Goal: Task Accomplishment & Management: Manage account settings

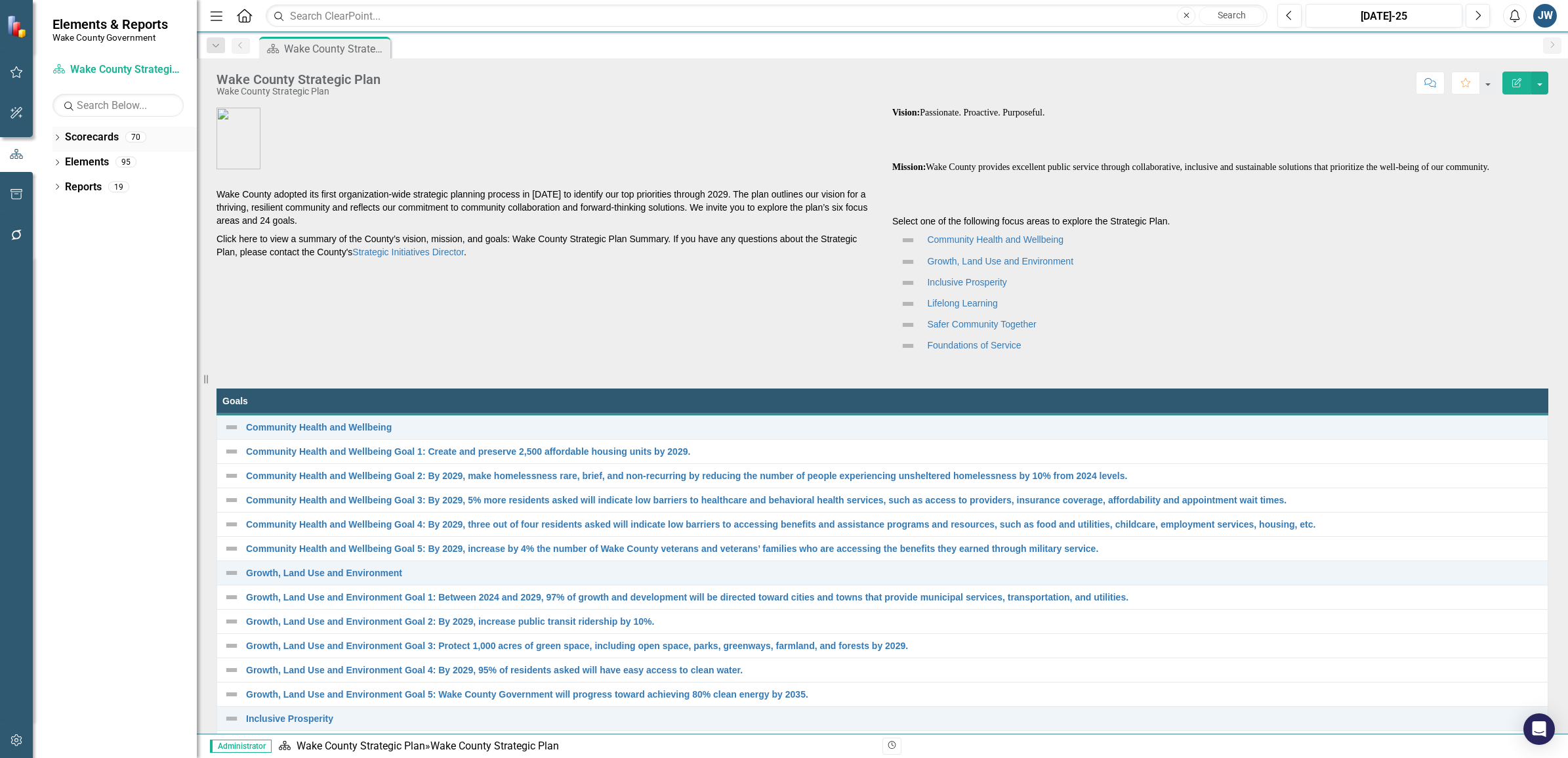
click at [59, 138] on icon at bounding box center [57, 138] width 3 height 6
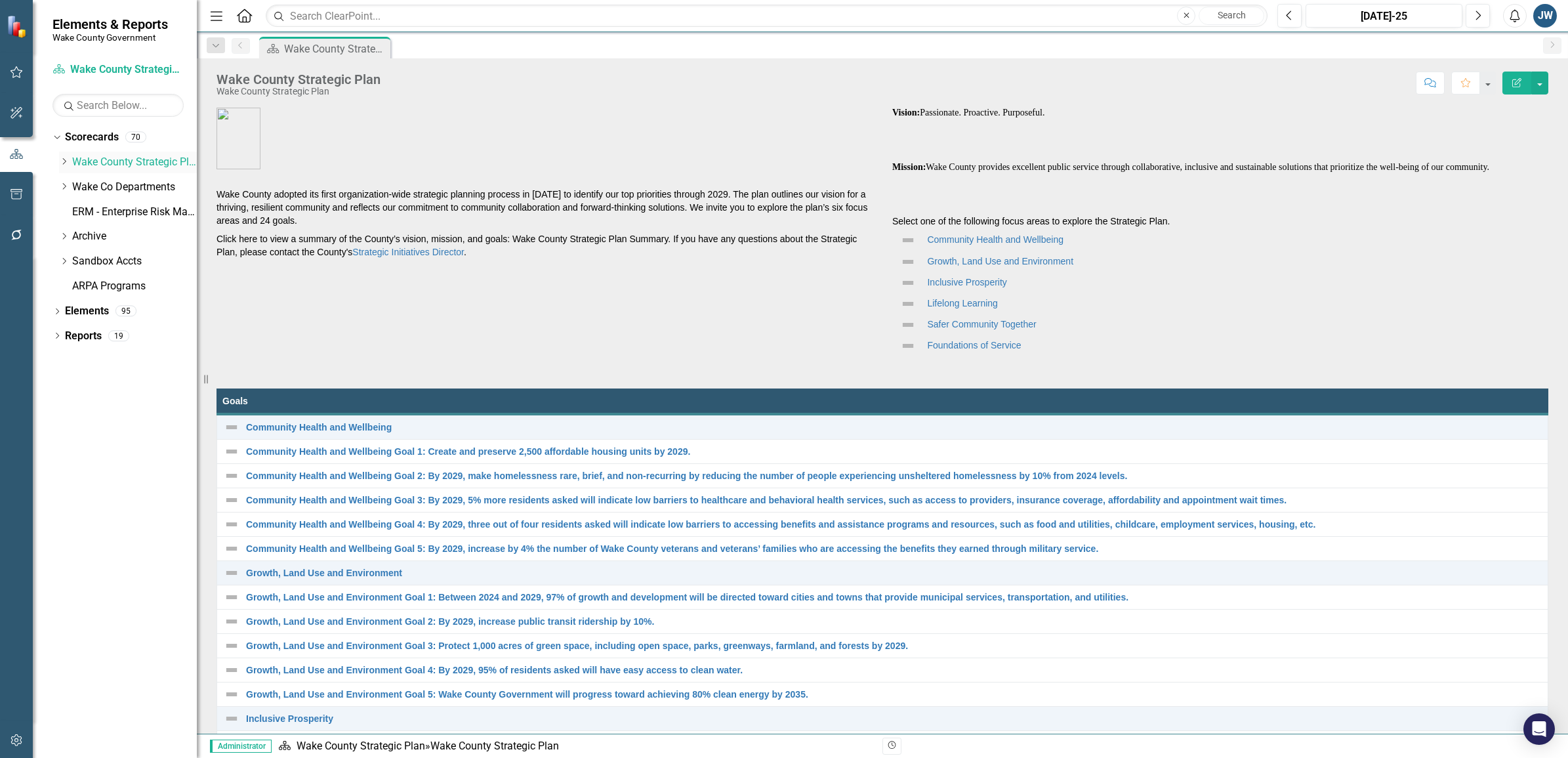
click at [62, 165] on icon "Dropdown" at bounding box center [64, 161] width 9 height 8
click at [62, 214] on icon "Dropdown" at bounding box center [64, 211] width 9 height 8
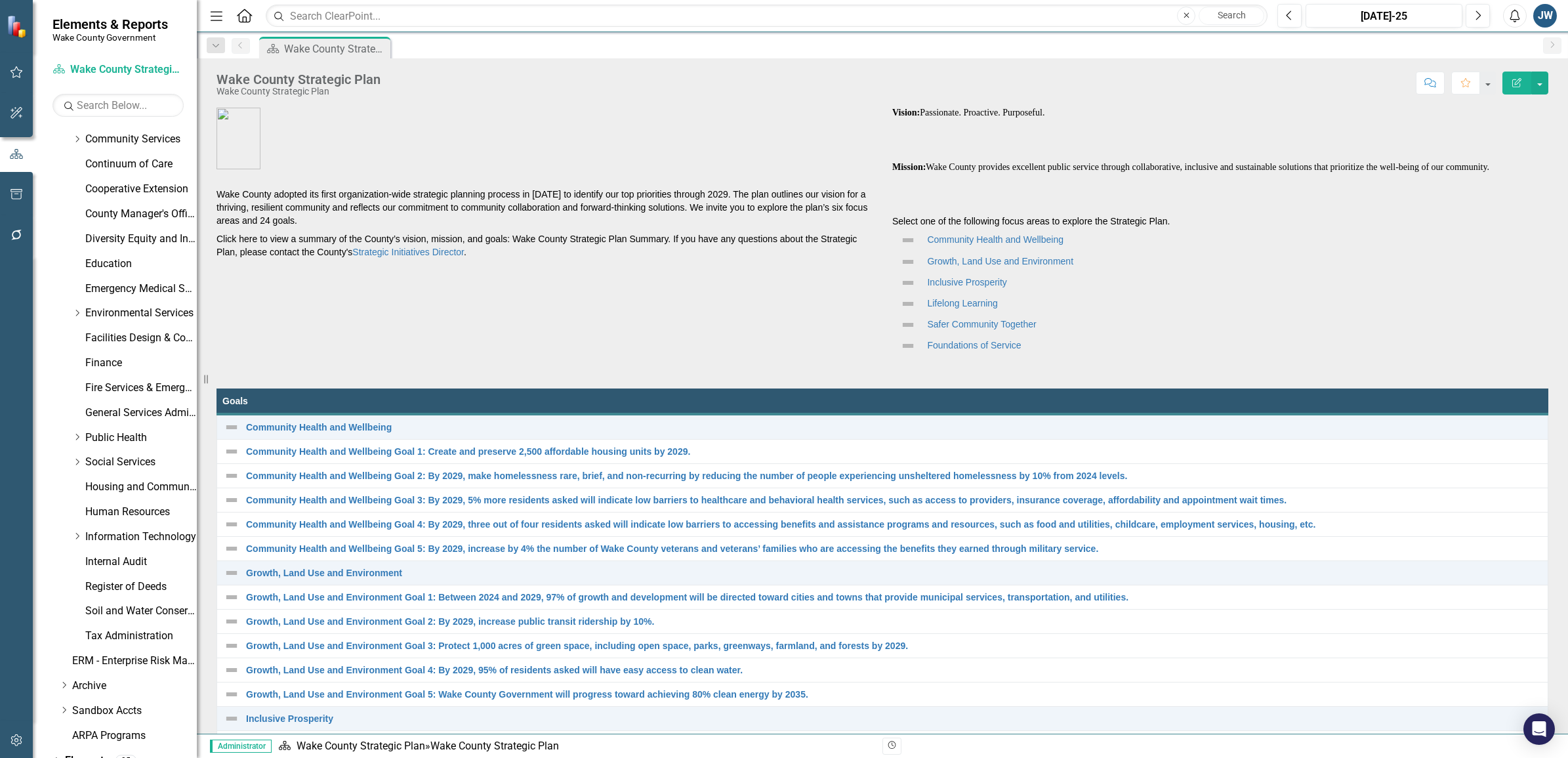
scroll to position [164, 0]
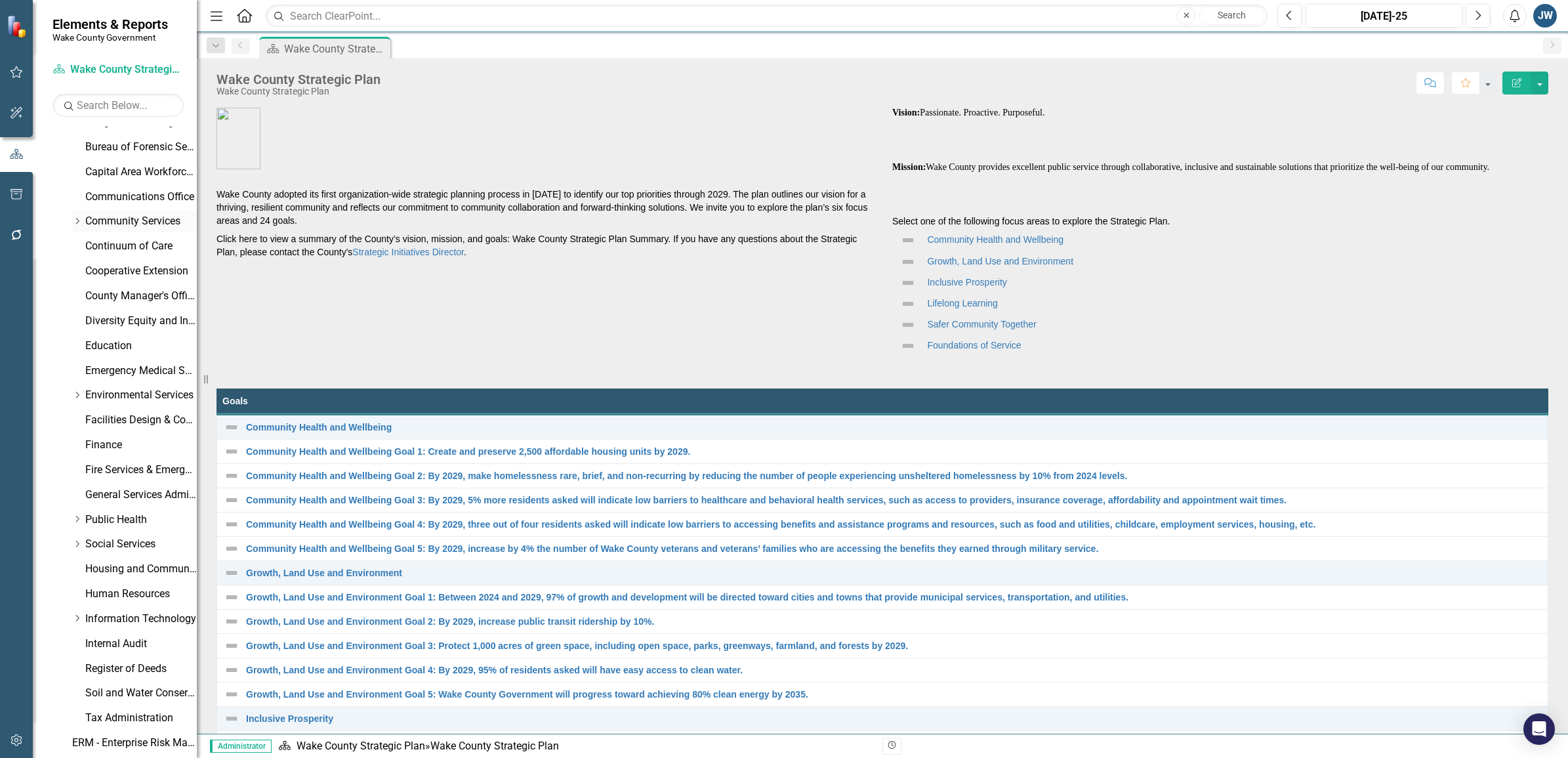
click at [76, 220] on icon at bounding box center [77, 221] width 3 height 7
click at [142, 286] on div "Dropdown Wake County Strategic Plan Demographics Dropdown Wake Co Departments D…" at bounding box center [128, 447] width 138 height 919
drag, startPoint x: 142, startPoint y: 286, endPoint x: 89, endPoint y: 296, distance: 53.9
click at [145, 298] on link "Planning, Development and Inspections (PDI)" at bounding box center [147, 296] width 98 height 15
click at [89, 296] on icon "Dropdown" at bounding box center [90, 295] width 9 height 8
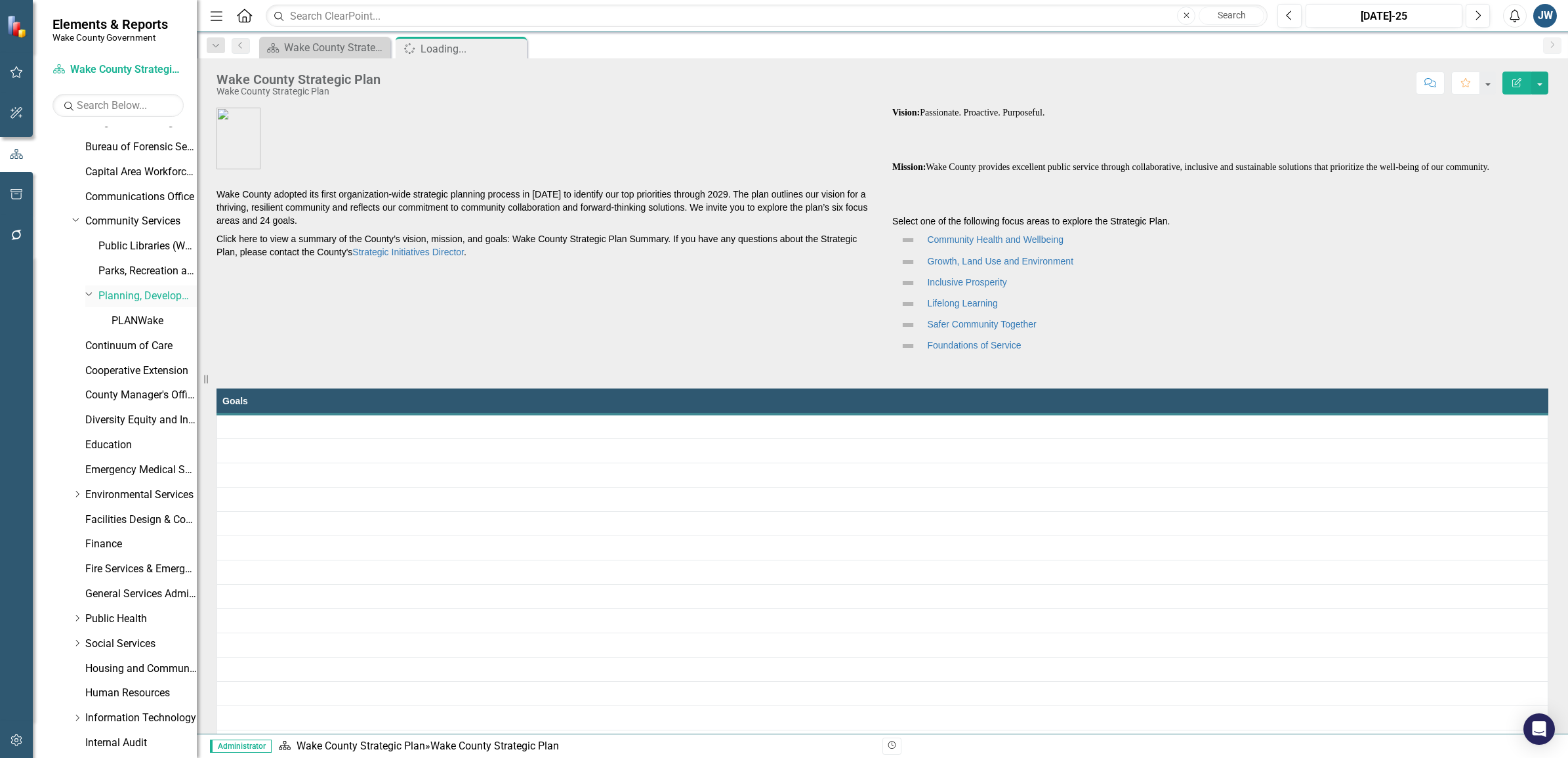
click at [125, 293] on link "Planning, Development and Inspections (PDI)" at bounding box center [147, 296] width 98 height 15
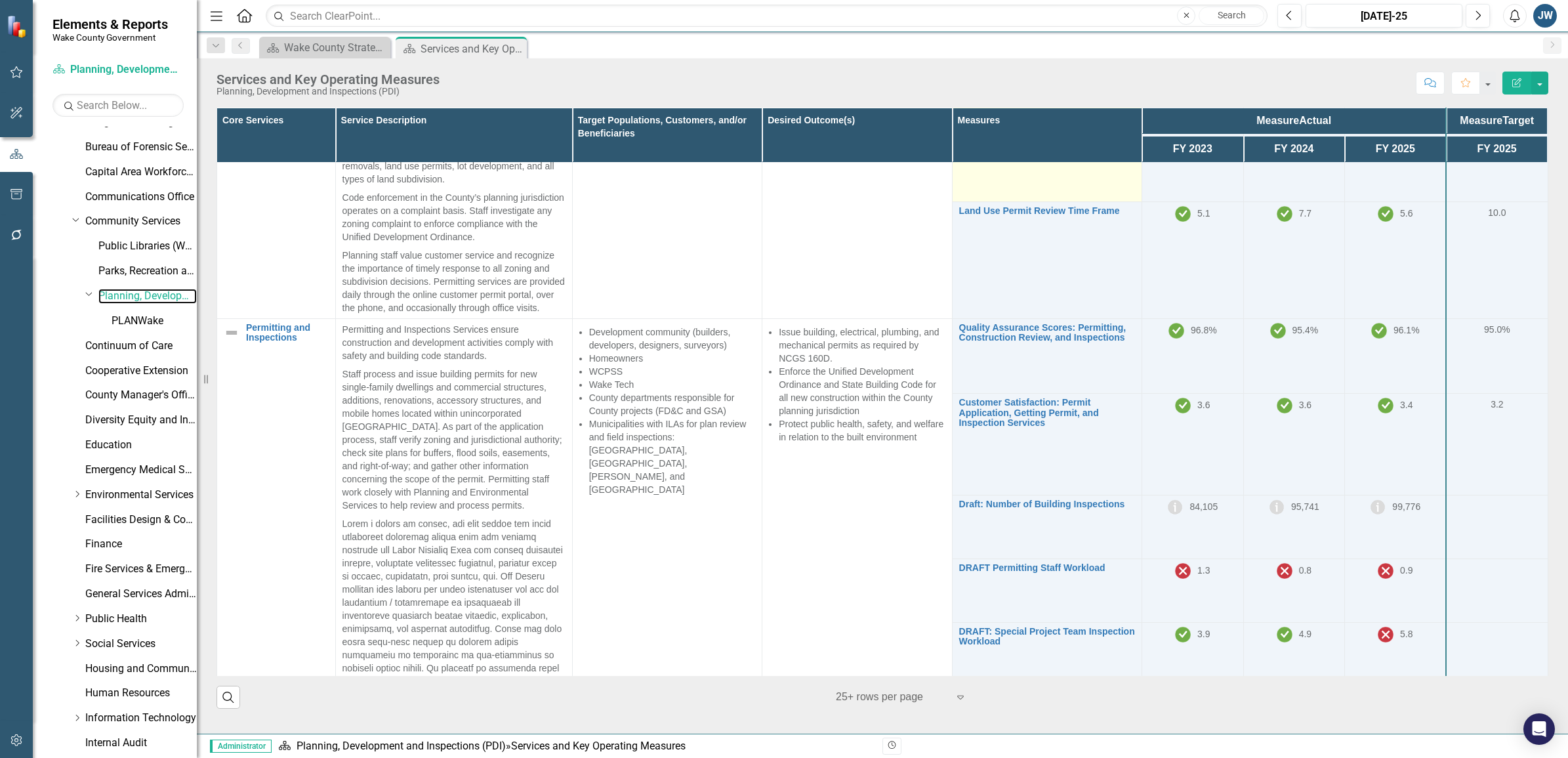
scroll to position [411, 0]
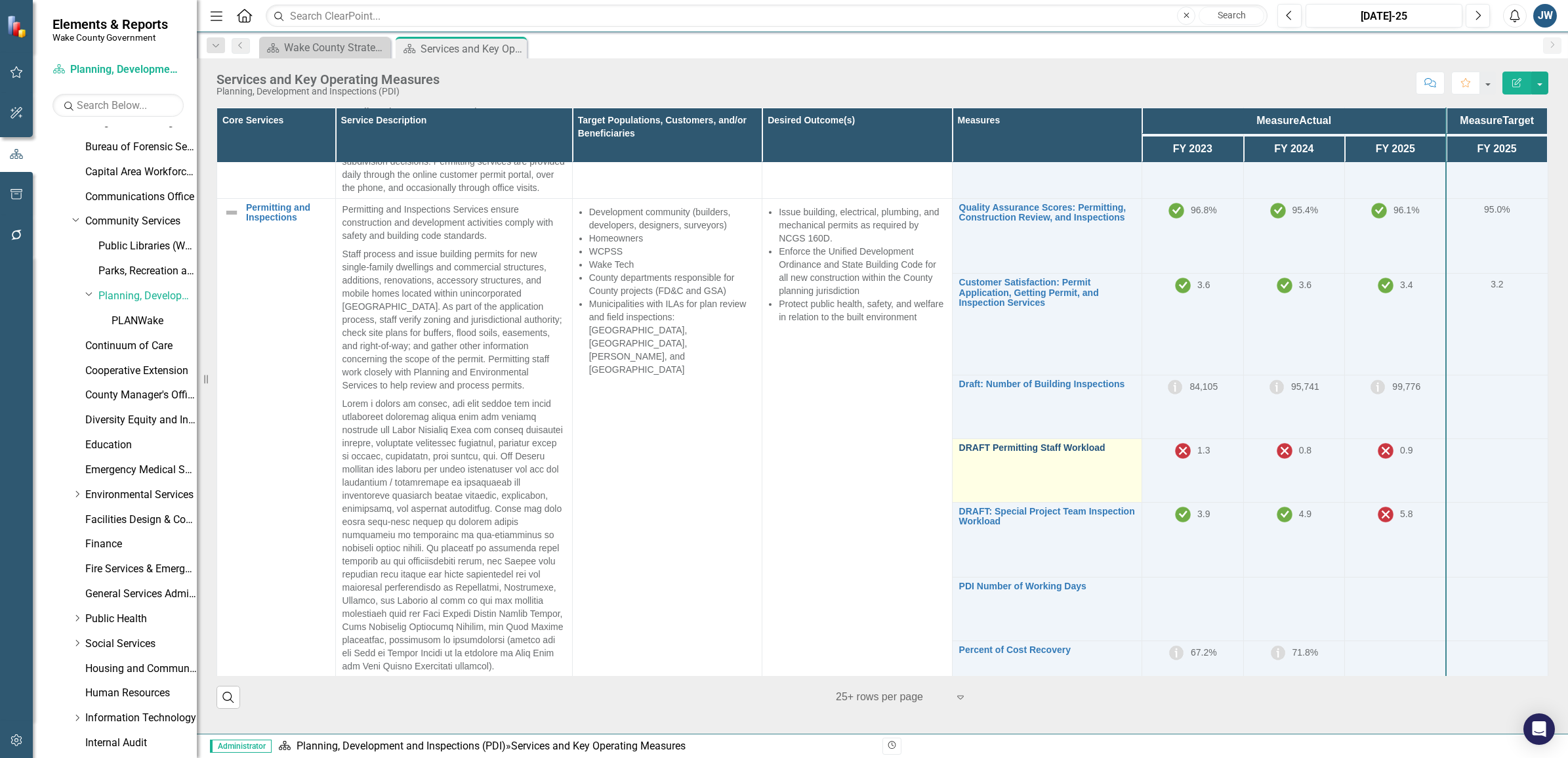
click at [1064, 453] on link "DRAFT Permitting Staff Workload" at bounding box center [1047, 447] width 175 height 9
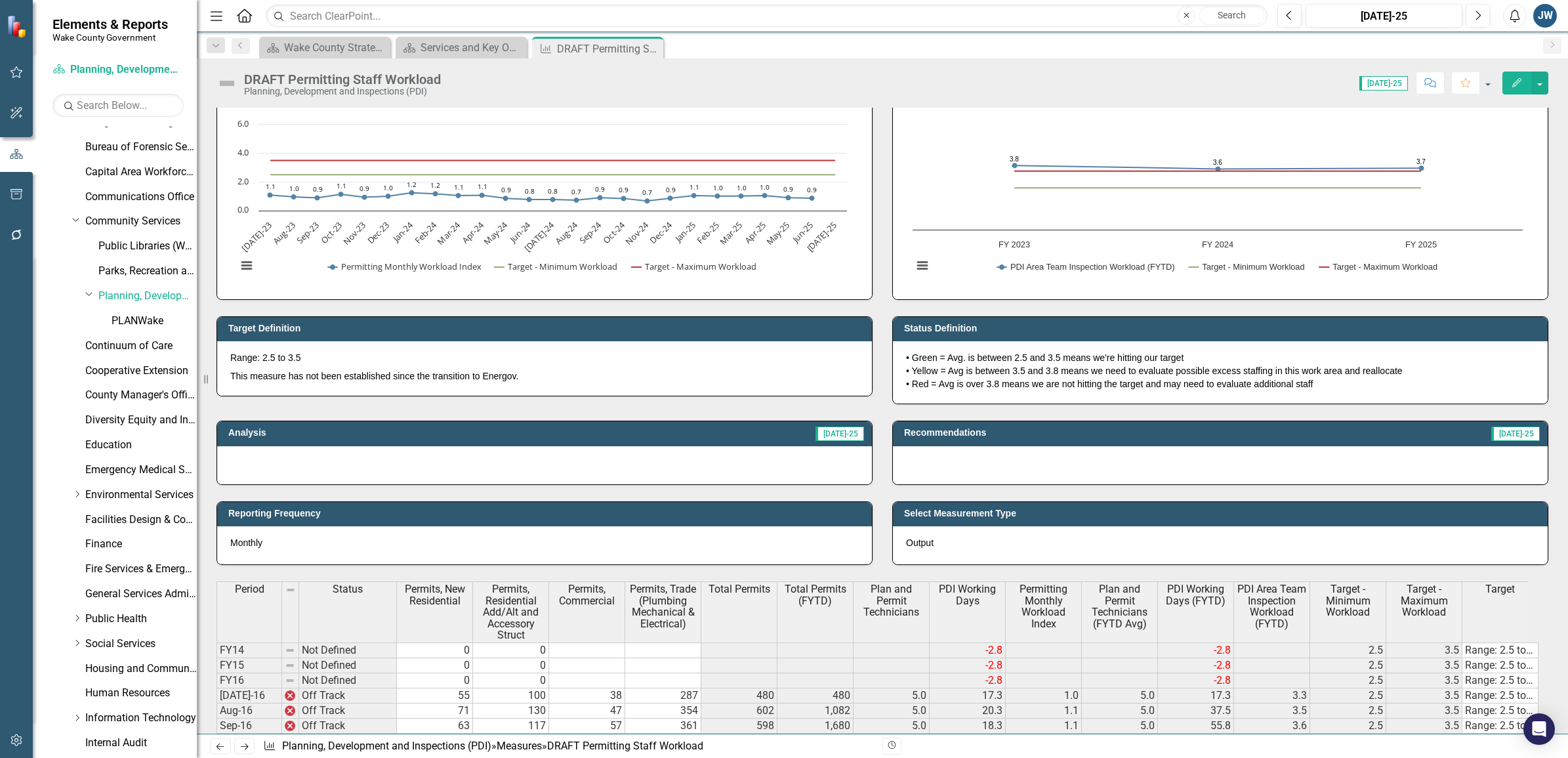
scroll to position [164, 0]
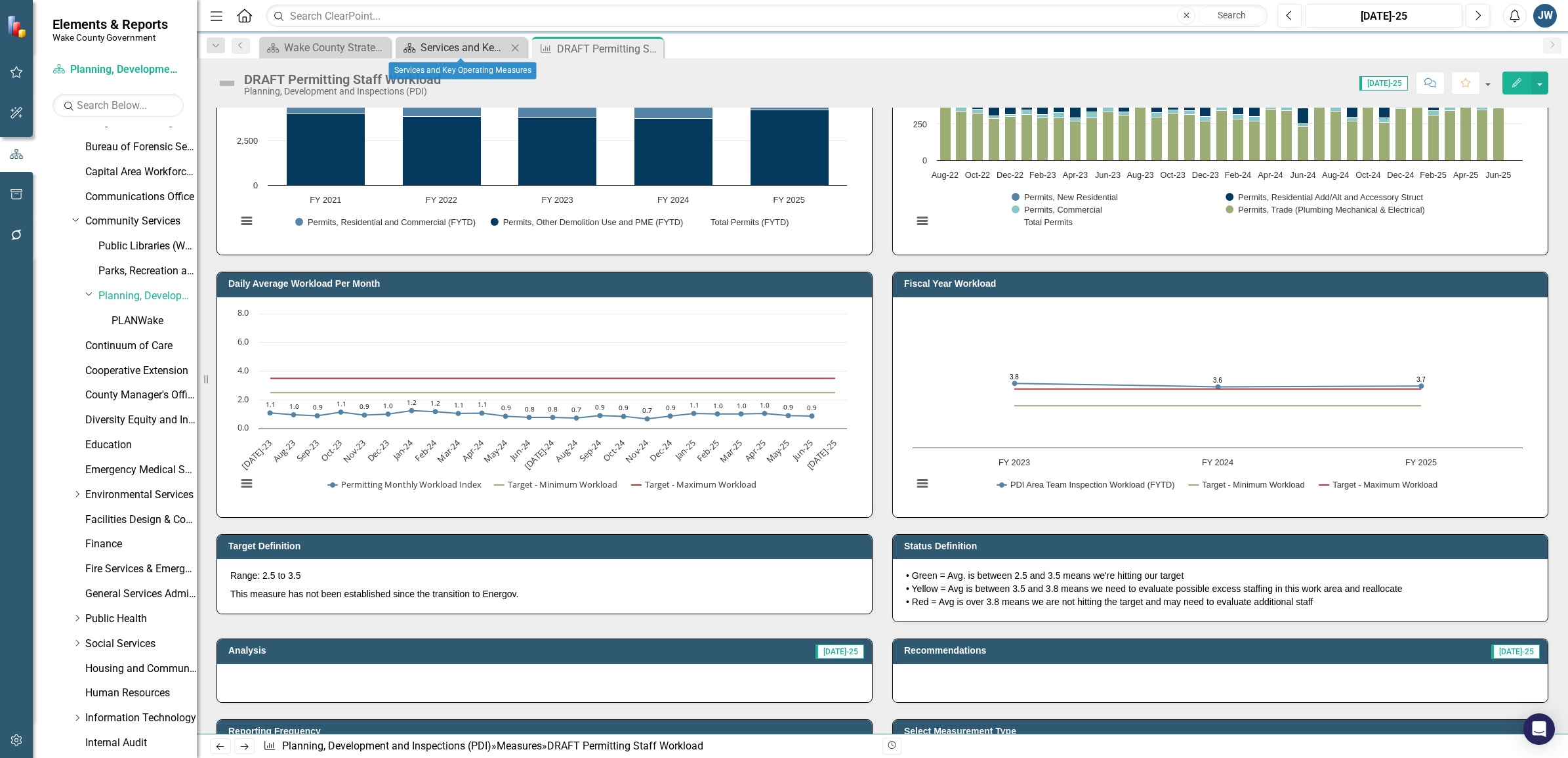
click at [458, 47] on div "Services and Key Operating Measures" at bounding box center [464, 47] width 87 height 16
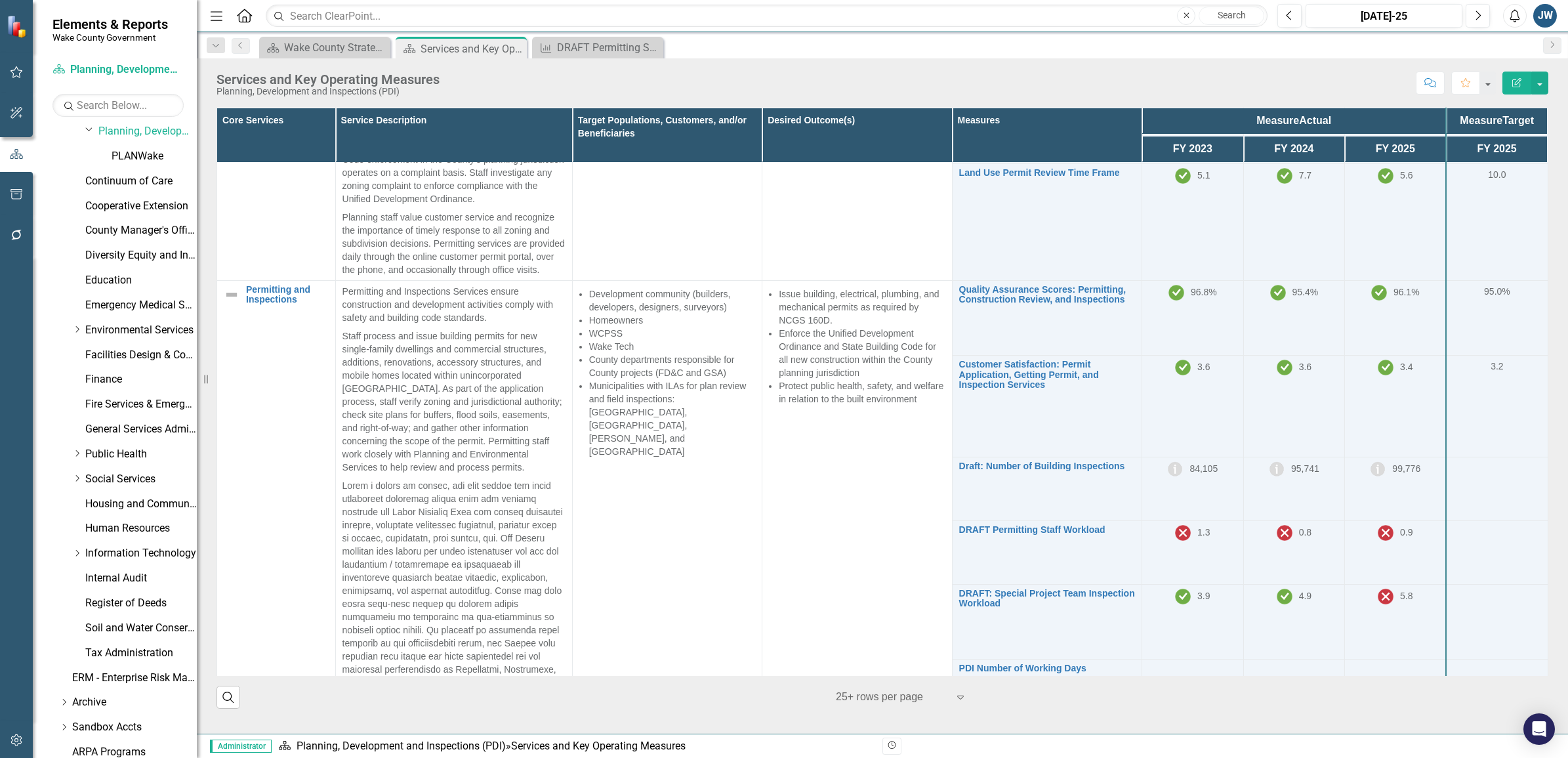
scroll to position [387, 0]
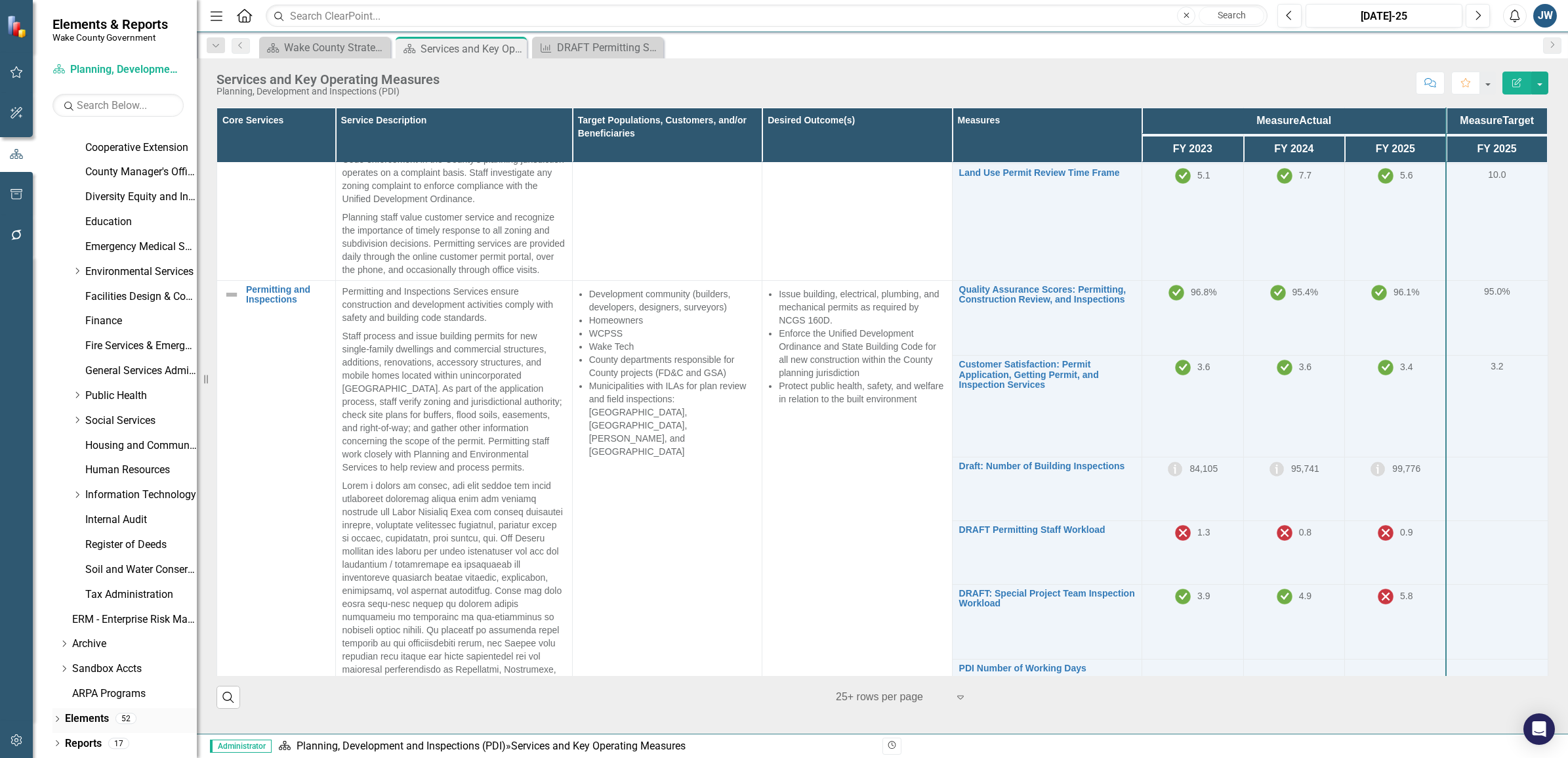
click at [59, 719] on icon at bounding box center [57, 719] width 3 height 6
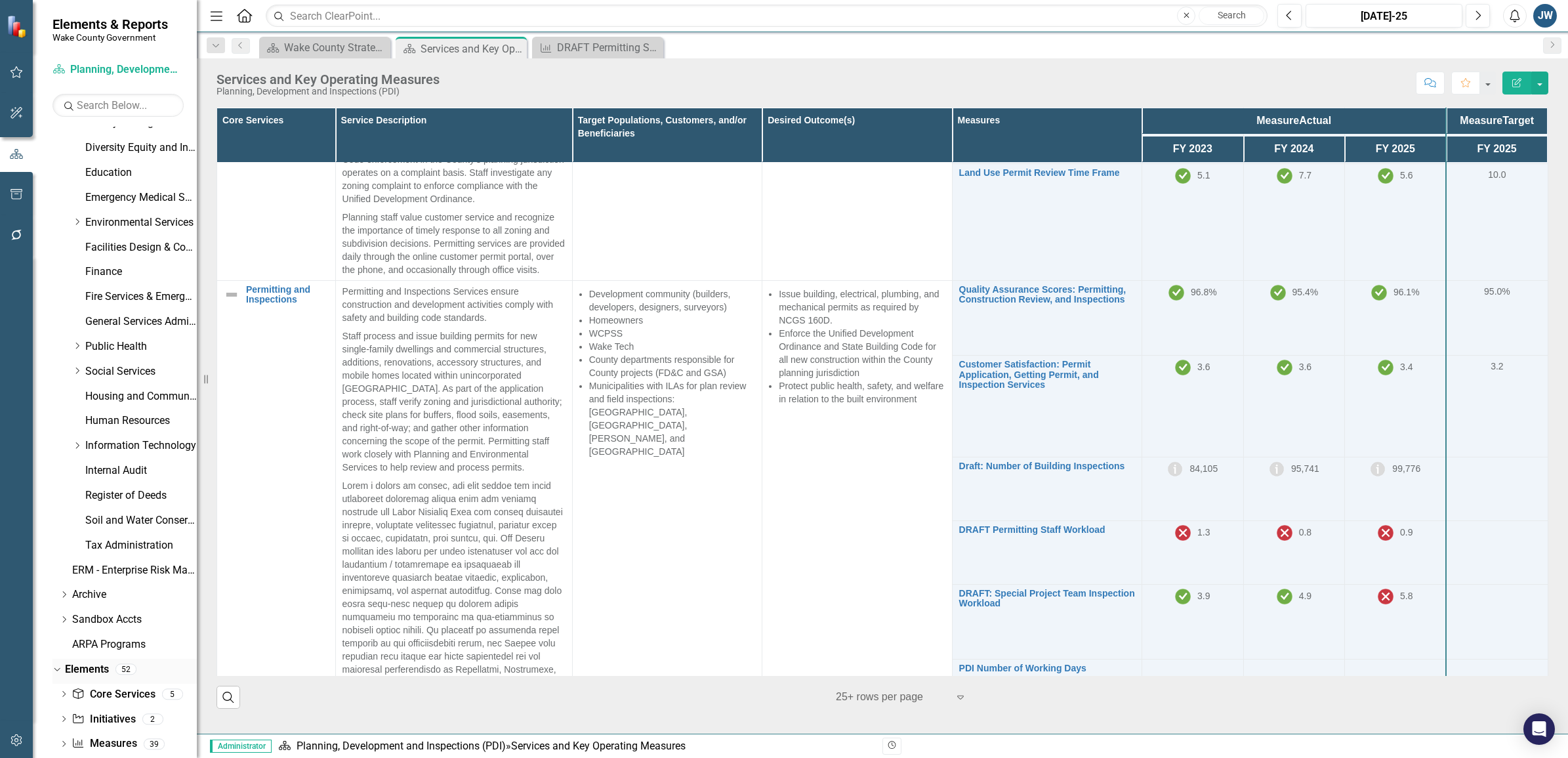
scroll to position [462, 0]
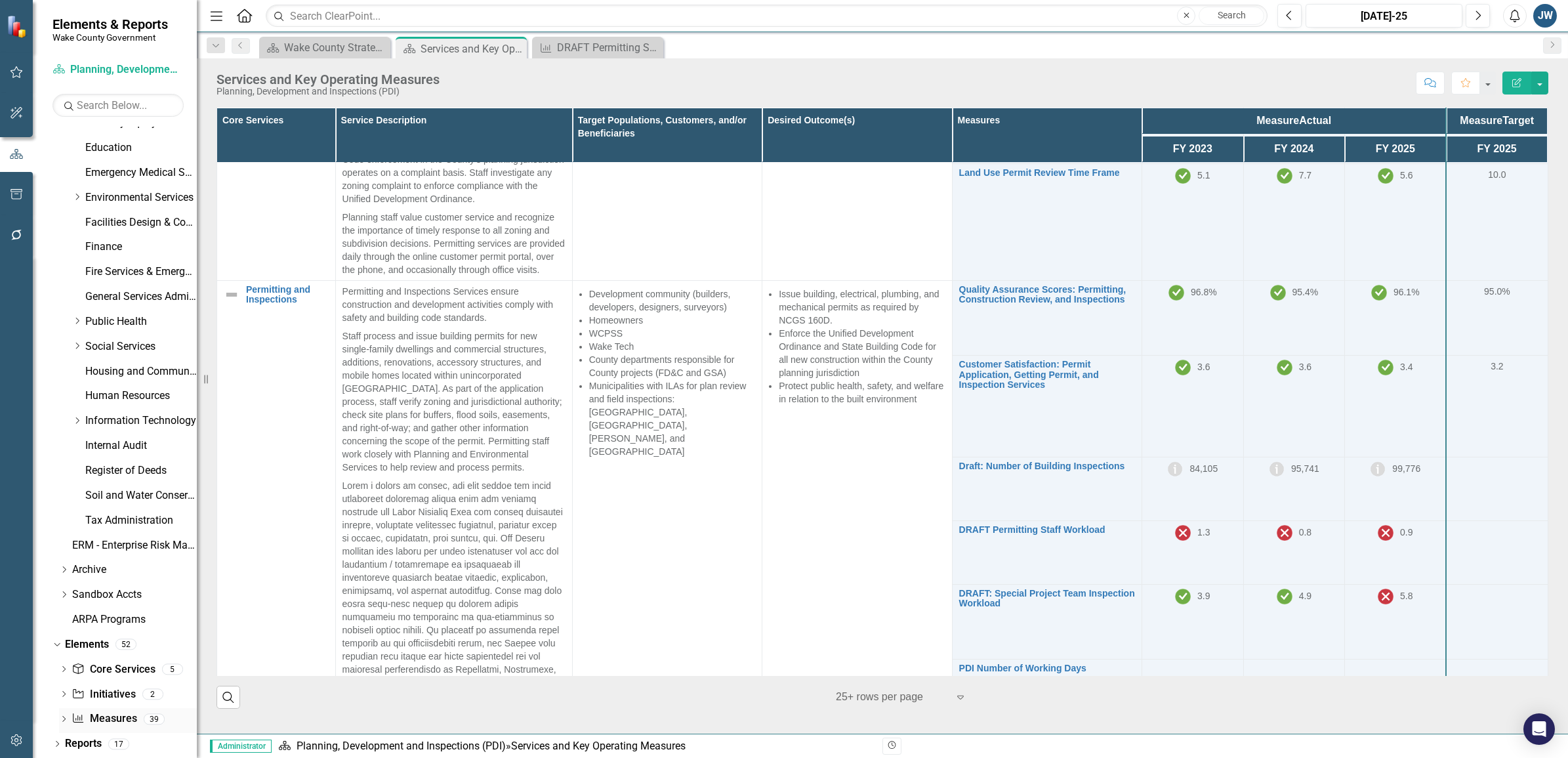
click at [111, 712] on link "Measure Measures" at bounding box center [104, 719] width 65 height 15
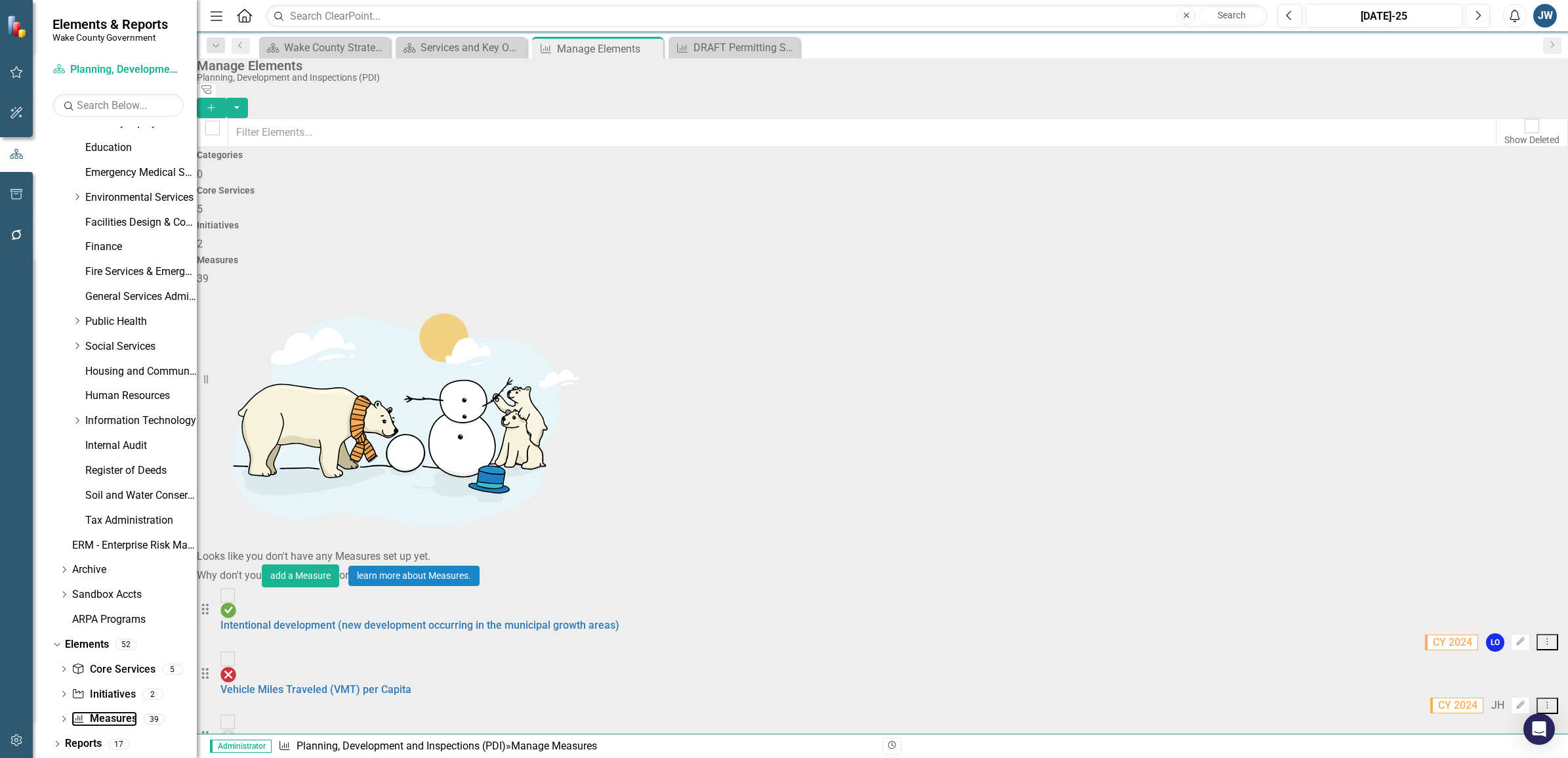
scroll to position [328, 0]
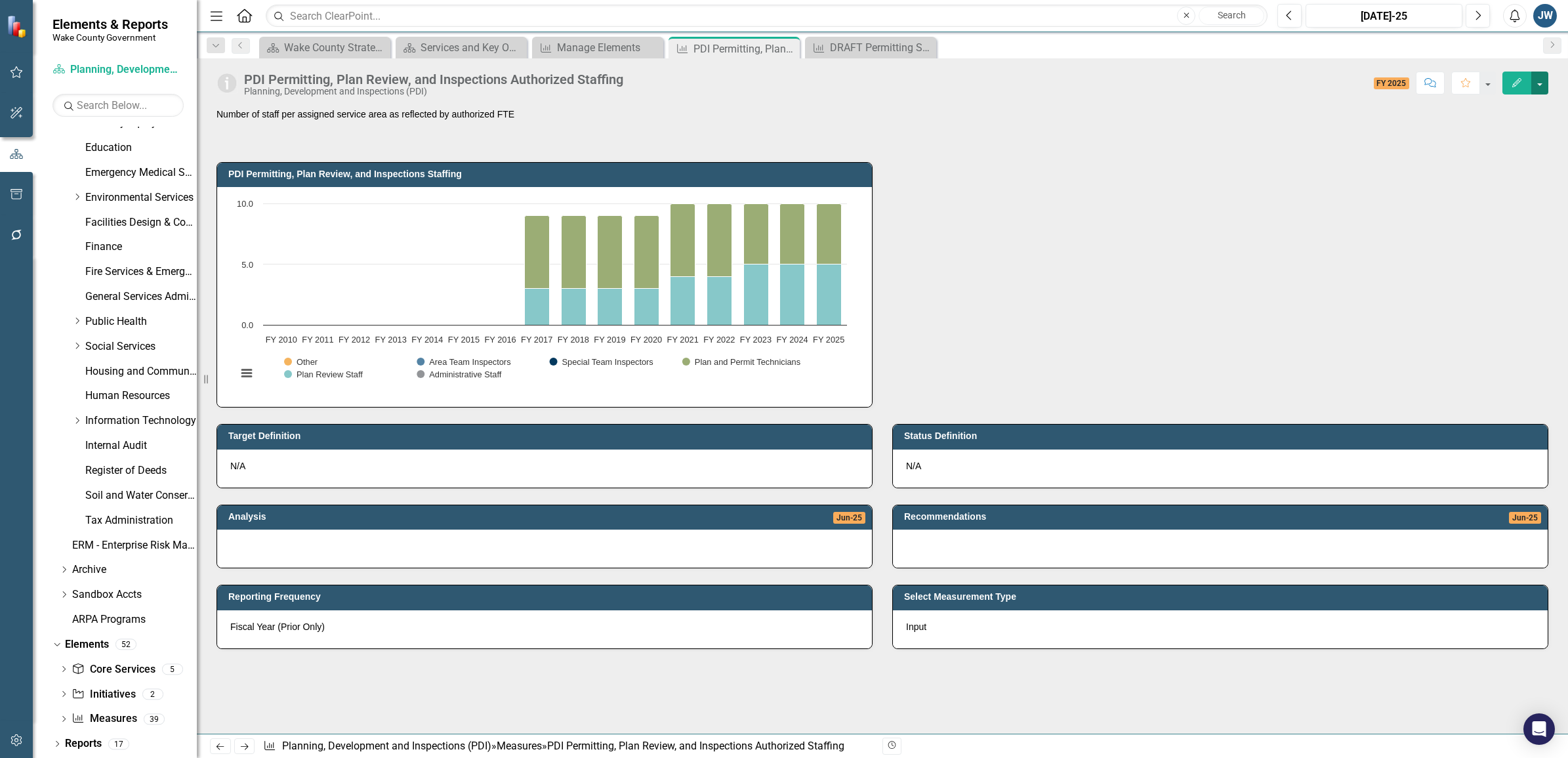
click at [1543, 76] on button "button" at bounding box center [1540, 83] width 17 height 23
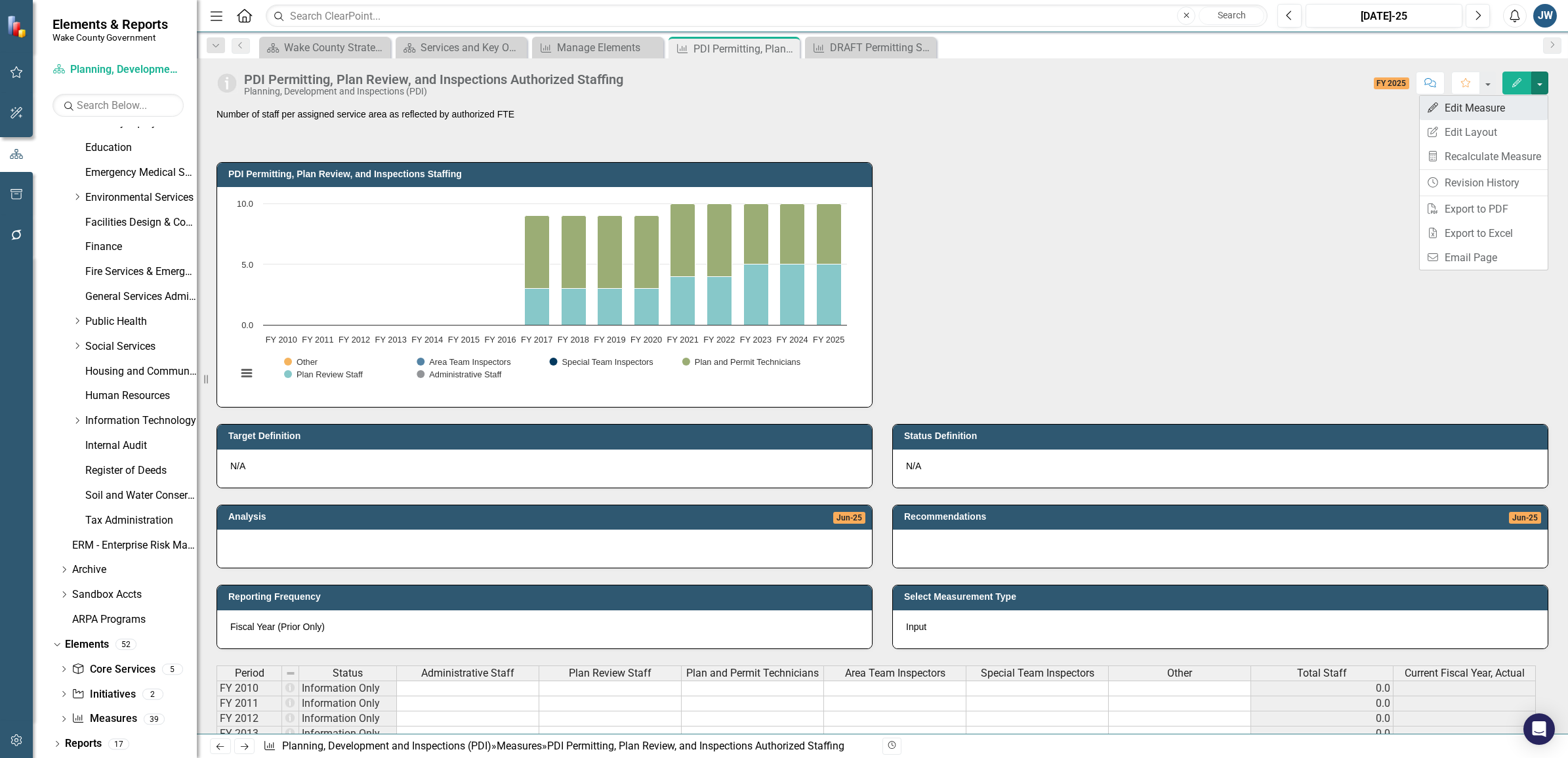
click at [1477, 107] on link "Edit Edit Measure" at bounding box center [1484, 109] width 128 height 25
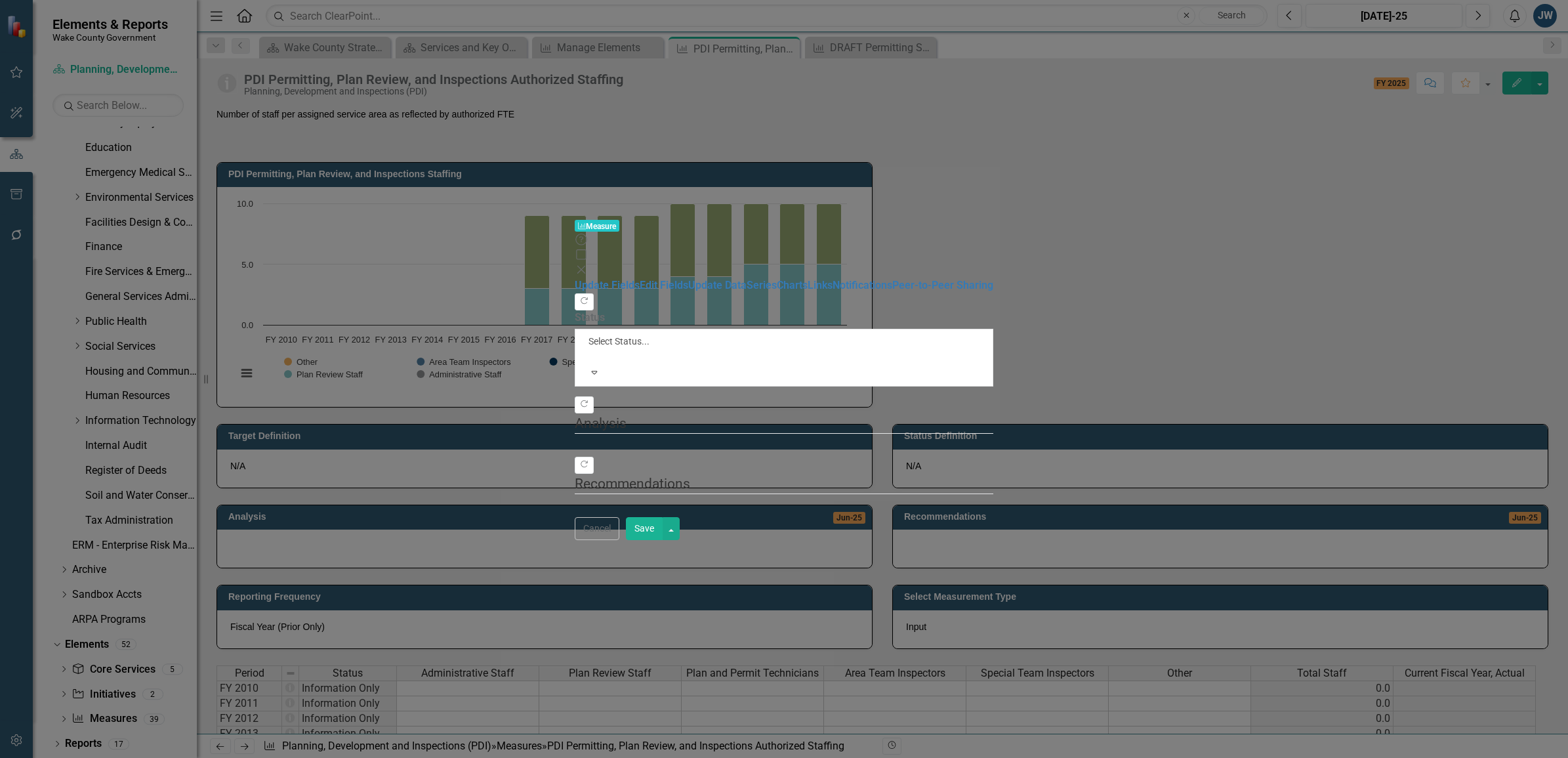
click at [181, 177] on div "Measure Measure Help Maximize Close Update Fields Edit Fields Update Data Serie…" at bounding box center [784, 379] width 1568 height 758
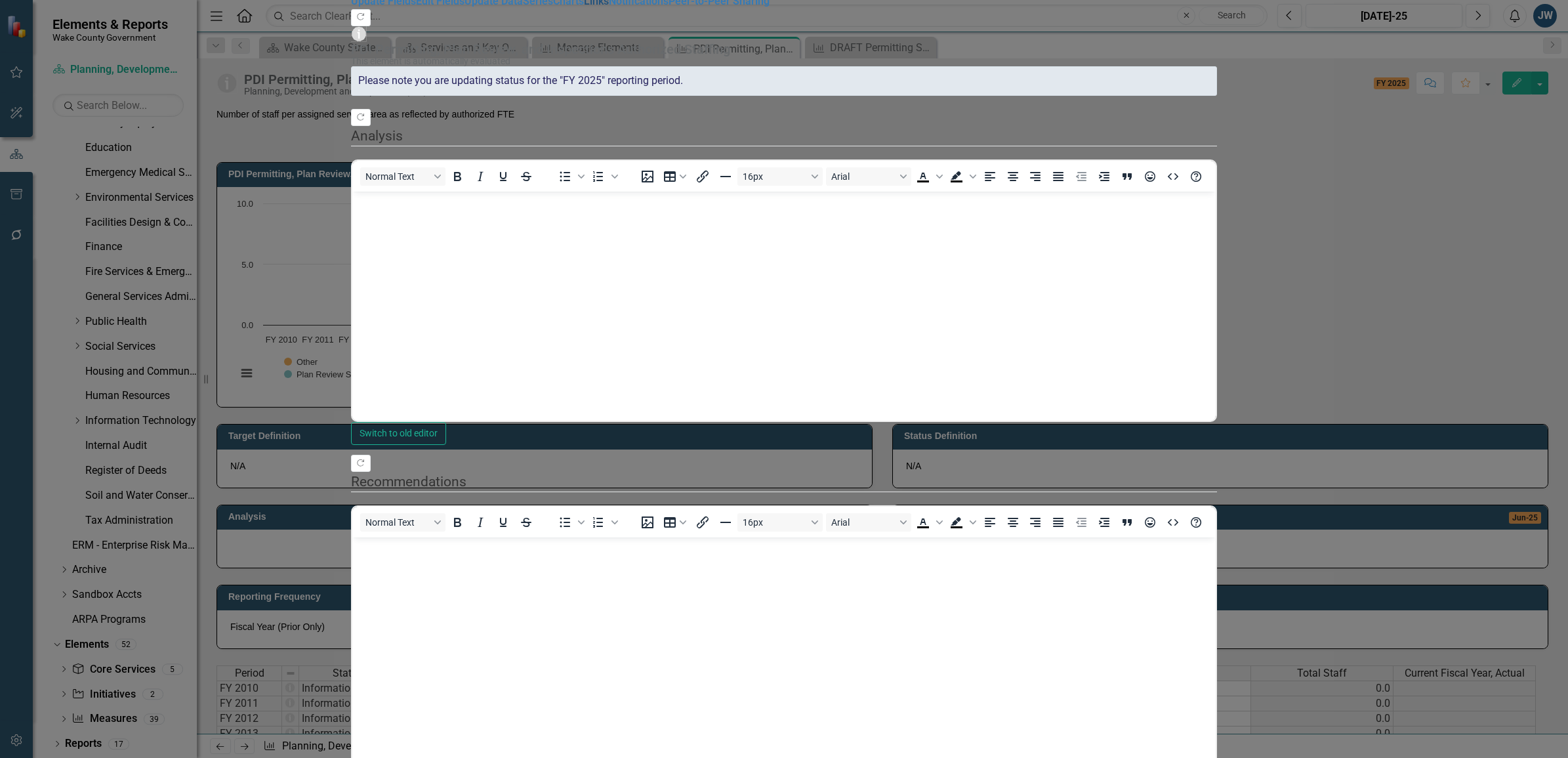
click at [584, 8] on link "Links" at bounding box center [596, 0] width 25 height 12
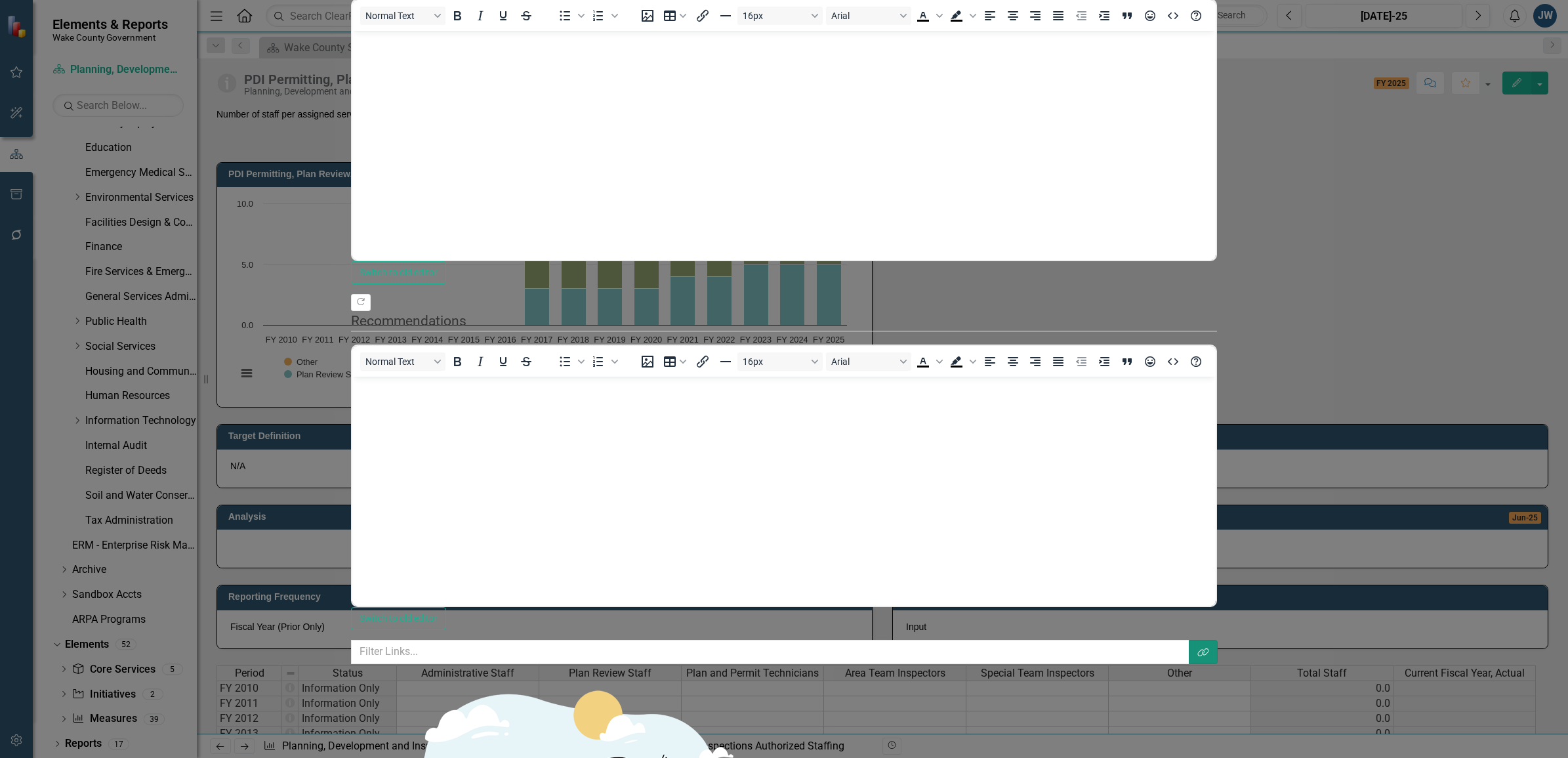
click at [1218, 640] on button "Link Tag" at bounding box center [1203, 652] width 29 height 25
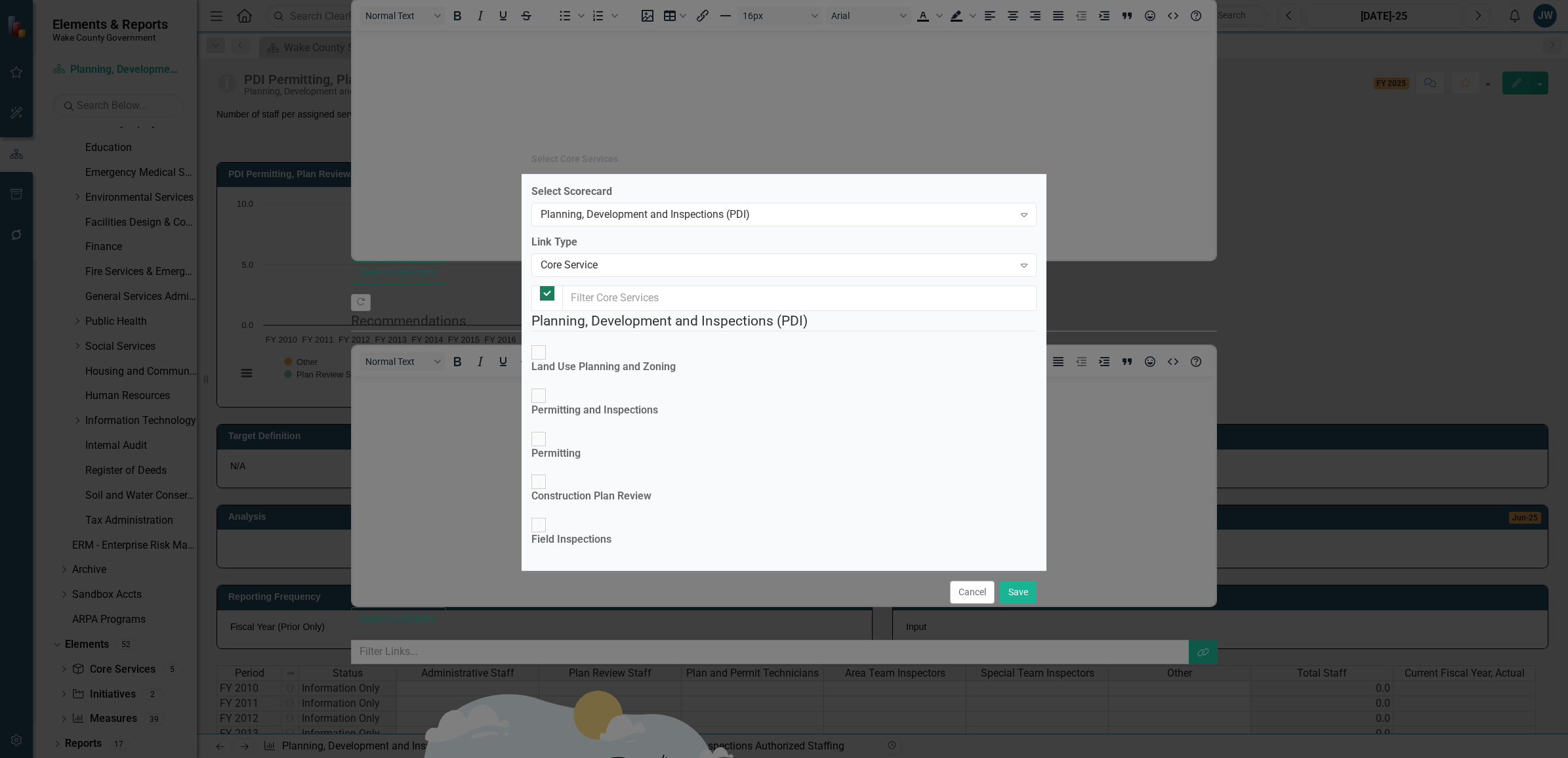
checkbox input "false"
click at [549, 386] on input "Permitting and Inspections" at bounding box center [540, 396] width 21 height 21
checkbox input "true"
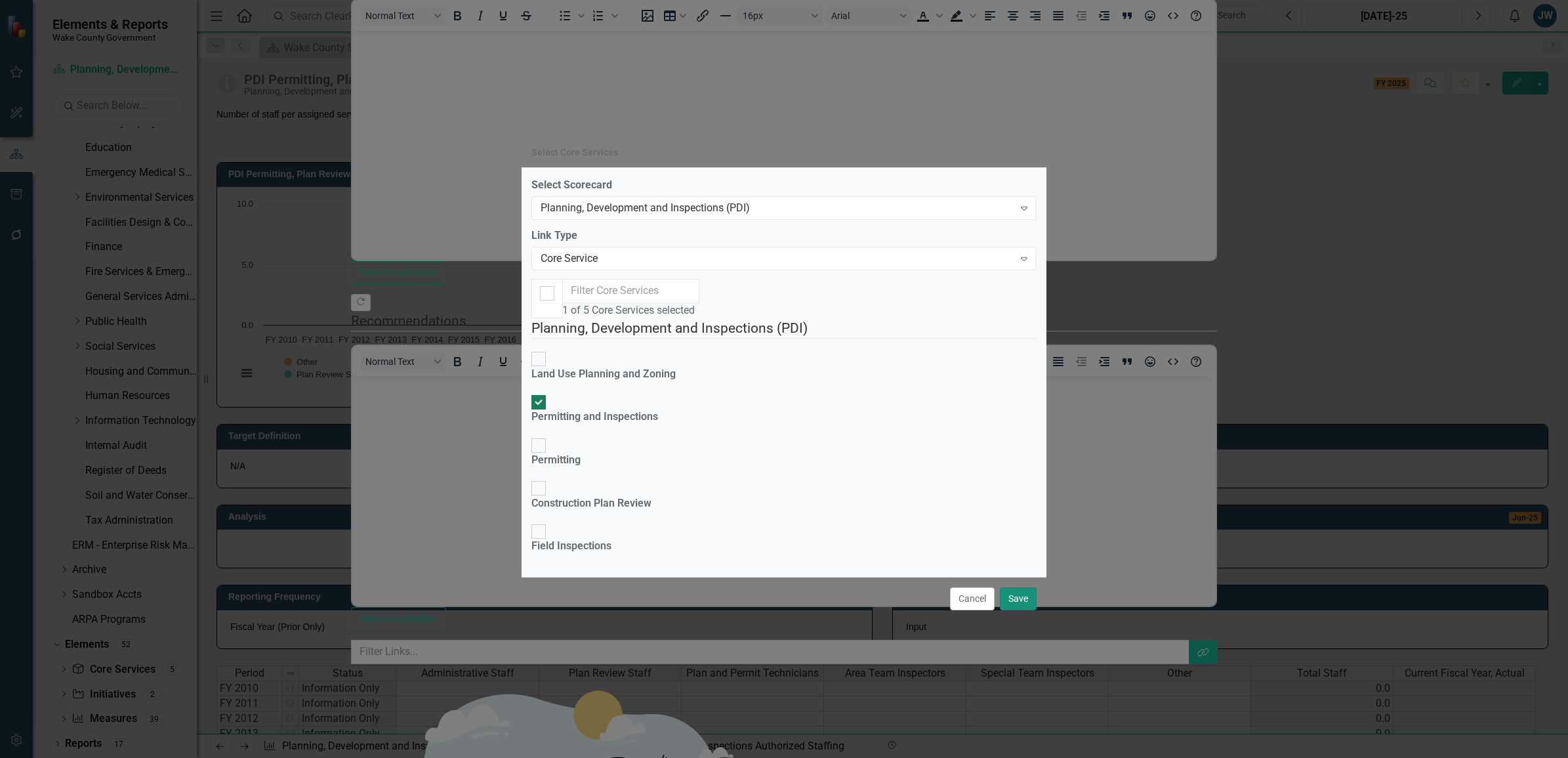
click at [1019, 611] on button "Save" at bounding box center [1018, 598] width 37 height 23
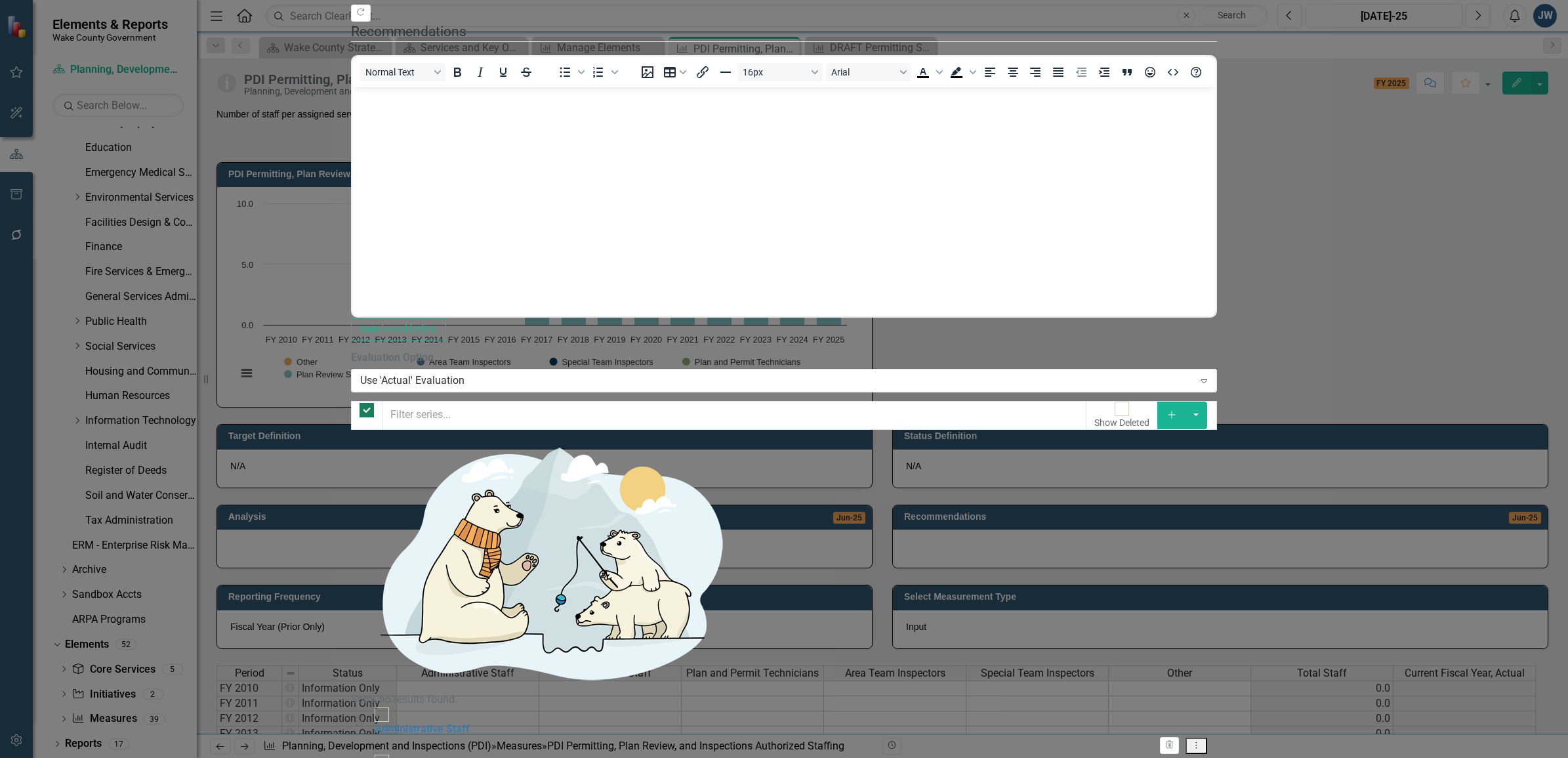
checkbox input "false"
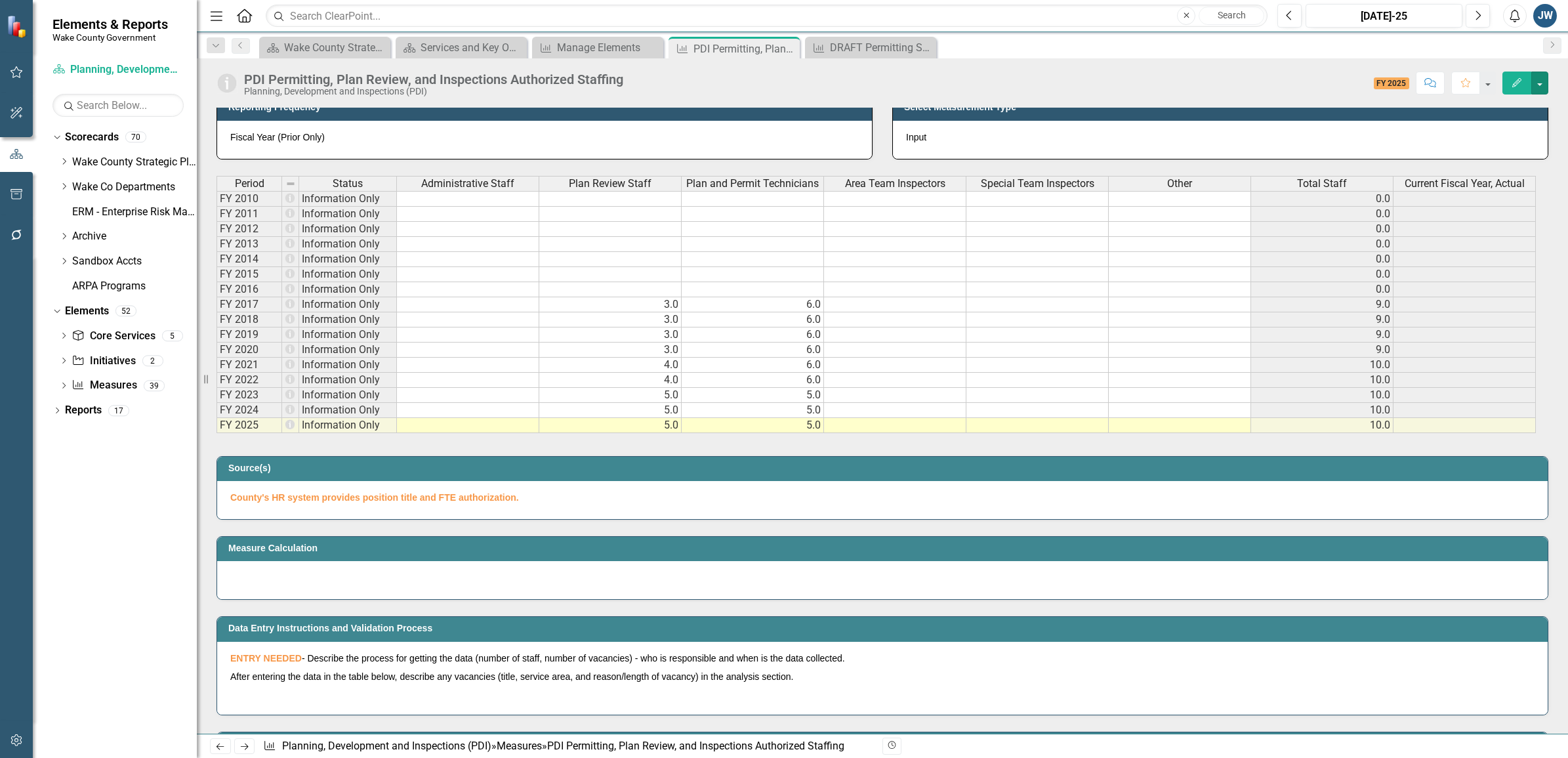
scroll to position [493, 0]
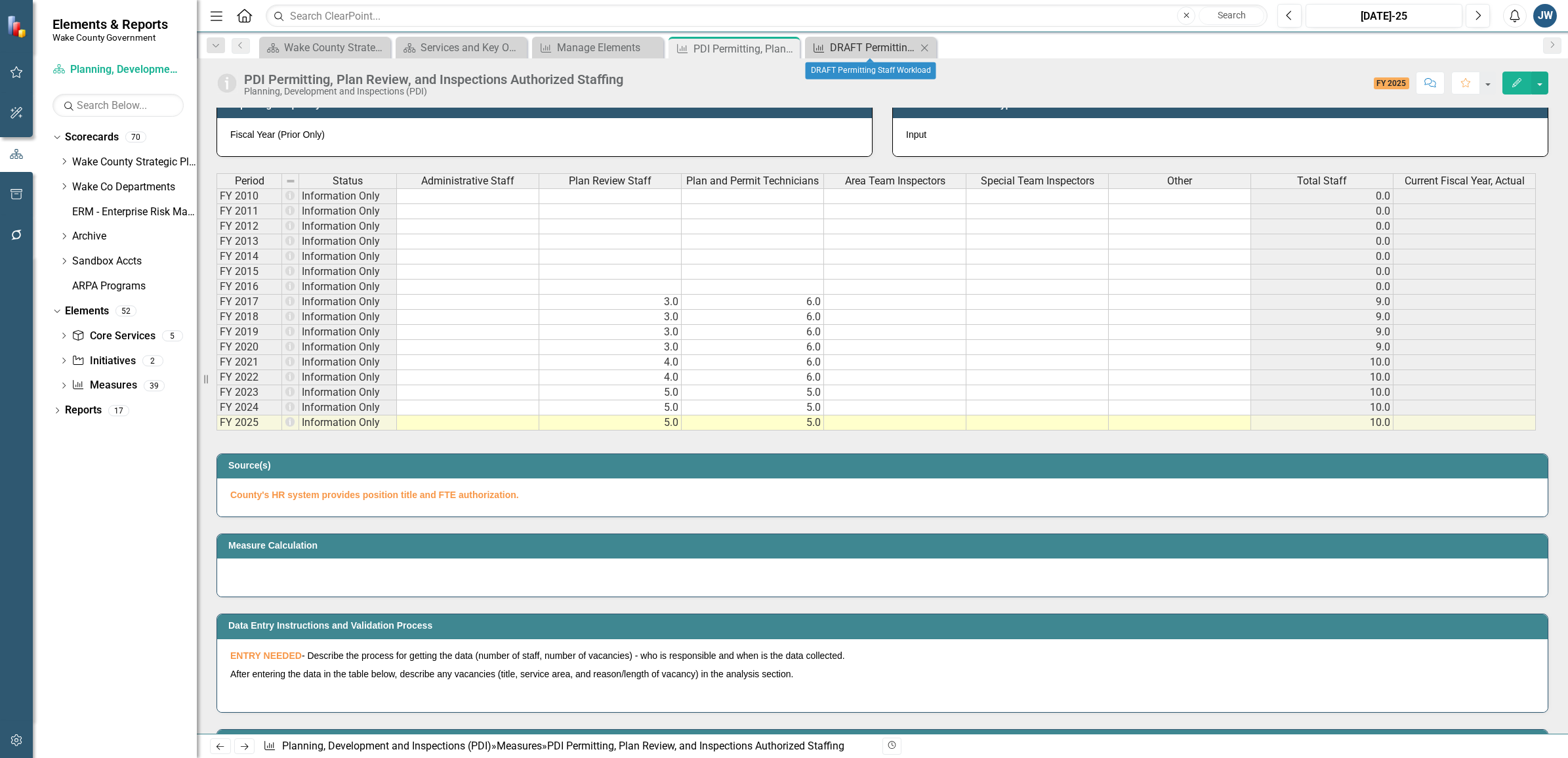
click at [857, 48] on div "DRAFT Permitting Staff Workload" at bounding box center [874, 47] width 87 height 16
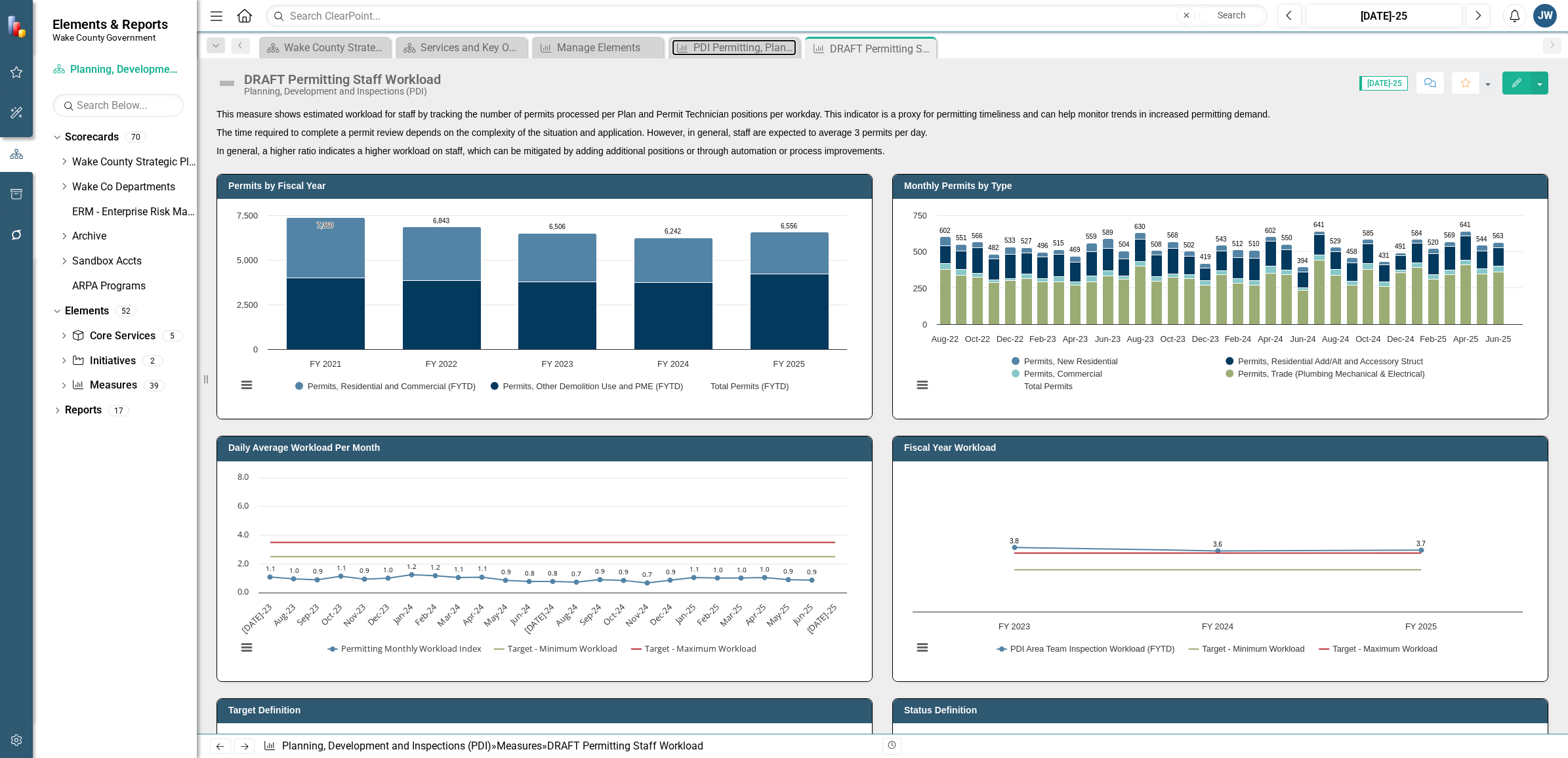
click at [708, 46] on div "PDI Permitting, Plan Review, and Inspections Authorized Staffing" at bounding box center [744, 47] width 103 height 16
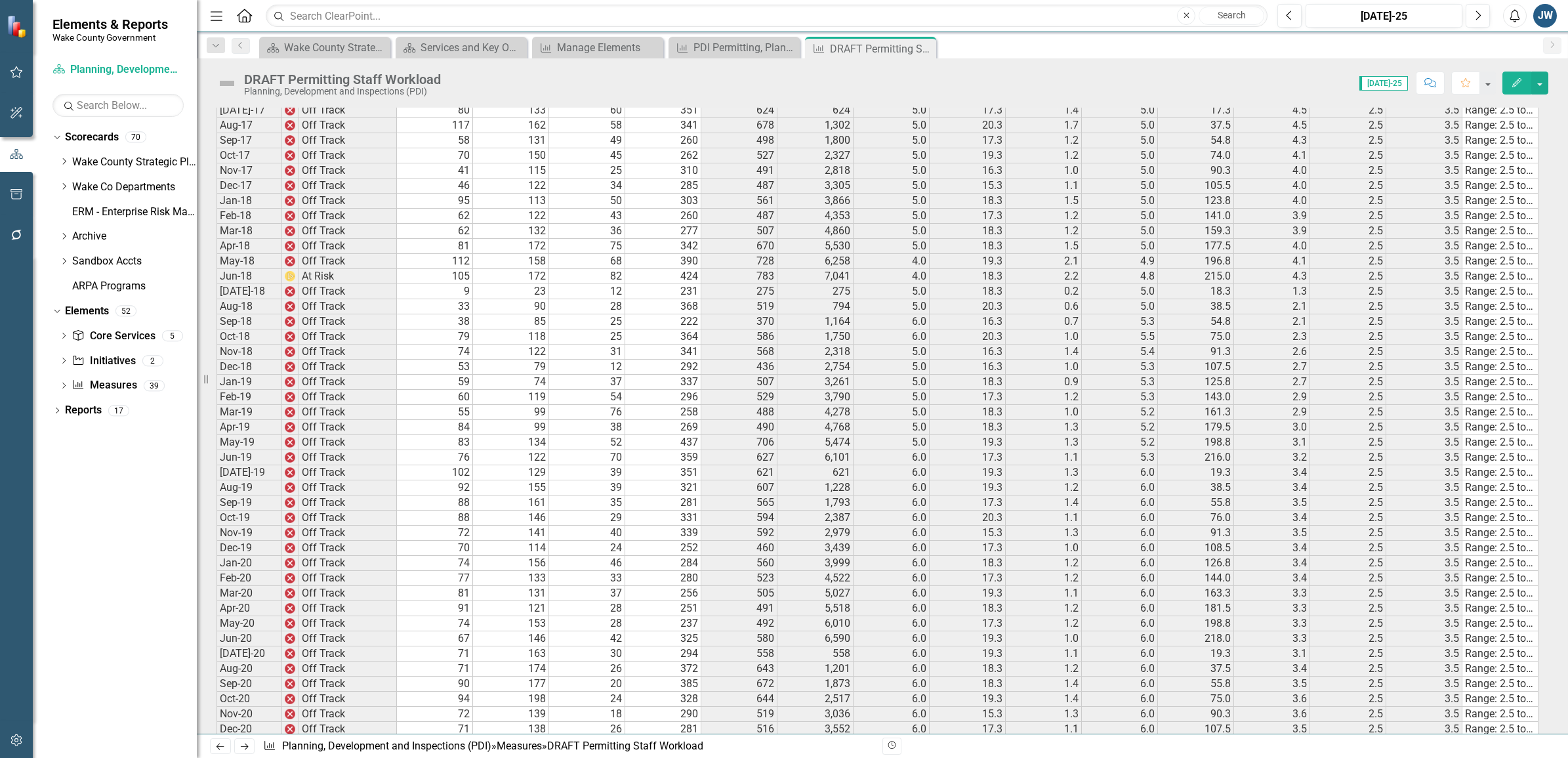
scroll to position [411, 0]
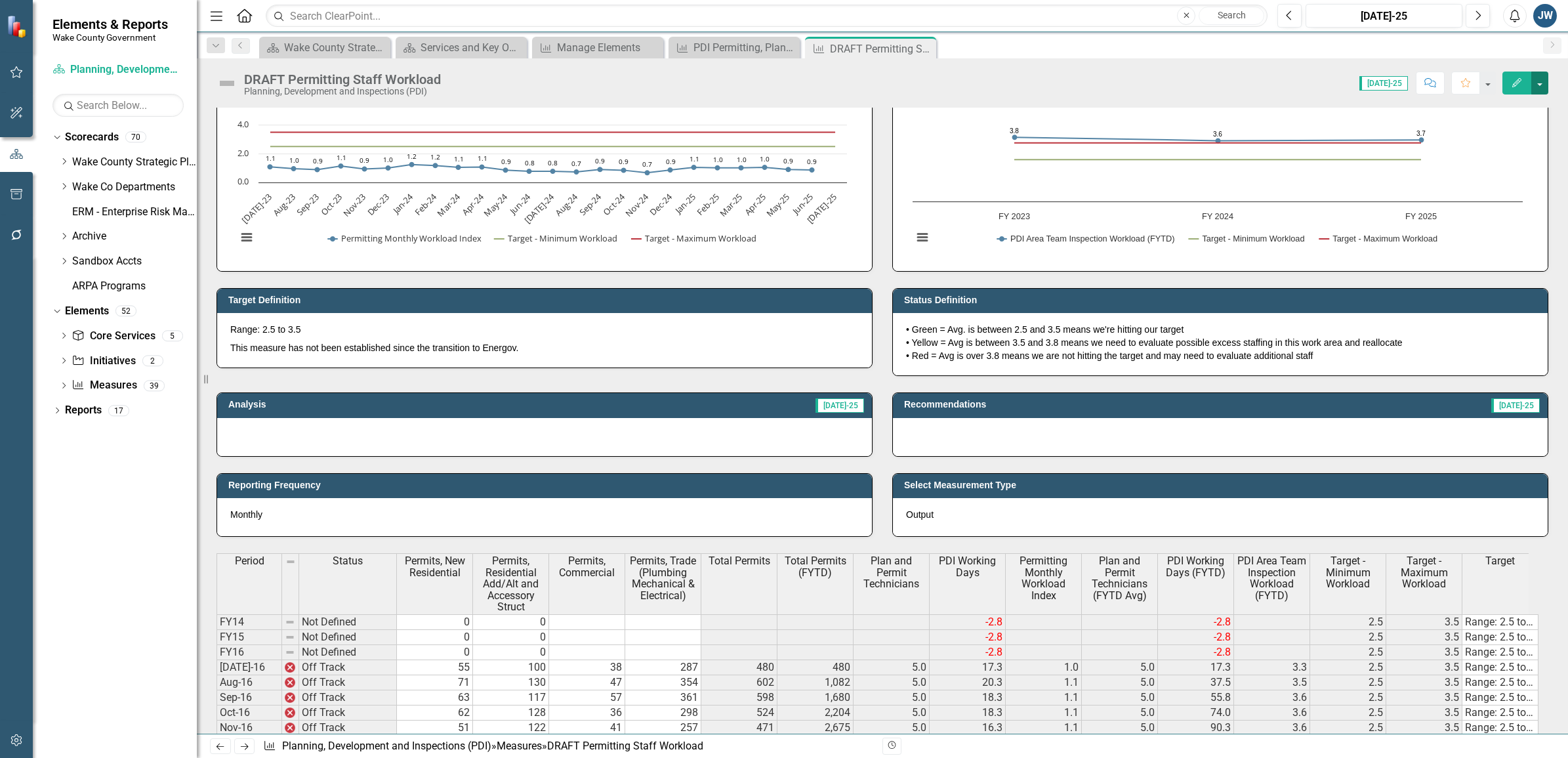
click at [1539, 84] on button "button" at bounding box center [1540, 83] width 17 height 23
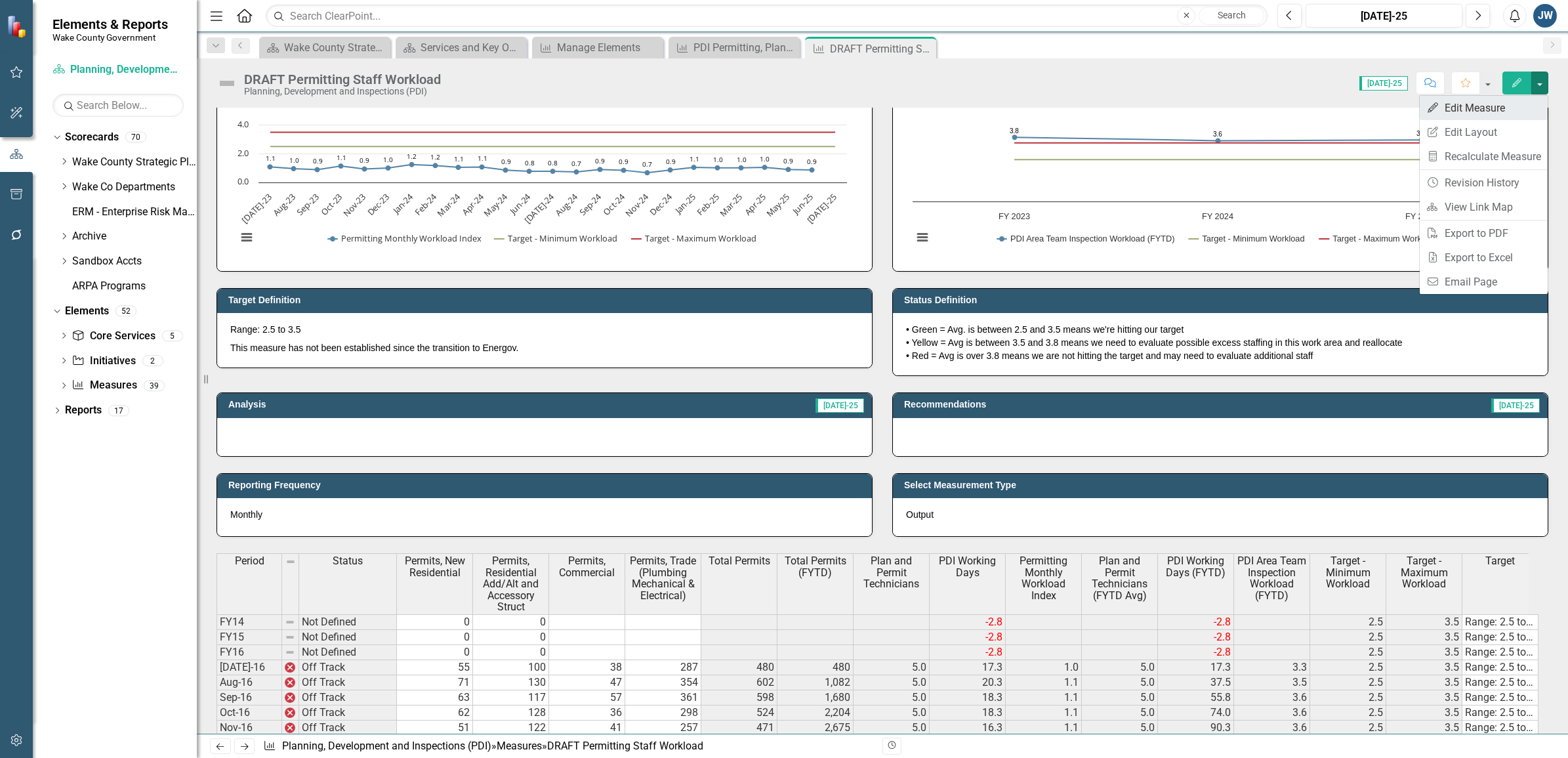
click at [1475, 111] on link "Edit Edit Measure" at bounding box center [1484, 109] width 128 height 25
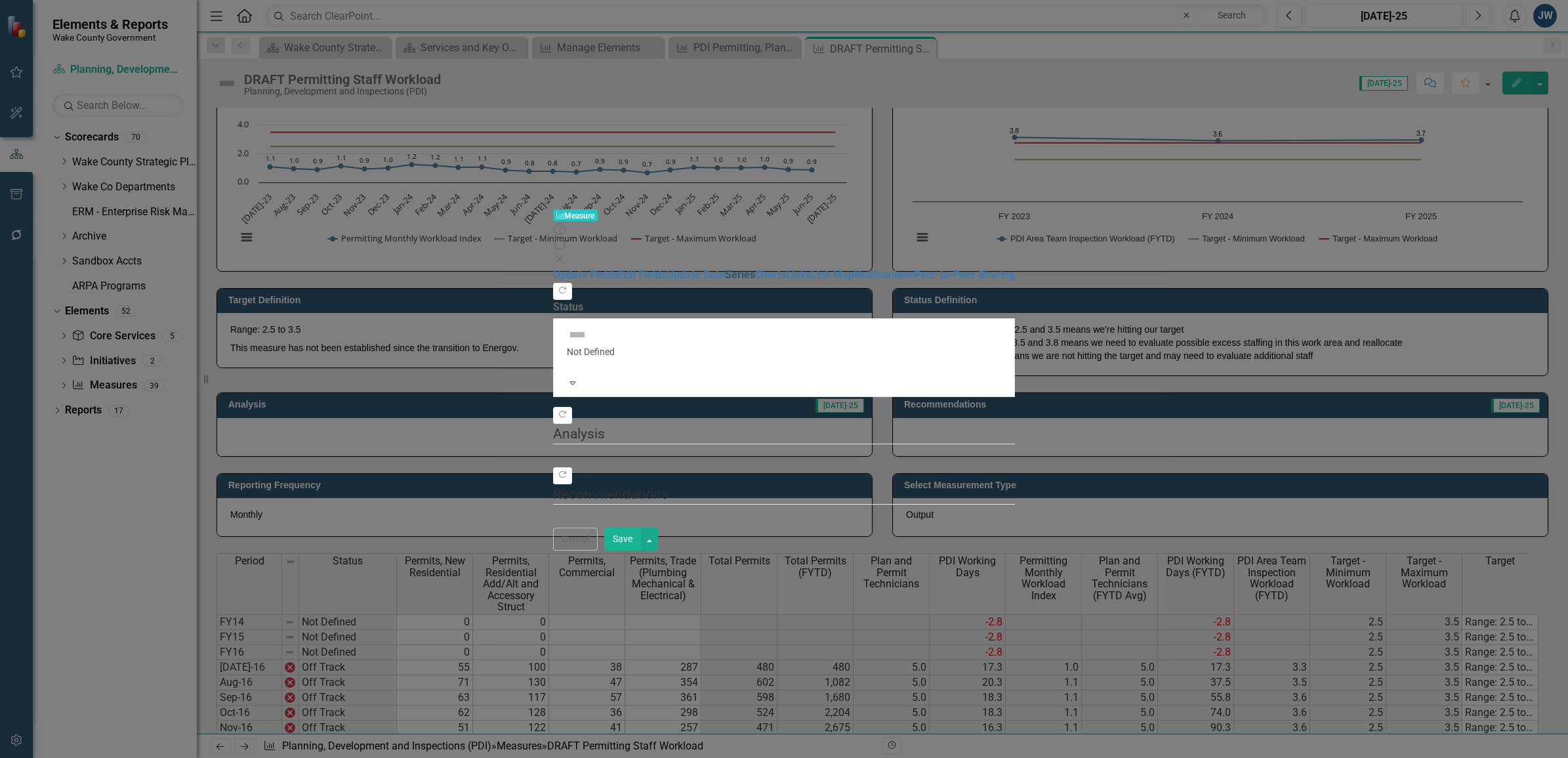
click at [726, 268] on link "Series" at bounding box center [741, 274] width 30 height 12
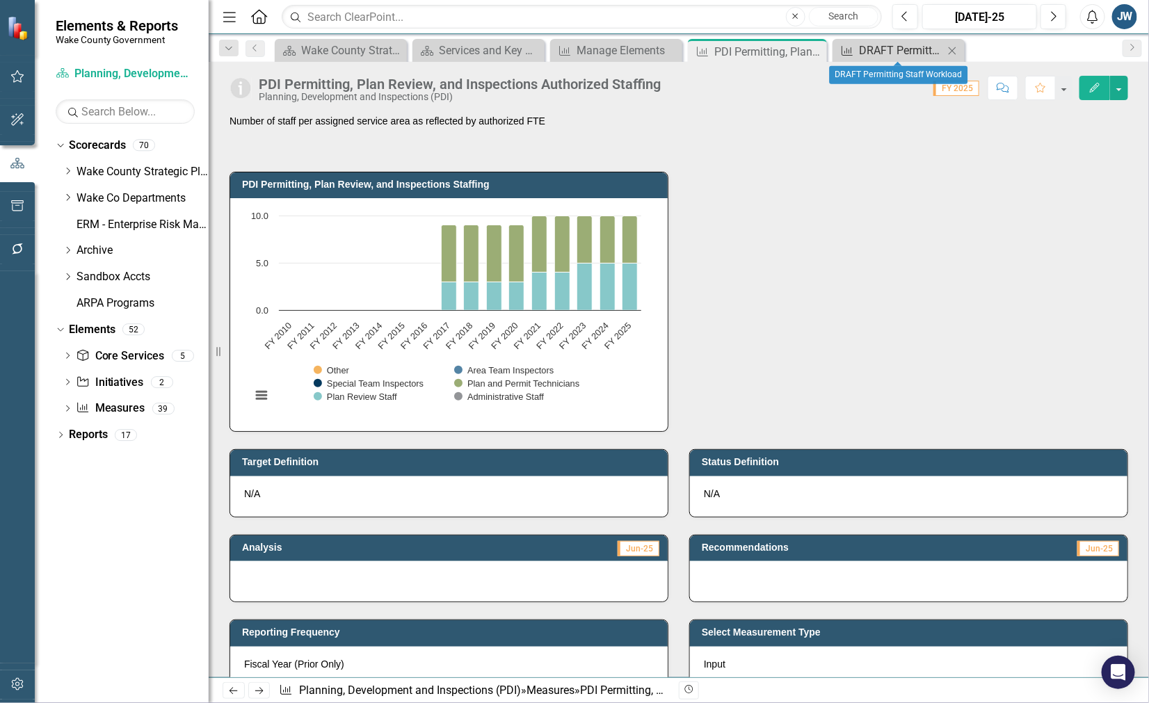
click at [866, 54] on div "DRAFT Permitting Staff Workload" at bounding box center [901, 50] width 85 height 17
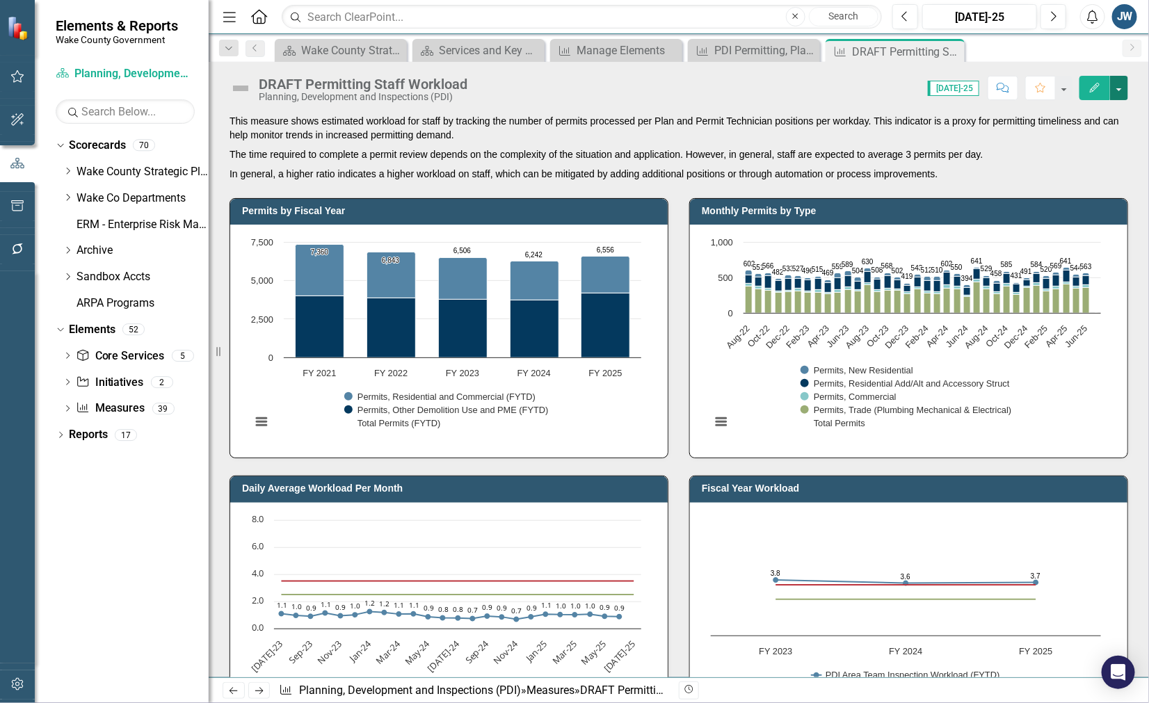
click at [1118, 87] on button "button" at bounding box center [1119, 88] width 18 height 24
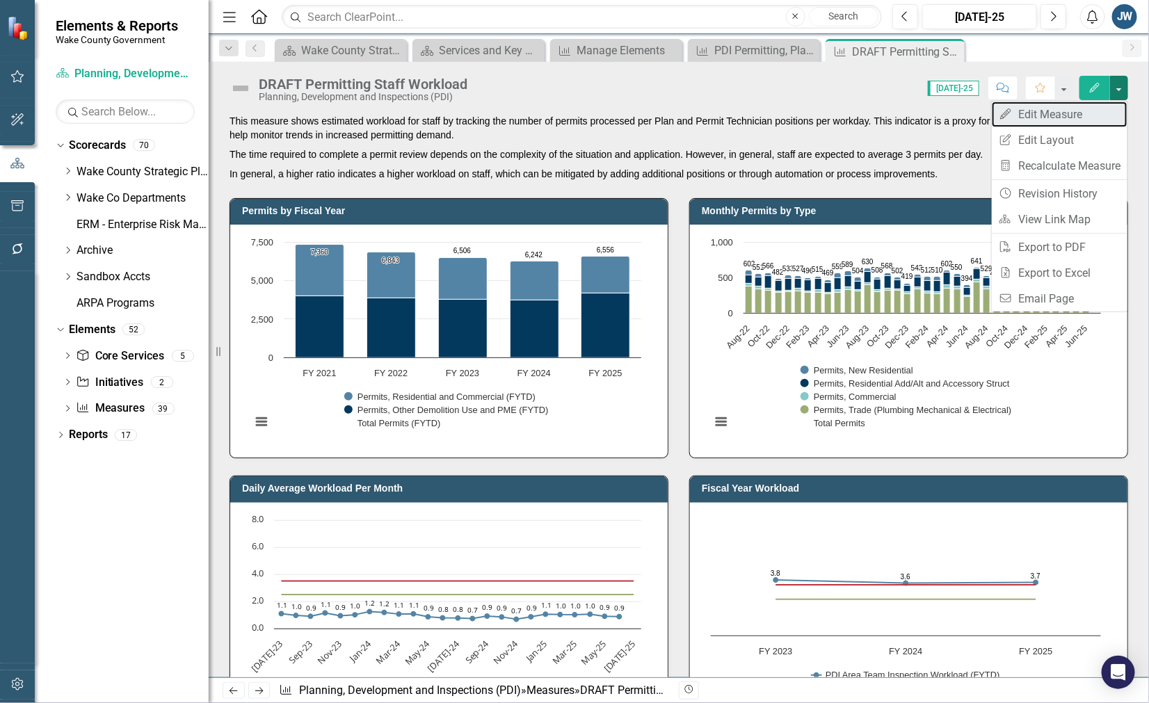
click at [1042, 113] on link "Edit Edit Measure" at bounding box center [1060, 115] width 136 height 26
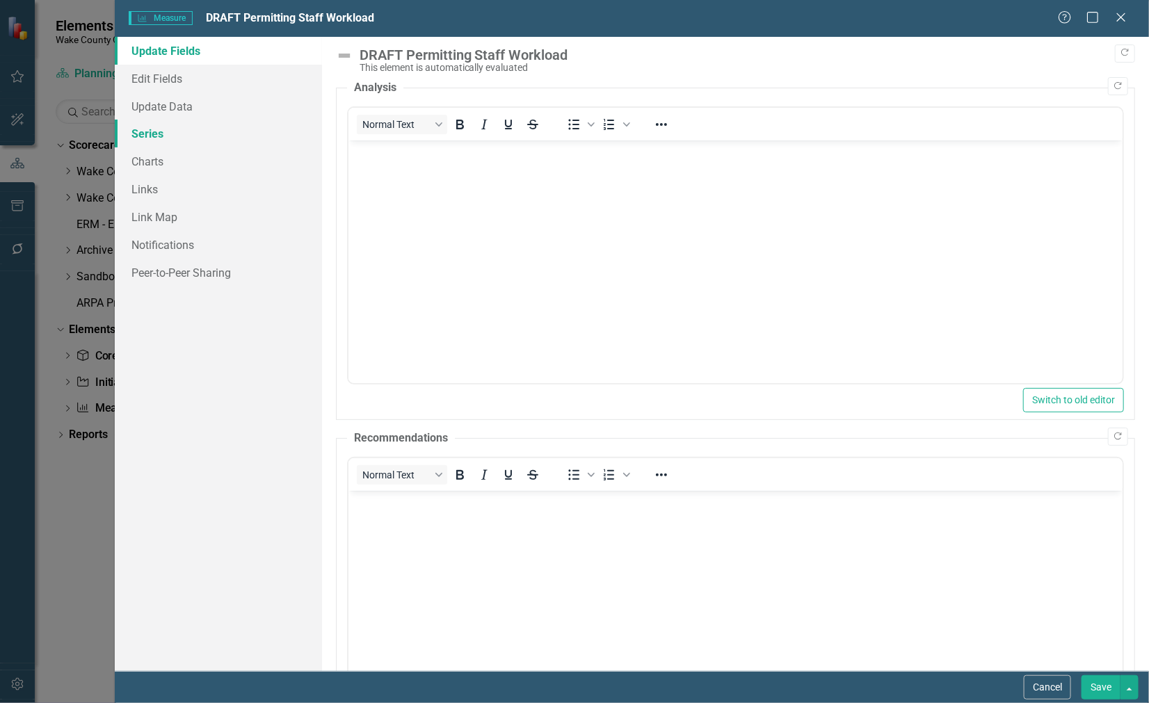
click at [154, 134] on link "Series" at bounding box center [218, 134] width 207 height 28
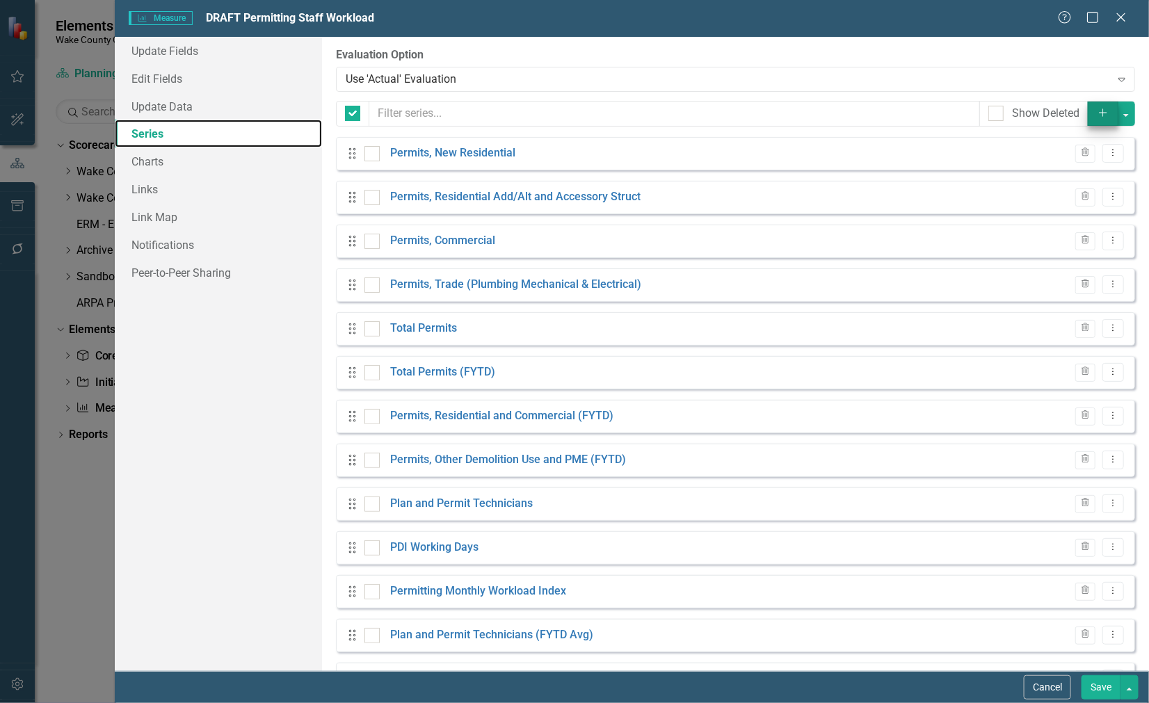
checkbox input "false"
click at [1097, 108] on icon "Add" at bounding box center [1103, 113] width 13 height 10
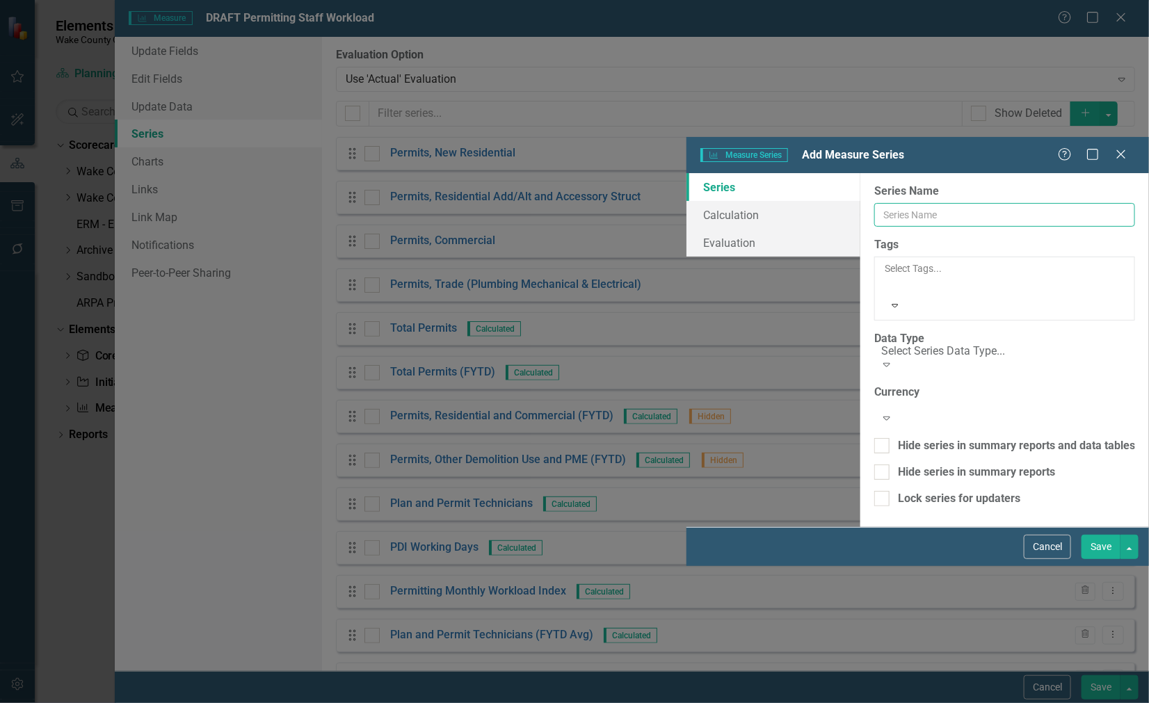
click at [874, 203] on input "Series Name" at bounding box center [1004, 215] width 261 height 24
type input "Number of Permitting Staff (Plan and Permit Technicians)"
click at [884, 355] on div "Currency" at bounding box center [997, 363] width 227 height 16
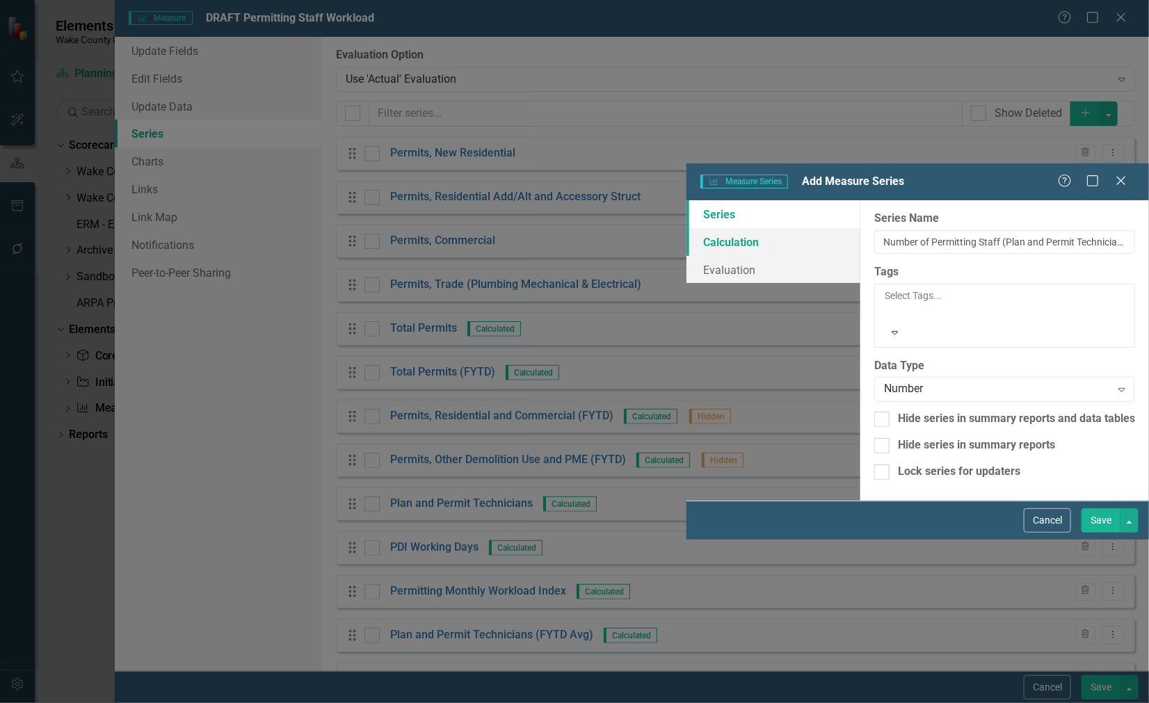
click at [686, 228] on link "Calculation" at bounding box center [773, 242] width 174 height 28
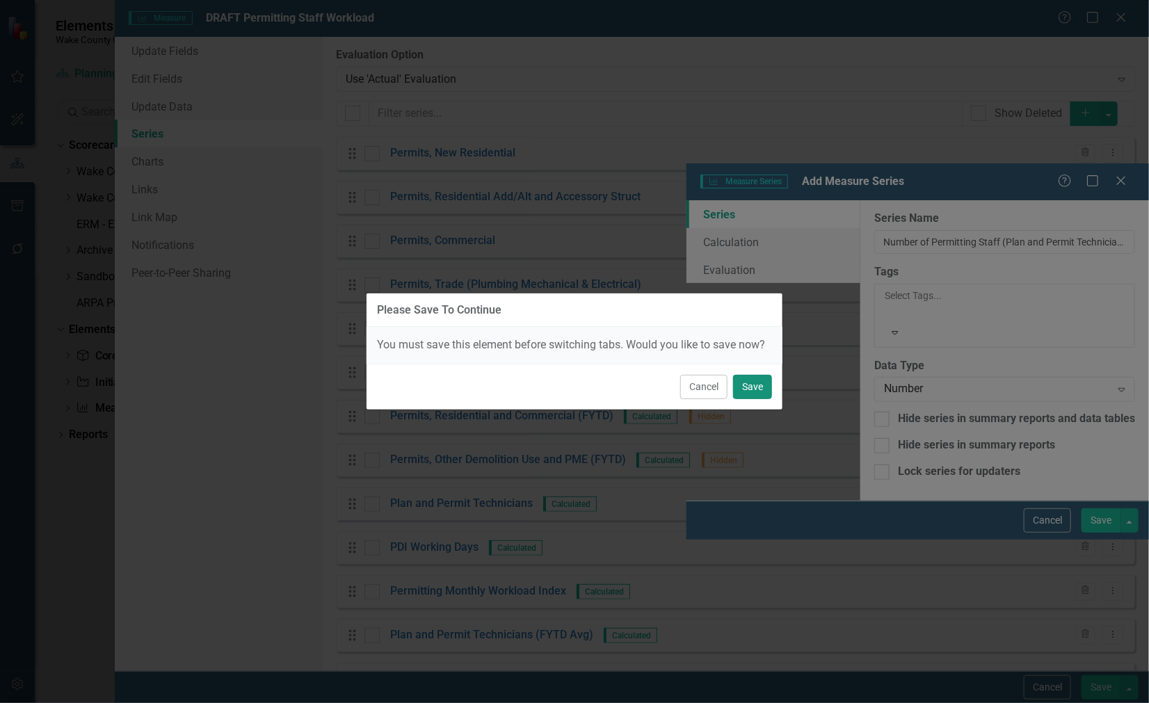
click at [757, 386] on button "Save" at bounding box center [752, 387] width 39 height 24
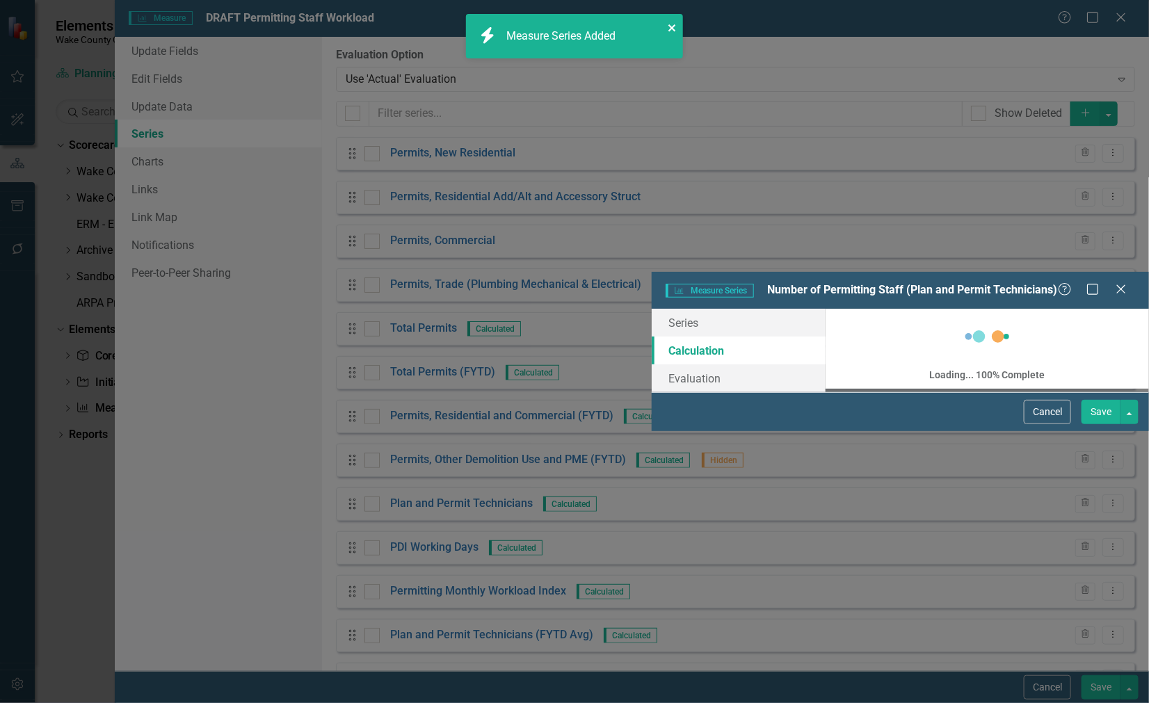
click at [668, 29] on icon "close" at bounding box center [673, 27] width 10 height 11
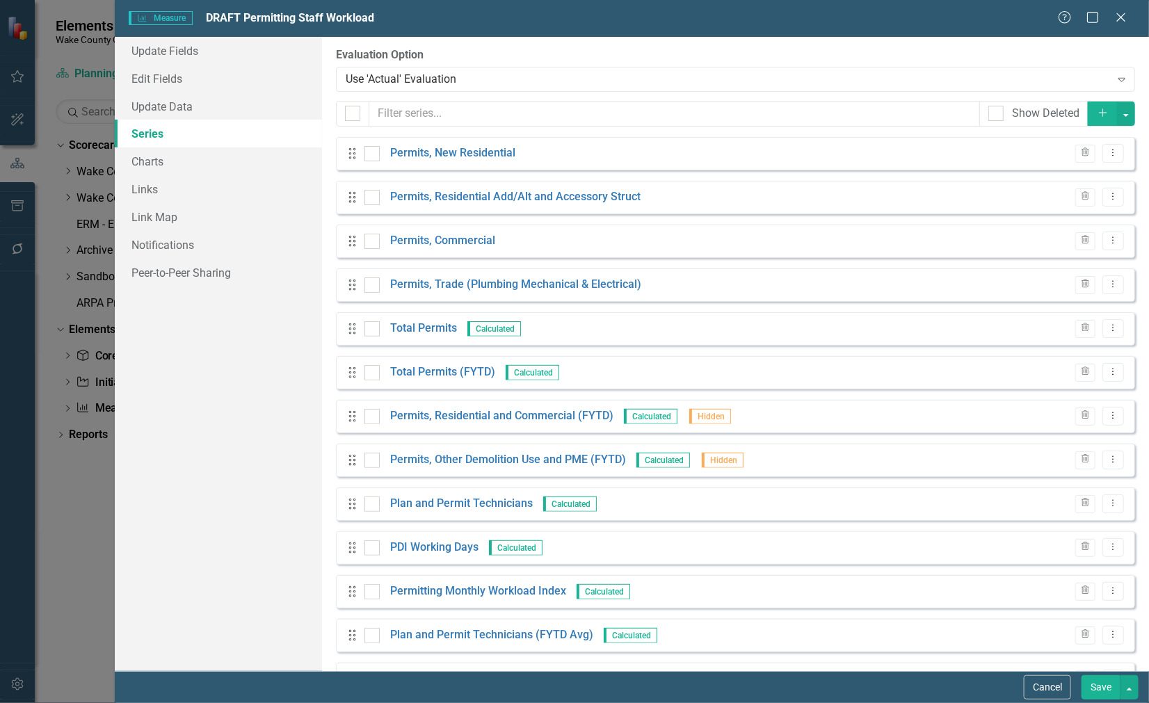
scroll to position [308, 0]
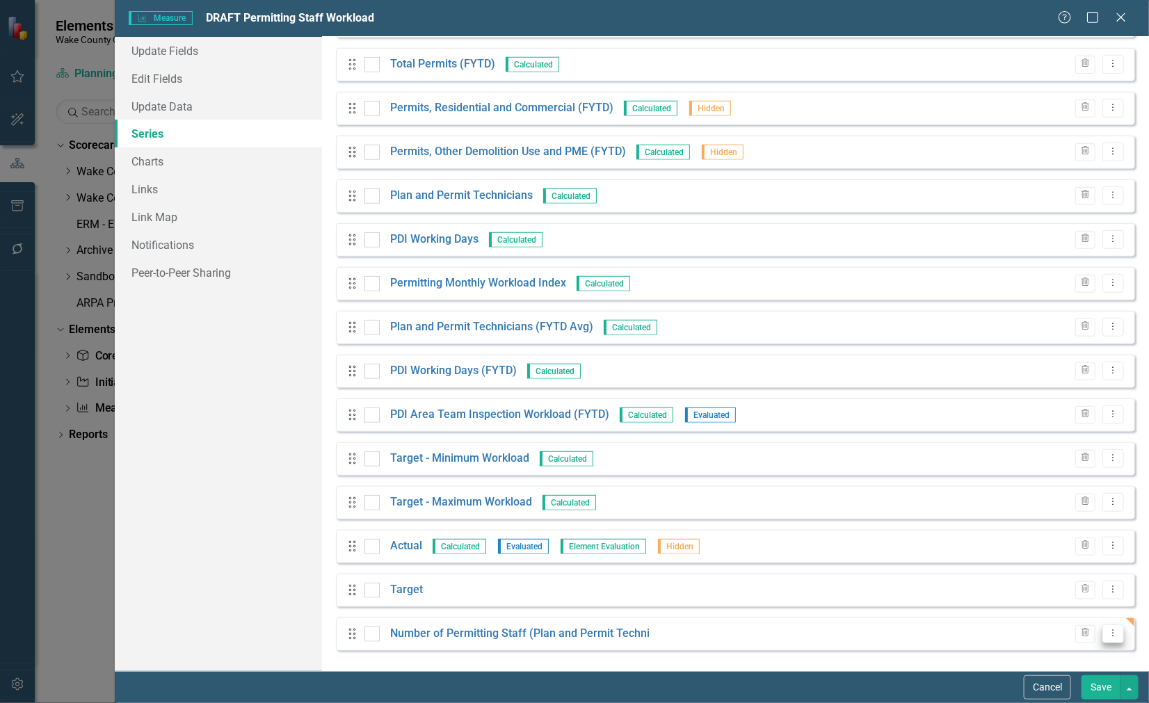
click at [1107, 631] on icon "Dropdown Menu" at bounding box center [1113, 633] width 12 height 9
click at [1020, 586] on link "Copy Duplicate Measure Series" at bounding box center [1034, 586] width 158 height 26
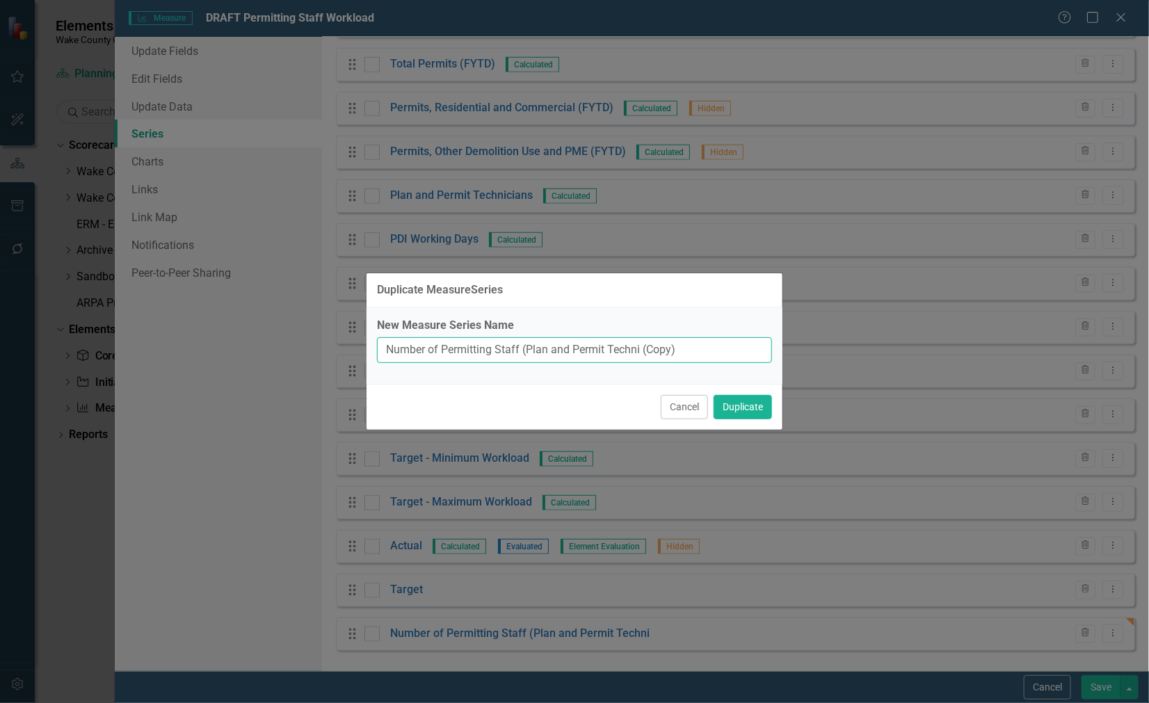
click at [469, 346] on input "Number of Permitting Staff (Plan and Permit Techni (Copy)" at bounding box center [574, 350] width 395 height 26
drag, startPoint x: 523, startPoint y: 353, endPoint x: 741, endPoint y: 355, distance: 218.4
click at [742, 355] on input "Number of Inspection Staff (Plan and Permit Techni (Copy)" at bounding box center [574, 350] width 395 height 26
type input "Number of Inspection Staff"
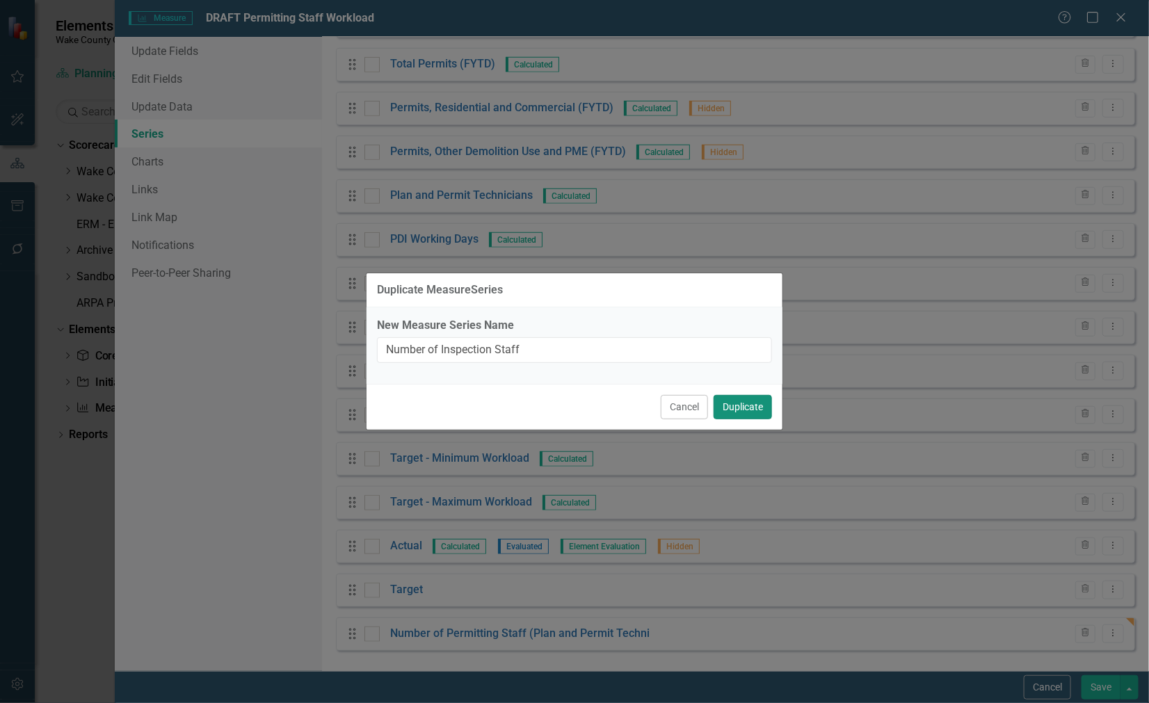
click at [739, 402] on button "Duplicate" at bounding box center [743, 407] width 58 height 24
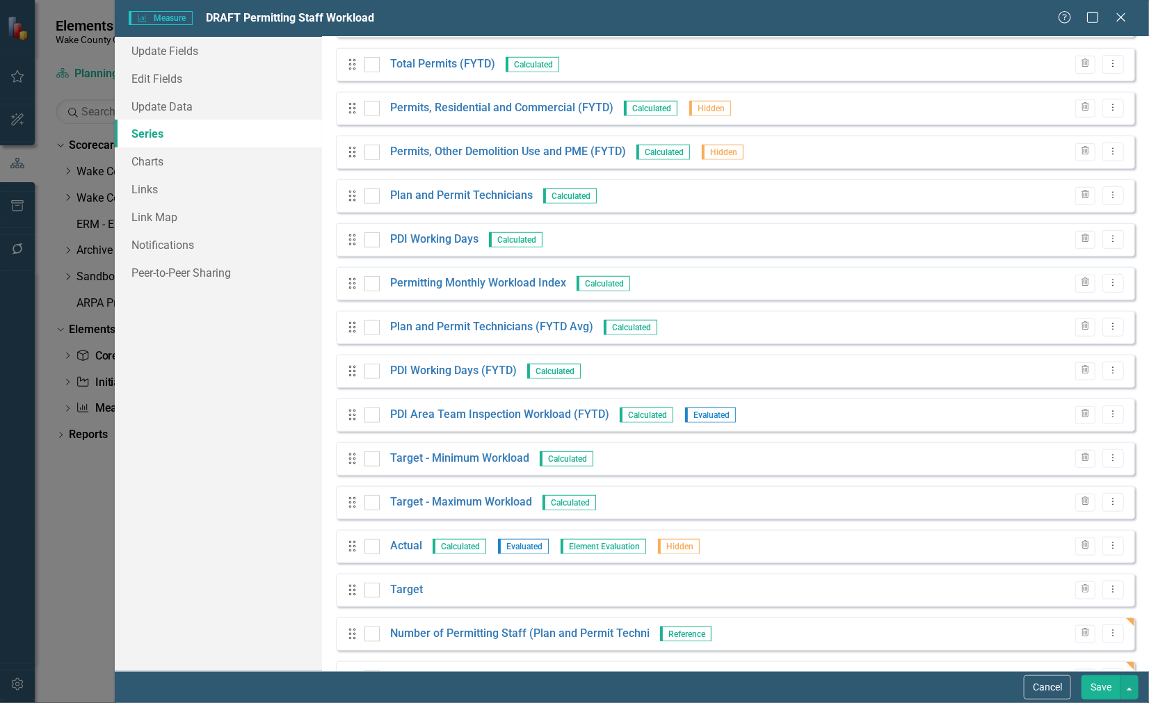
click at [469, 344] on div "Drag Plan and Permit Technicians (FYTD Avg) Calculated Trash Dropdown Menu" at bounding box center [735, 327] width 799 height 33
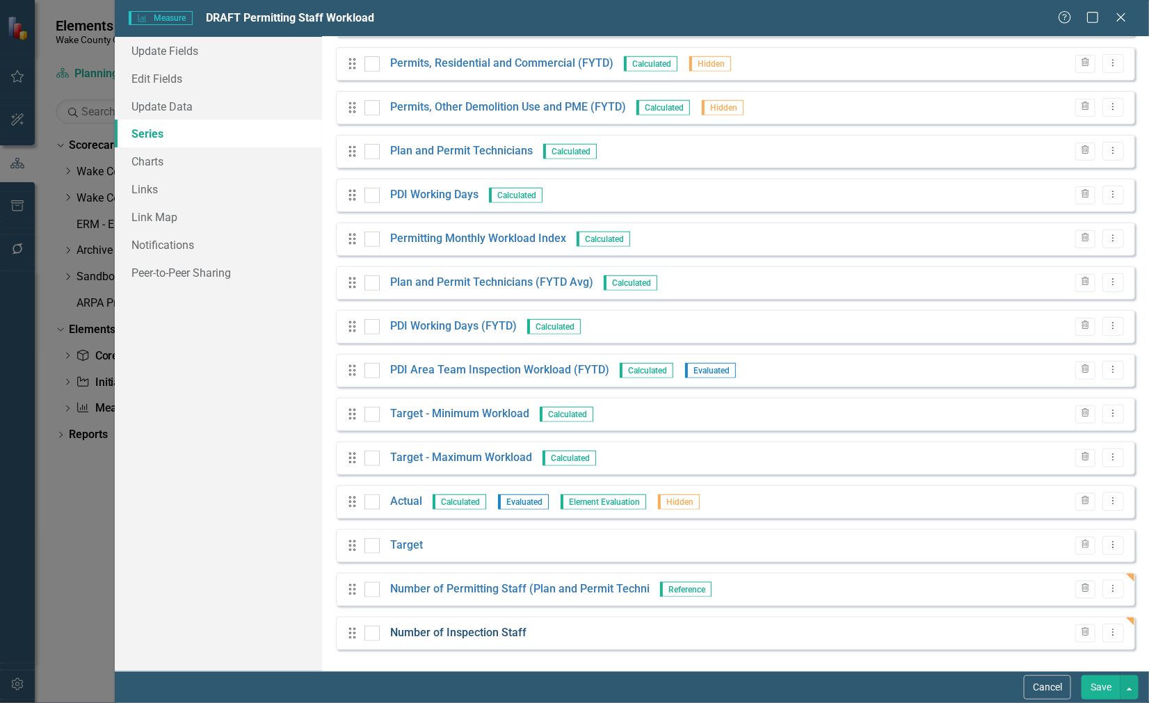
click at [469, 634] on link "Number of Inspection Staff" at bounding box center [458, 633] width 136 height 16
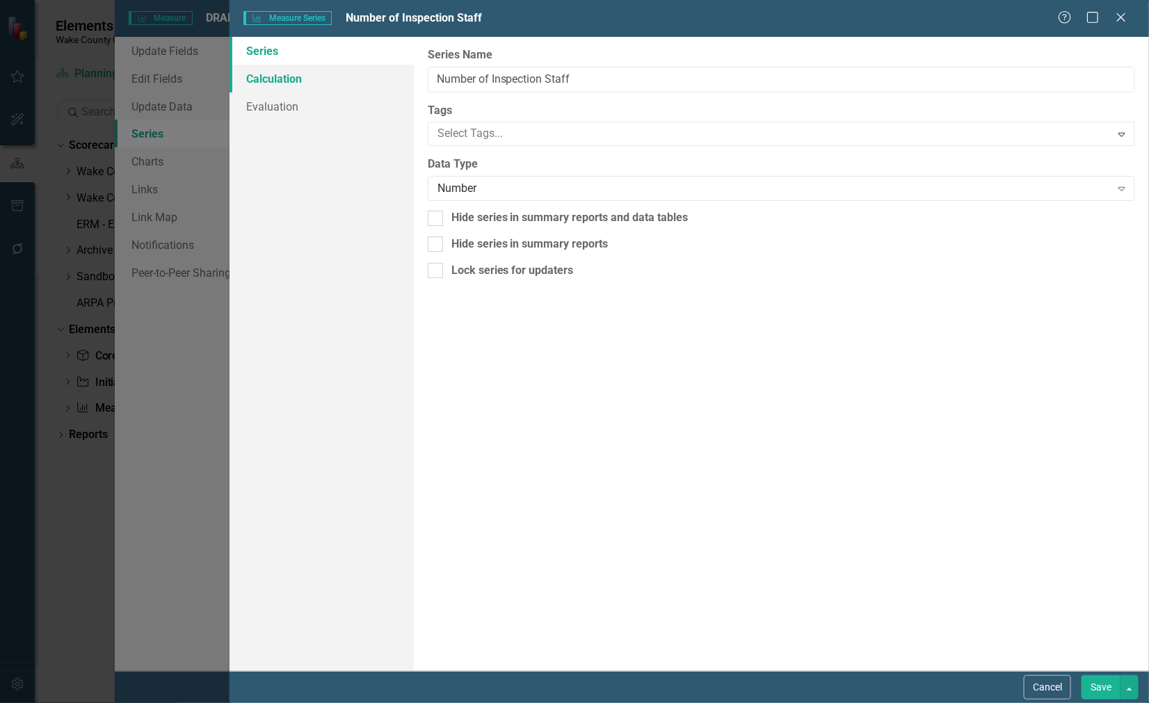
click at [268, 77] on link "Calculation" at bounding box center [322, 79] width 184 height 28
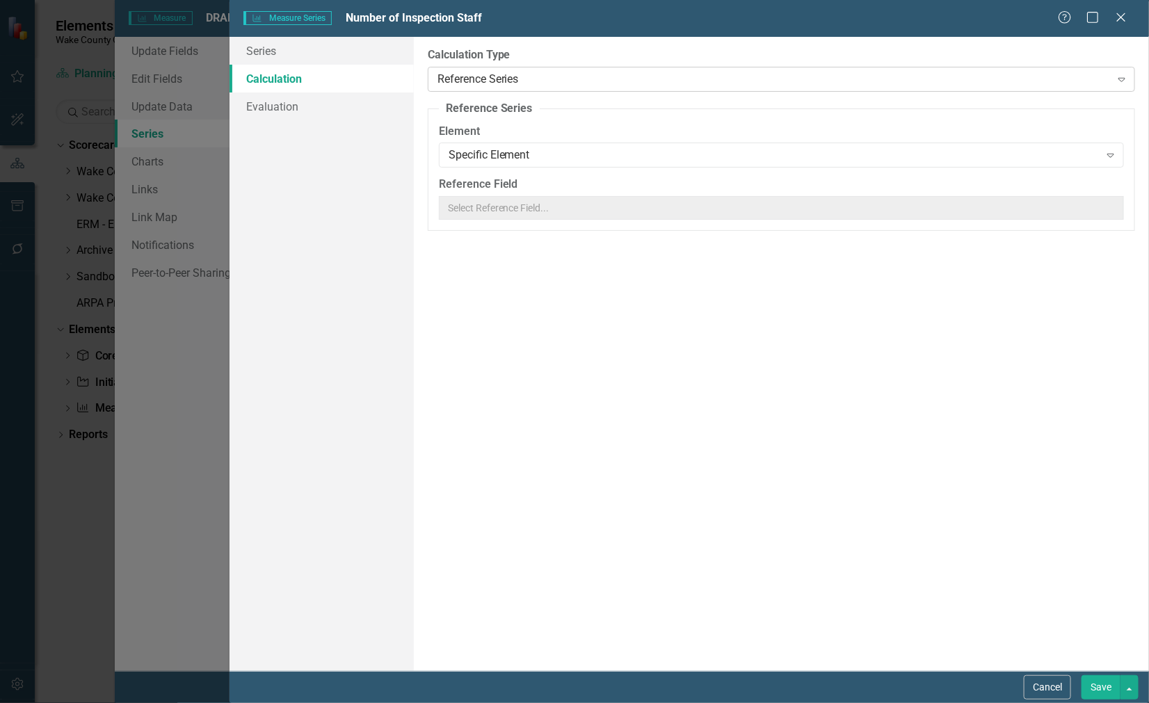
click at [1120, 80] on icon "Expand" at bounding box center [1122, 79] width 14 height 11
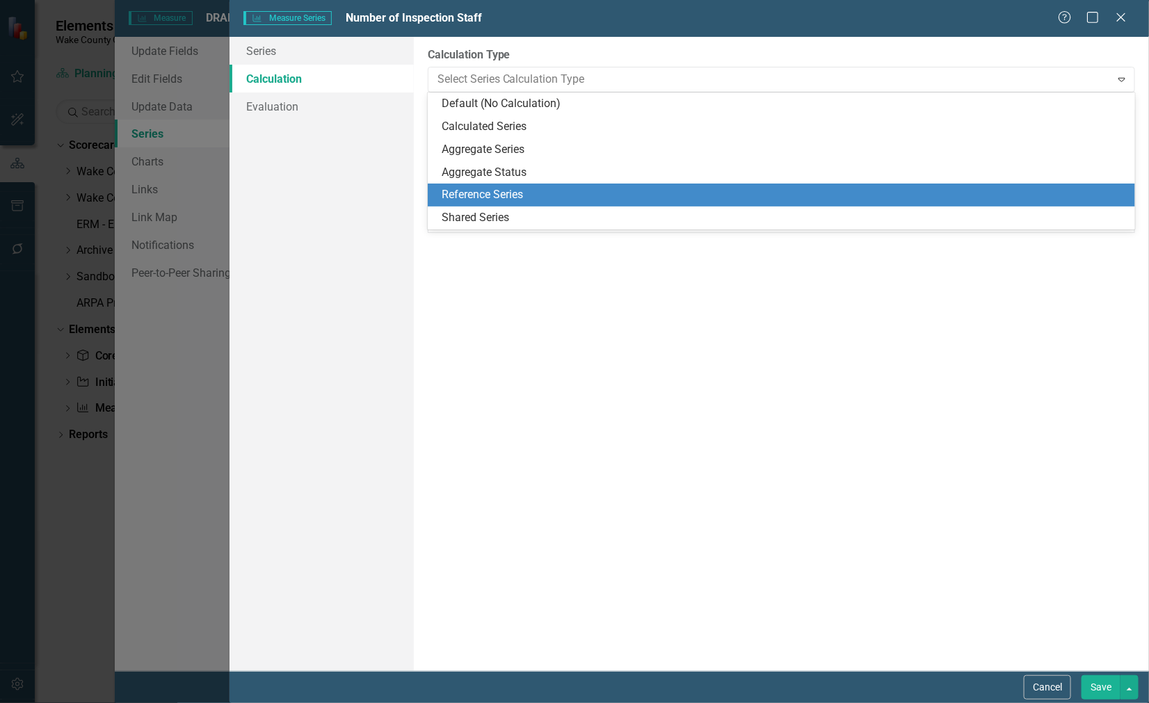
click at [512, 126] on div "Calculated Series" at bounding box center [785, 127] width 686 height 16
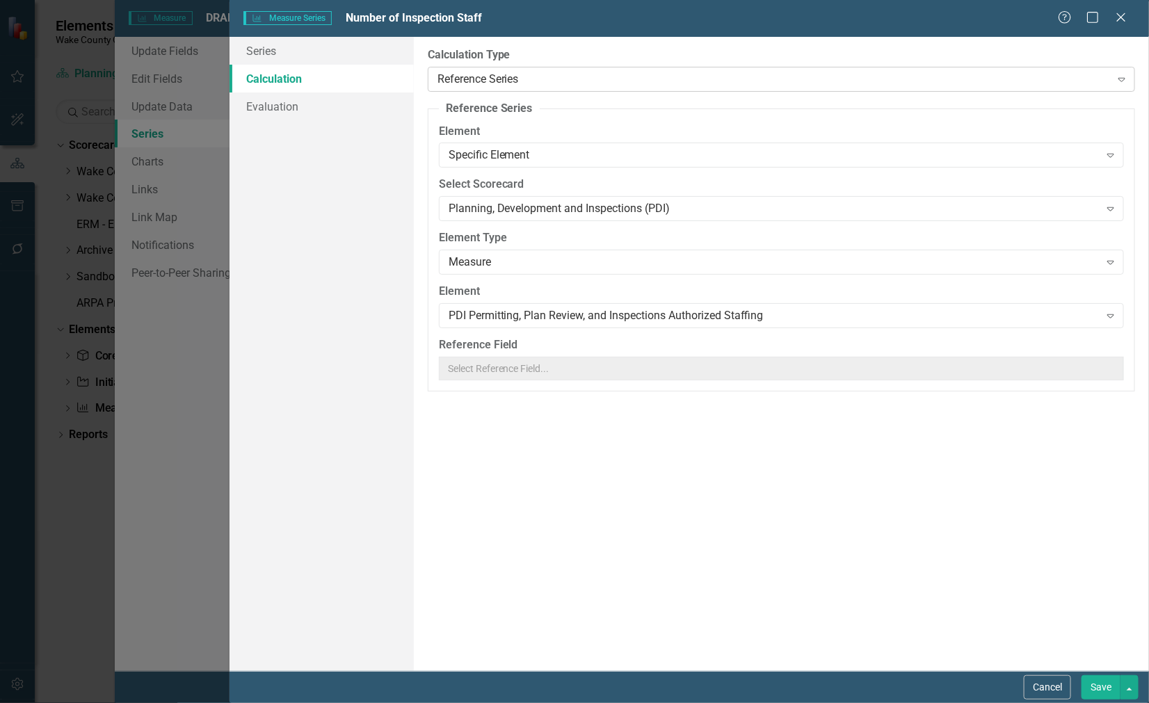
click at [846, 74] on div "Reference Series" at bounding box center [773, 79] width 673 height 16
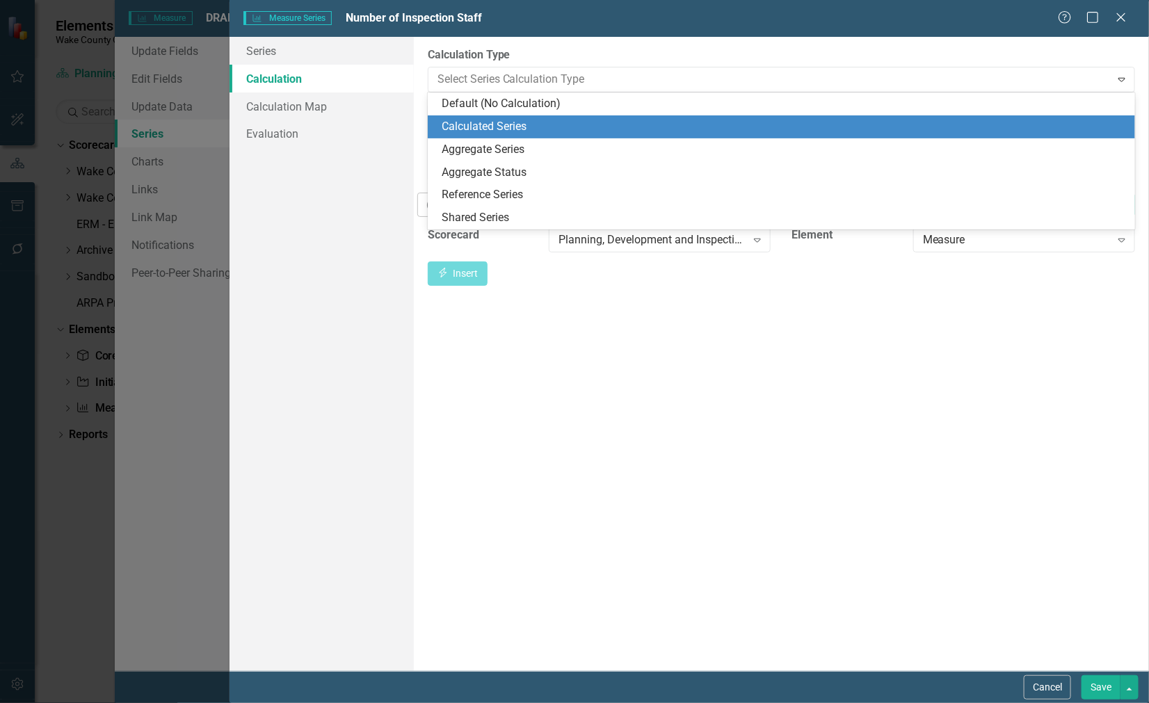
click at [332, 220] on div "Series Calculation Calculation Map Evaluation" at bounding box center [322, 354] width 184 height 634
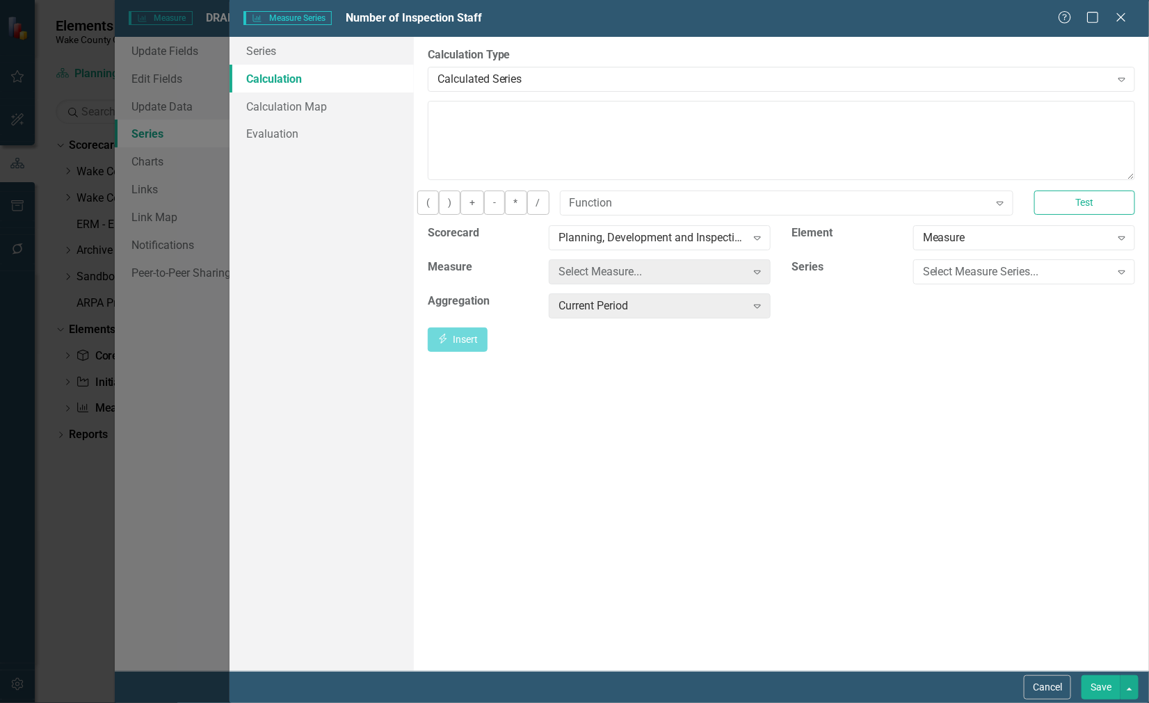
click at [545, 387] on div "By default, series in ClearPoint are not calculated. So, if you leave the form …" at bounding box center [781, 354] width 735 height 634
click at [756, 275] on icon at bounding box center [757, 273] width 7 height 4
click at [687, 609] on div "PDI Permitting, Plan Review, and Inspections Authorized Staffing" at bounding box center [577, 617] width 1127 height 16
click at [756, 309] on icon at bounding box center [757, 307] width 7 height 4
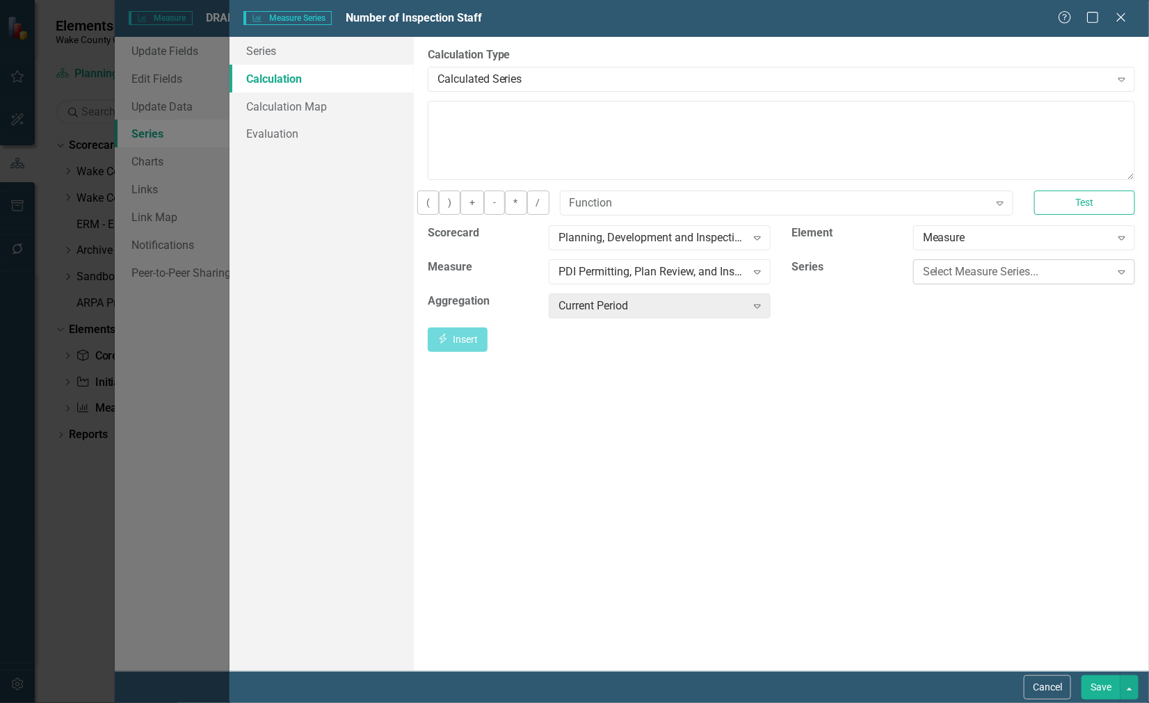
click at [1004, 280] on div "Select Measure Series..." at bounding box center [1017, 272] width 188 height 16
click at [759, 312] on icon "Expand" at bounding box center [757, 305] width 14 height 11
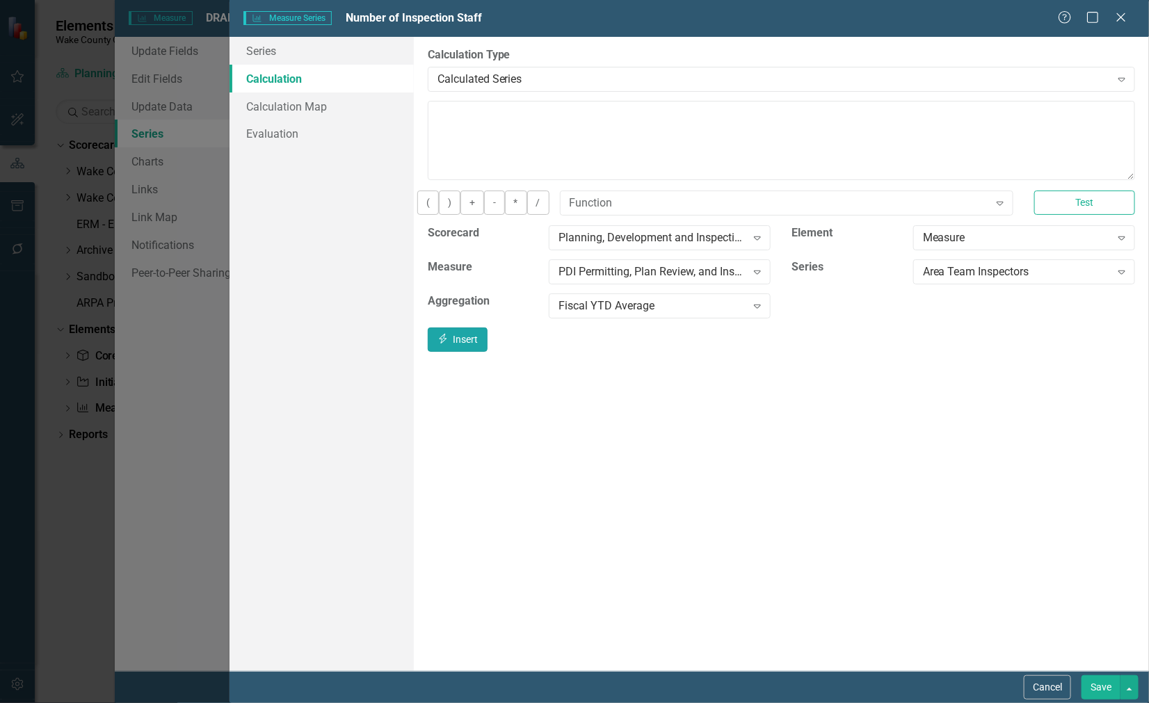
click at [488, 349] on button "Insert Insert" at bounding box center [458, 340] width 60 height 24
click at [957, 280] on div "Area Team Inspectors" at bounding box center [1017, 272] width 188 height 16
click at [1120, 275] on icon at bounding box center [1121, 273] width 7 height 4
click at [488, 350] on button "Insert Insert" at bounding box center [458, 340] width 60 height 24
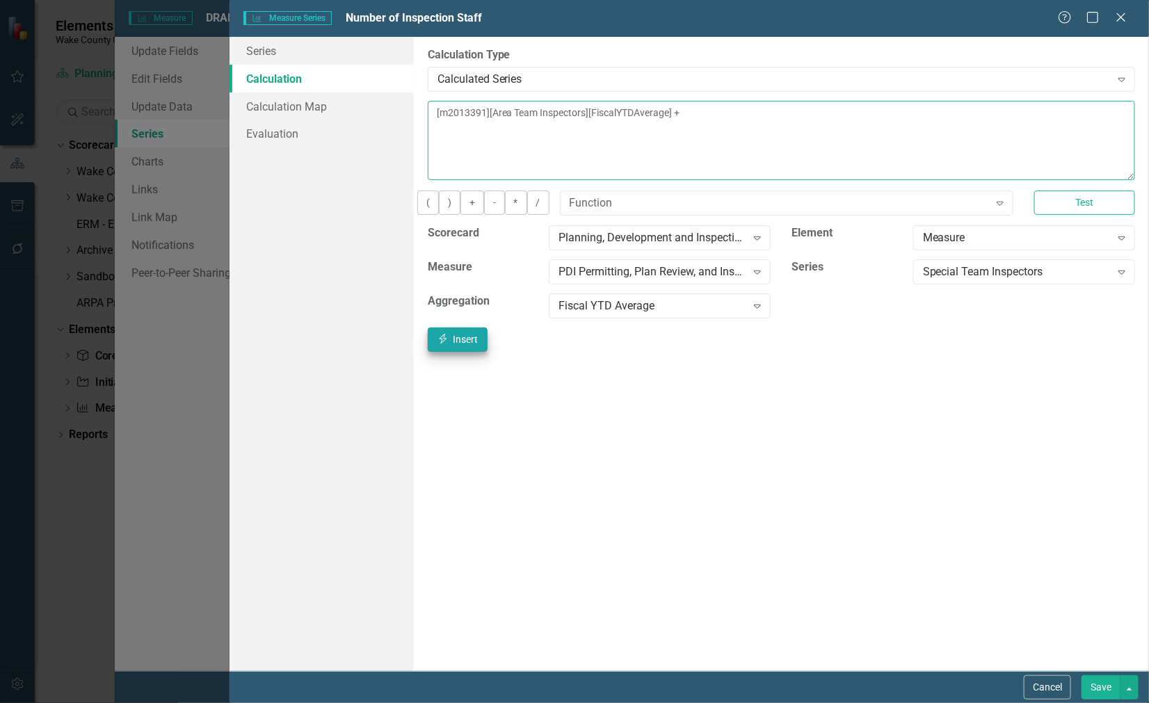
type textarea "[m2013391][Area Team Inspectors][FiscalYTDAverage] + [m2013391][Special Team In…"
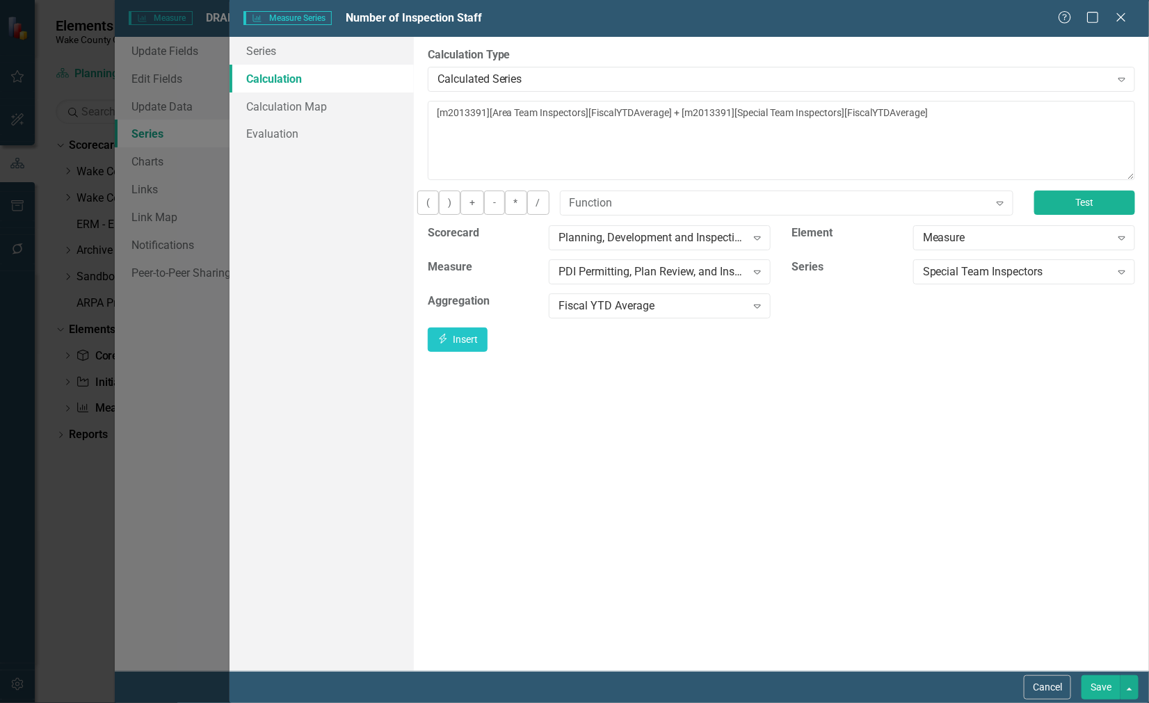
click at [1068, 213] on button "Test" at bounding box center [1084, 203] width 101 height 24
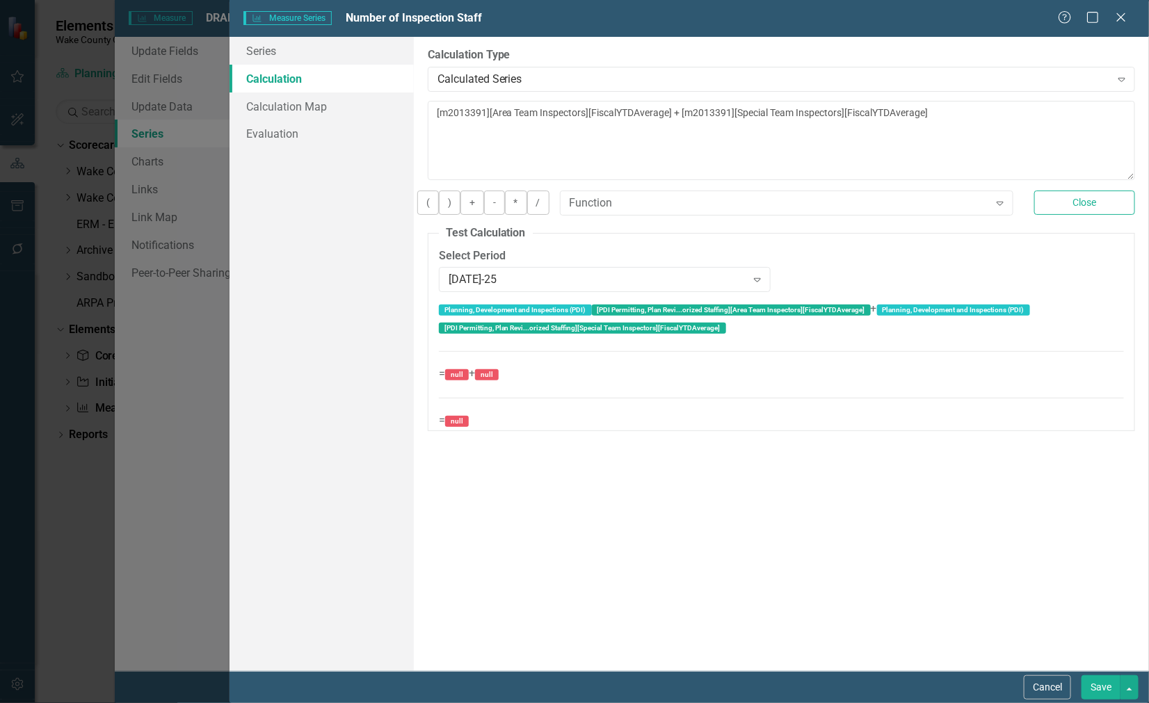
click at [1094, 691] on button "Save" at bounding box center [1100, 687] width 39 height 24
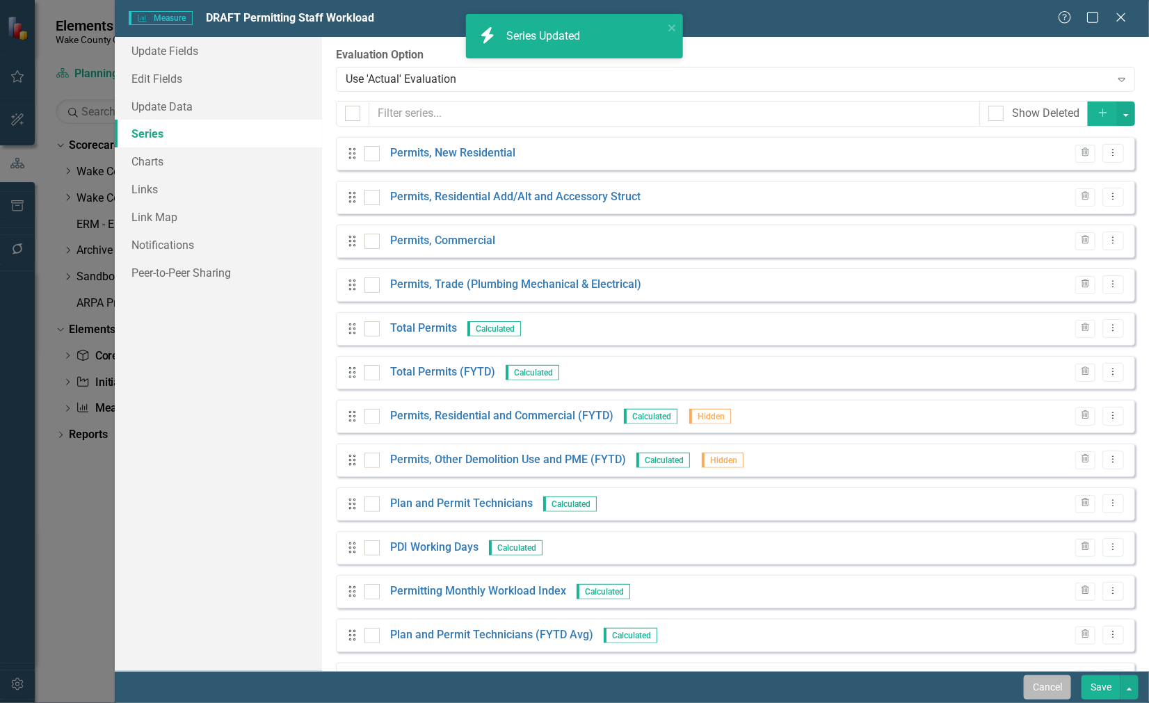
click at [1045, 686] on button "Cancel" at bounding box center [1047, 687] width 47 height 24
click at [1042, 686] on button "Cancel" at bounding box center [1047, 687] width 47 height 24
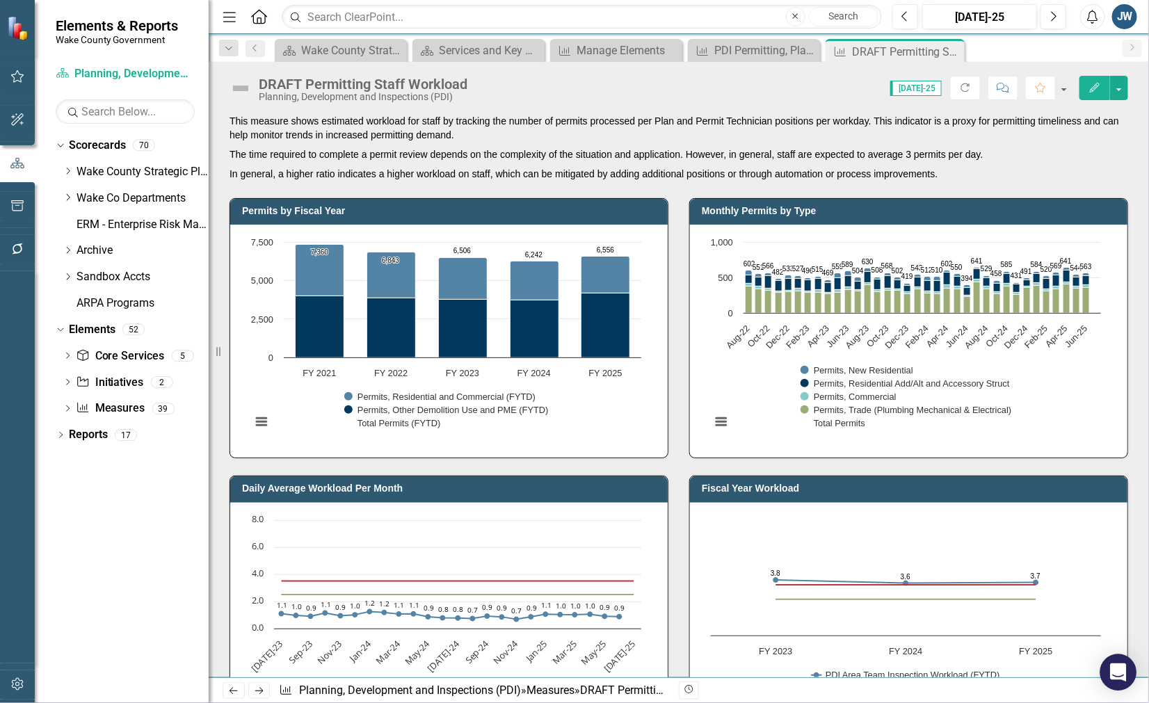
click at [1117, 671] on icon "Open Intercom Messenger" at bounding box center [1118, 672] width 16 height 18
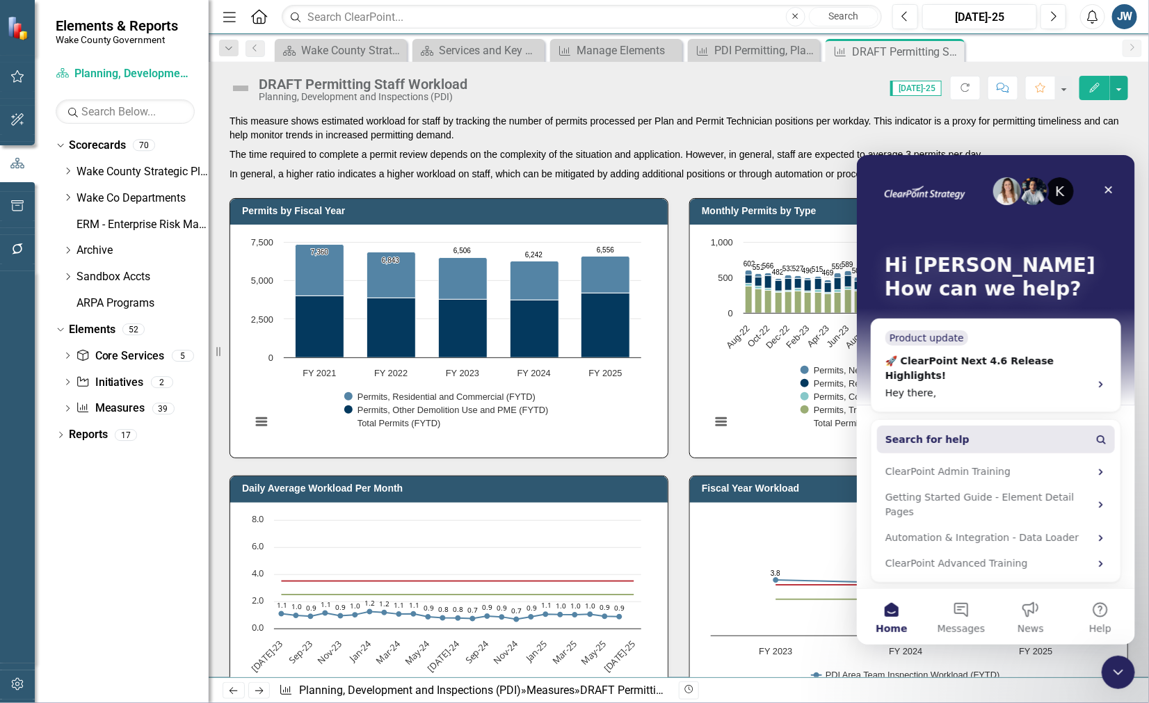
click at [943, 432] on span "Search for help" at bounding box center [927, 439] width 84 height 15
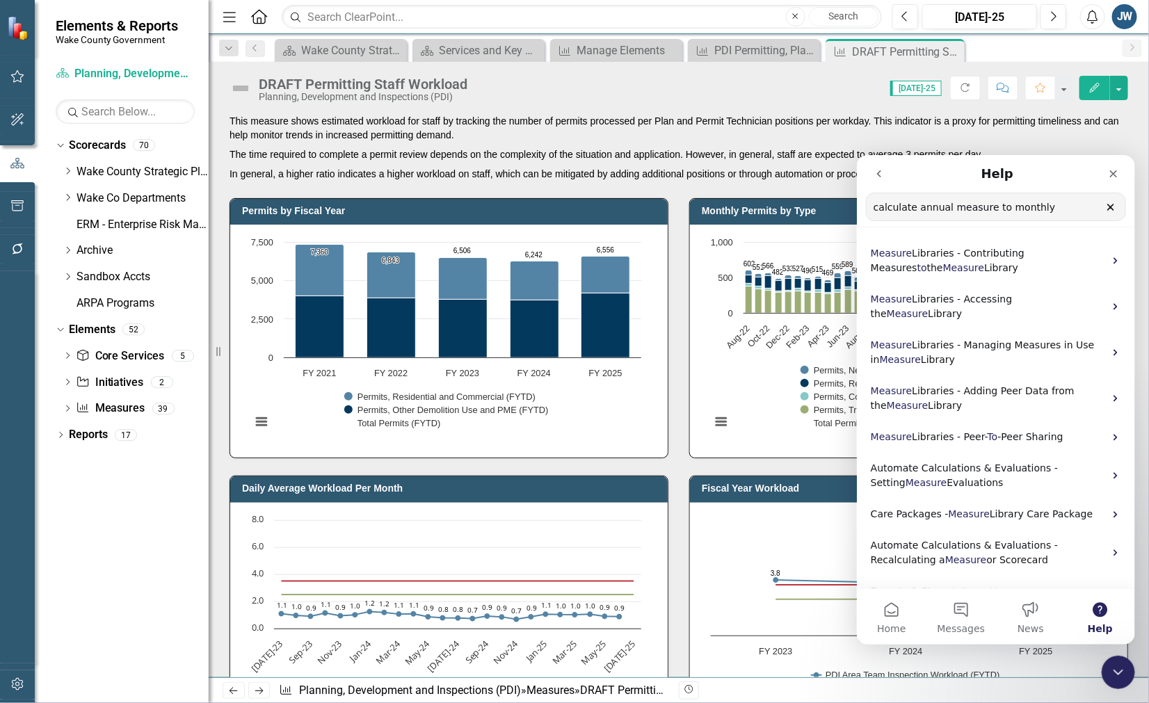
click at [876, 204] on input "calculate annual measure to monthly" at bounding box center [995, 206] width 259 height 27
click at [1043, 207] on input "apply annual measure to monthly" at bounding box center [995, 206] width 259 height 27
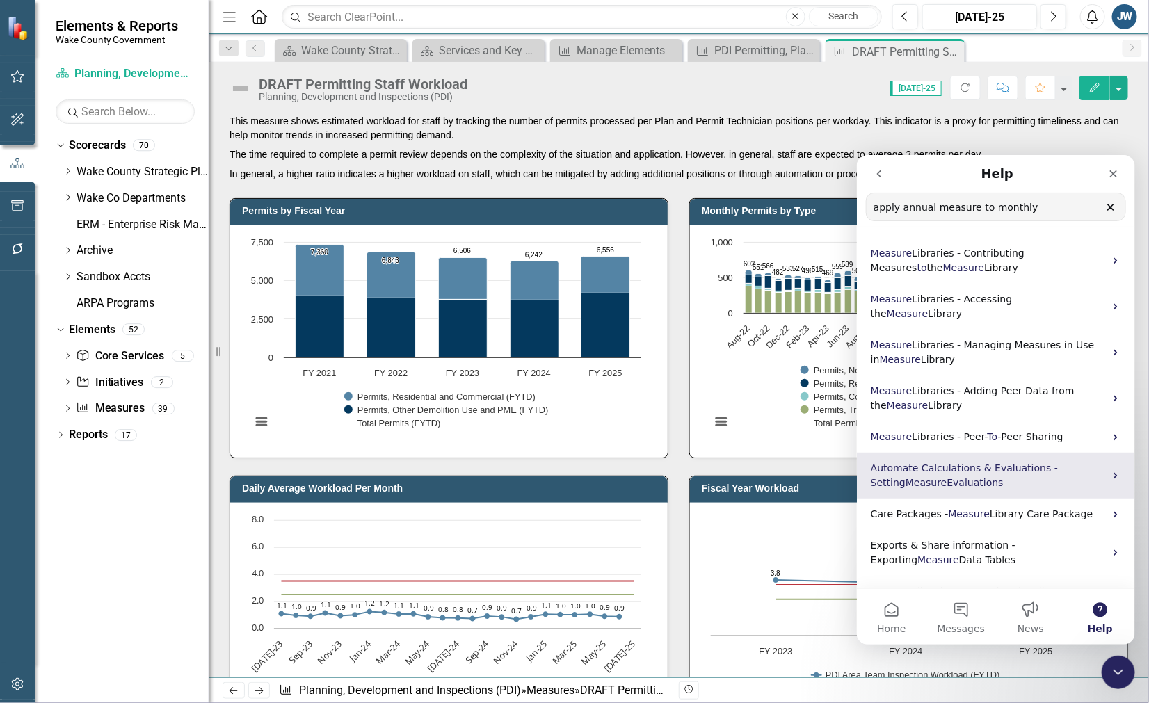
type input "apply annual measure to monthly"
click at [999, 462] on span "Automate Calculations & Evaluations - Setting" at bounding box center [963, 475] width 187 height 26
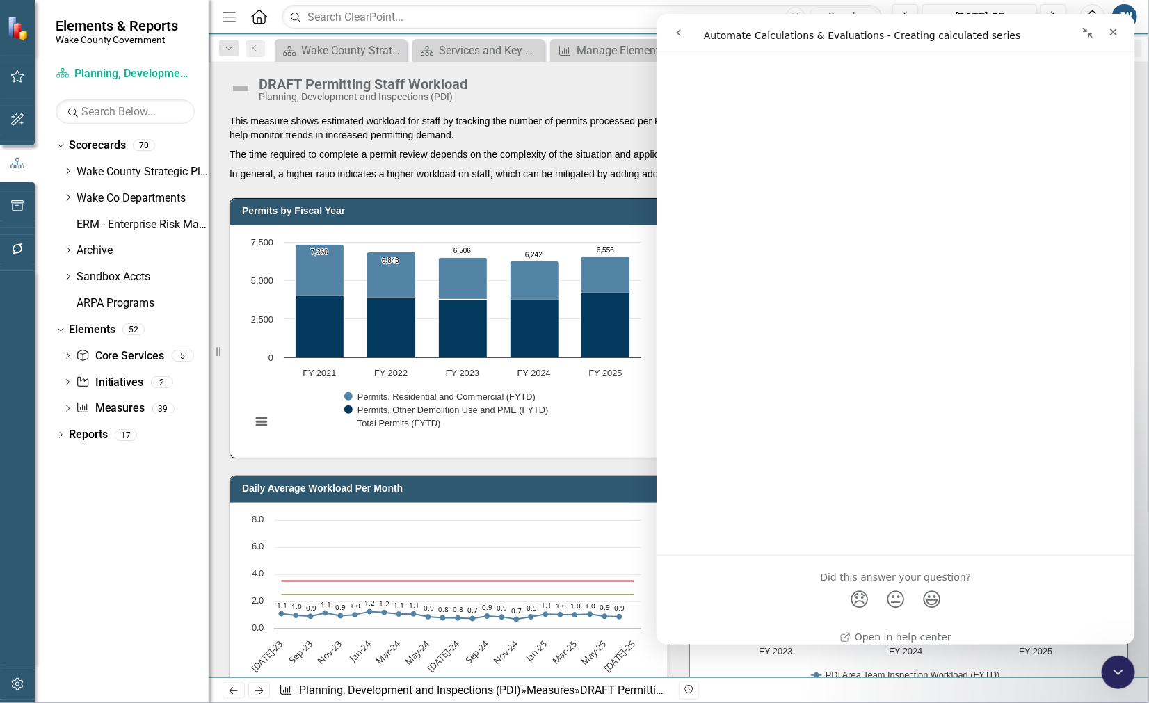
scroll to position [11763, 0]
click at [1111, 32] on icon "Close" at bounding box center [1112, 31] width 11 height 11
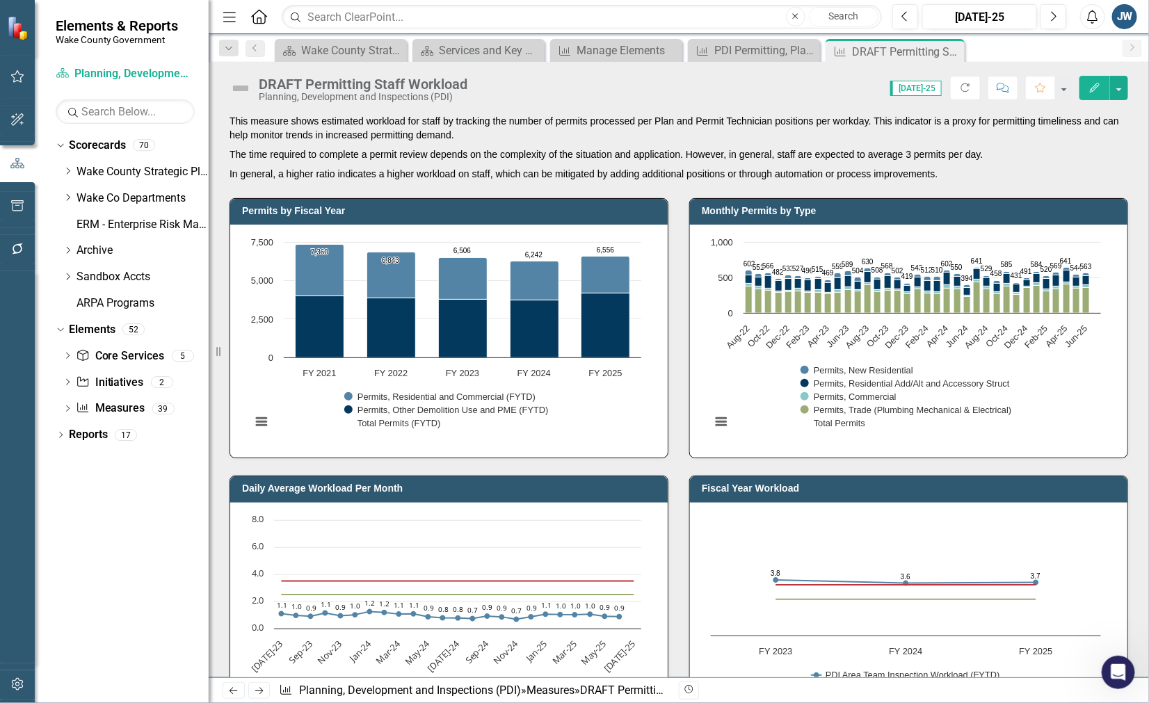
scroll to position [0, 0]
click at [1093, 91] on icon "button" at bounding box center [1095, 88] width 10 height 10
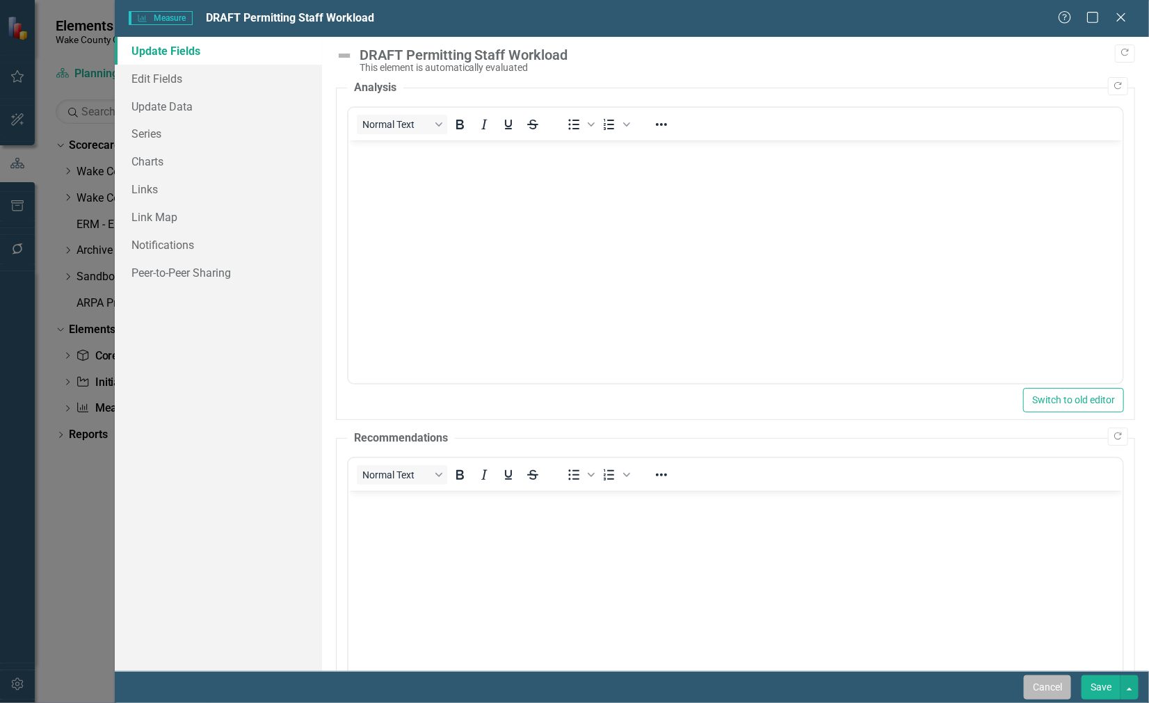
click at [1040, 689] on button "Cancel" at bounding box center [1047, 687] width 47 height 24
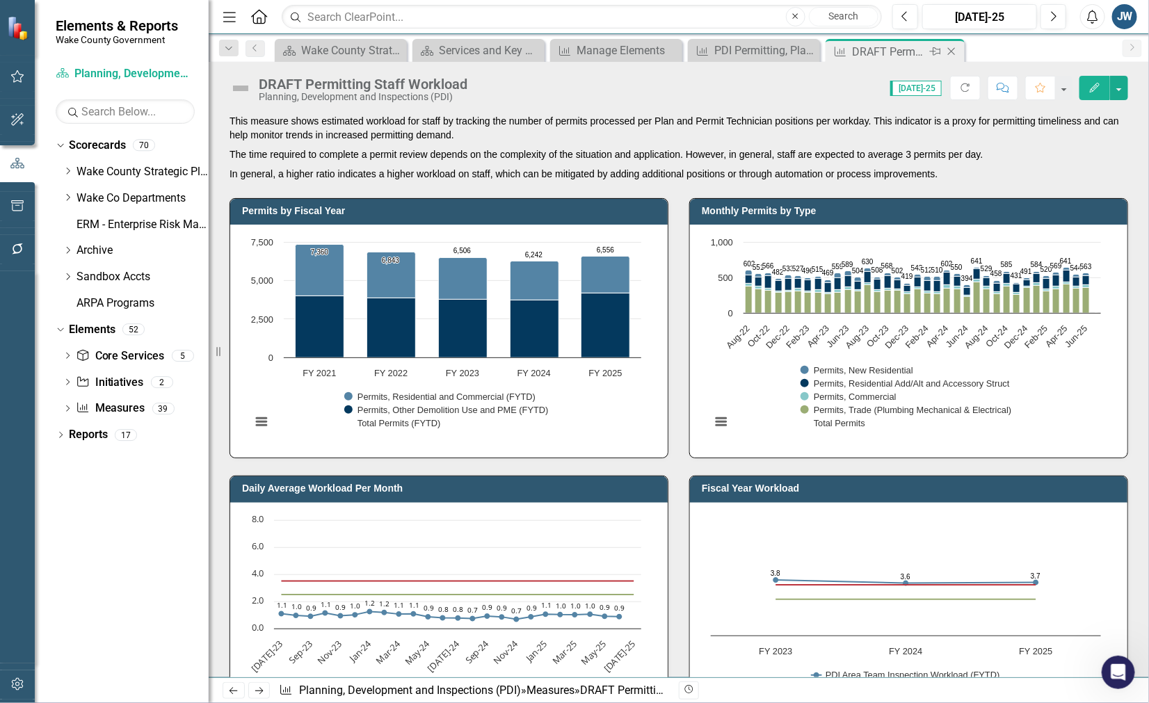
click at [951, 53] on icon "Close" at bounding box center [951, 51] width 14 height 11
click at [19, 248] on icon "button" at bounding box center [17, 248] width 15 height 11
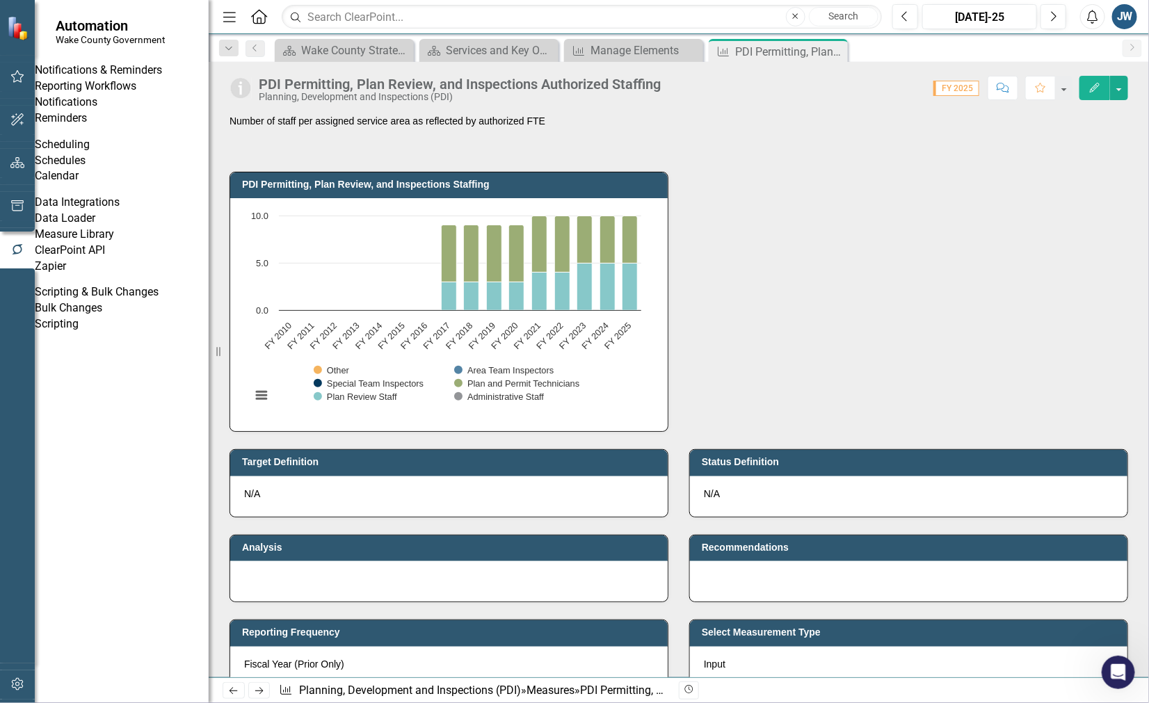
click at [80, 95] on link "Reporting Workflows" at bounding box center [122, 87] width 174 height 16
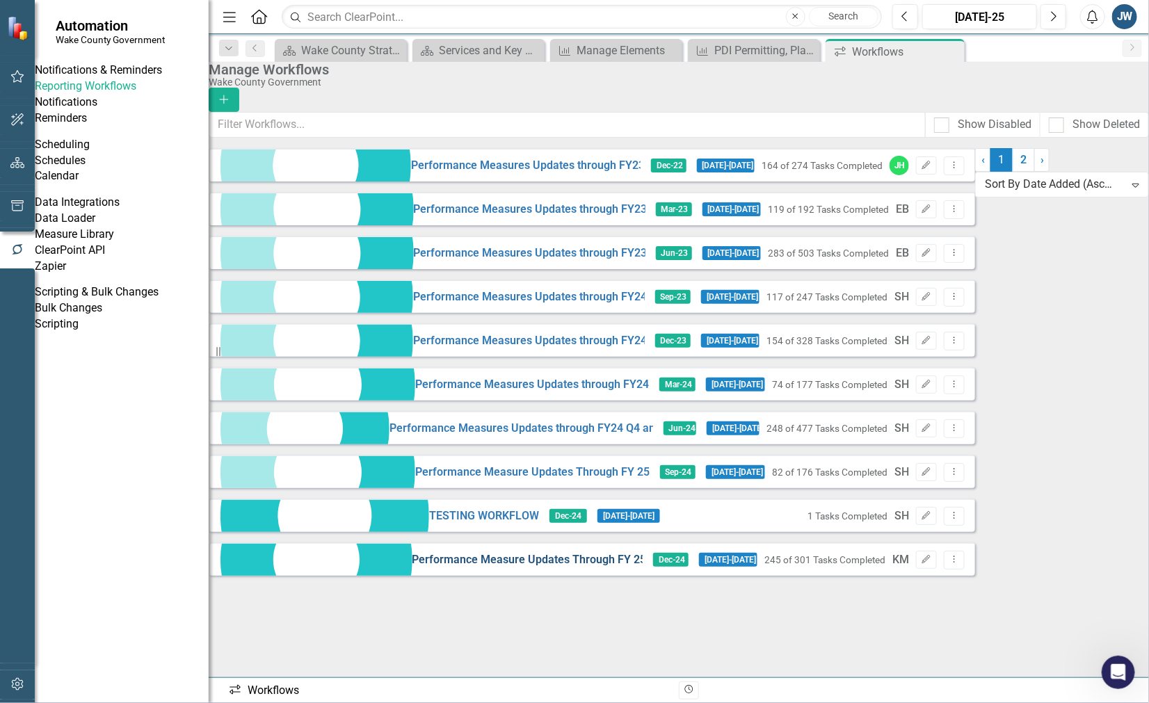
click at [412, 568] on link "Performance Measure Updates Through FY 25 Q2" at bounding box center [527, 560] width 231 height 16
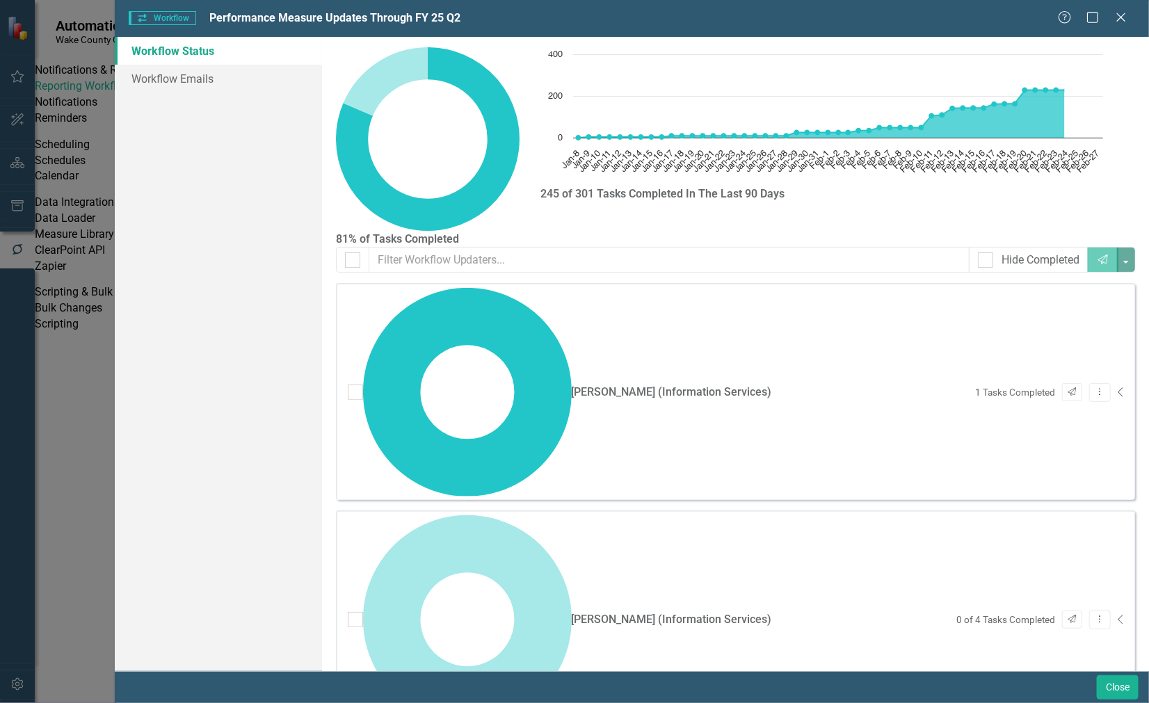
checkbox input "false"
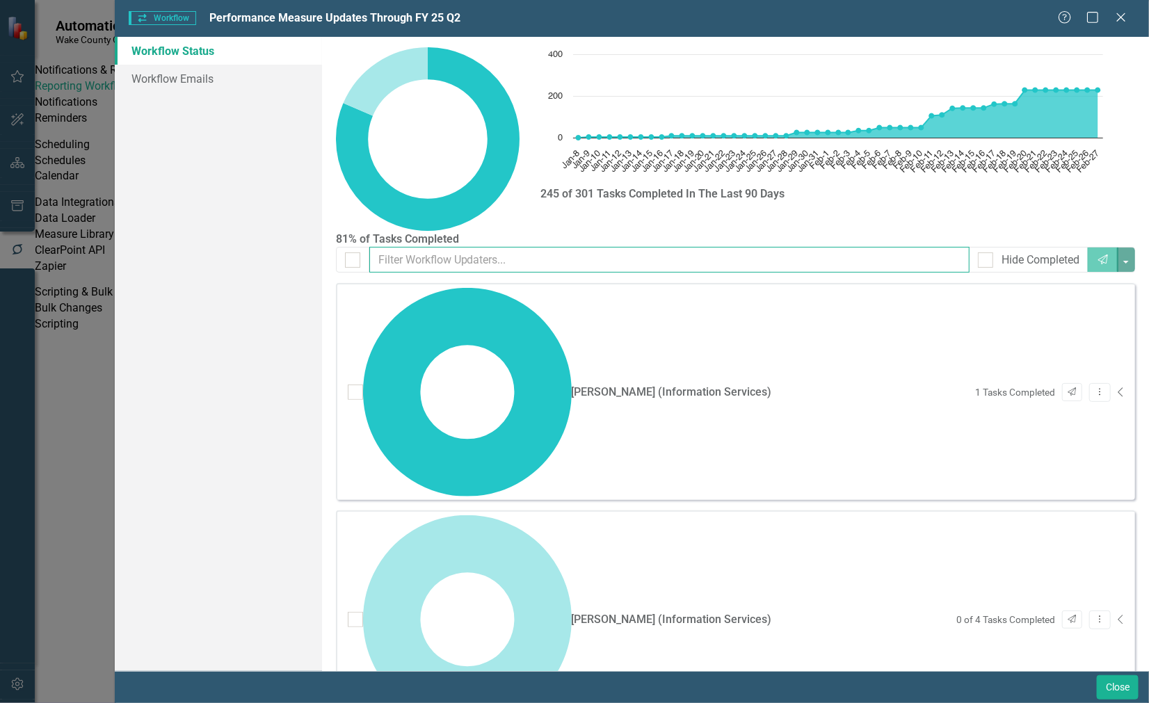
click at [419, 255] on input "text" at bounding box center [669, 260] width 601 height 26
type input "nic"
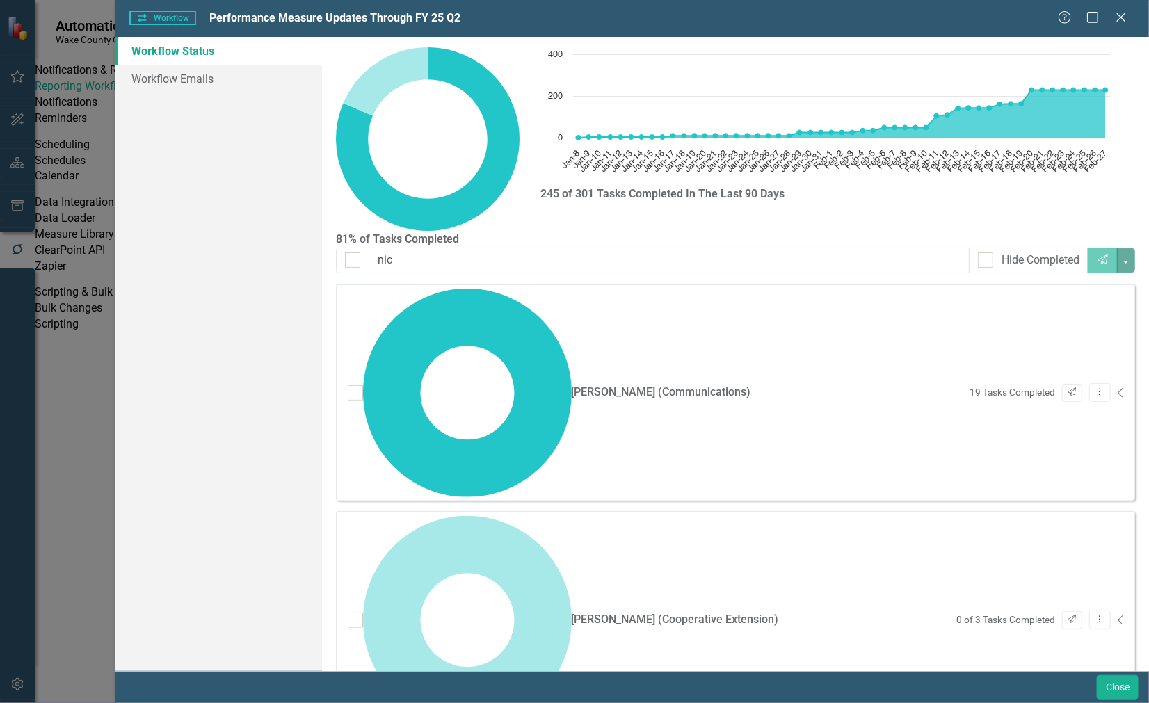
click at [1108, 682] on button "Close" at bounding box center [1118, 687] width 42 height 24
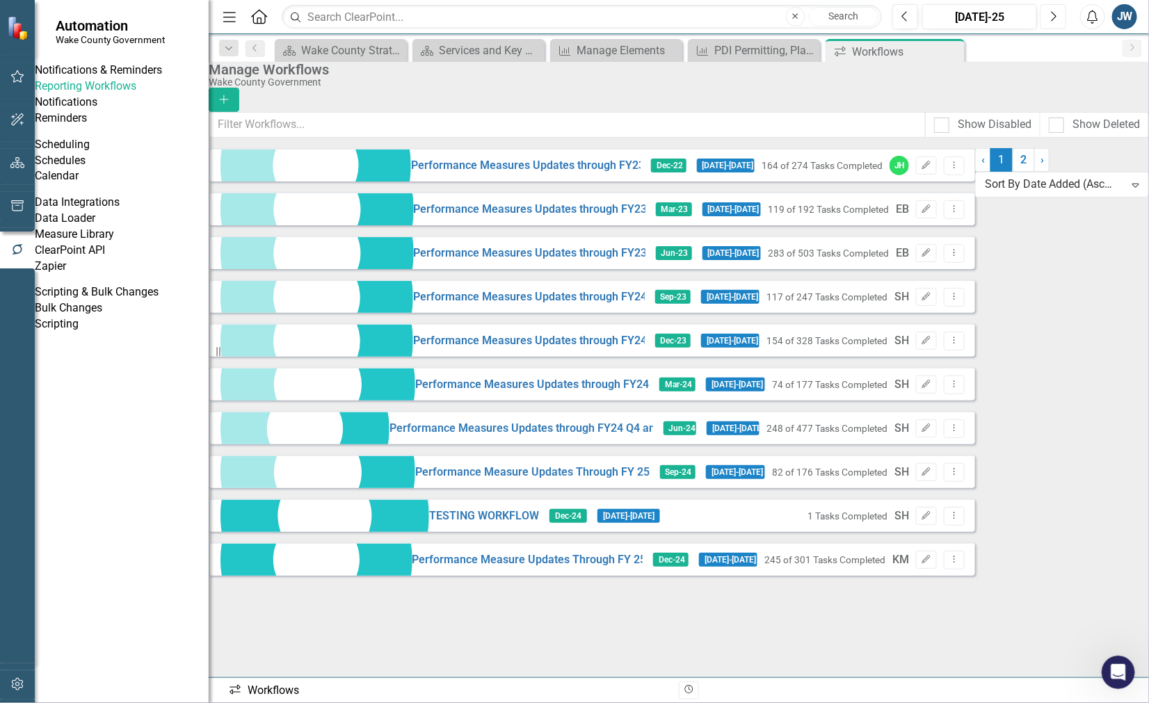
click at [1054, 16] on icon "Next" at bounding box center [1053, 16] width 8 height 13
click at [14, 250] on icon "button" at bounding box center [17, 249] width 10 height 10
click at [134, 95] on link "Reporting Workflows" at bounding box center [122, 87] width 174 height 16
click at [127, 95] on link "Reporting Workflows" at bounding box center [122, 87] width 174 height 16
click at [1013, 172] on link "2" at bounding box center [1024, 160] width 22 height 24
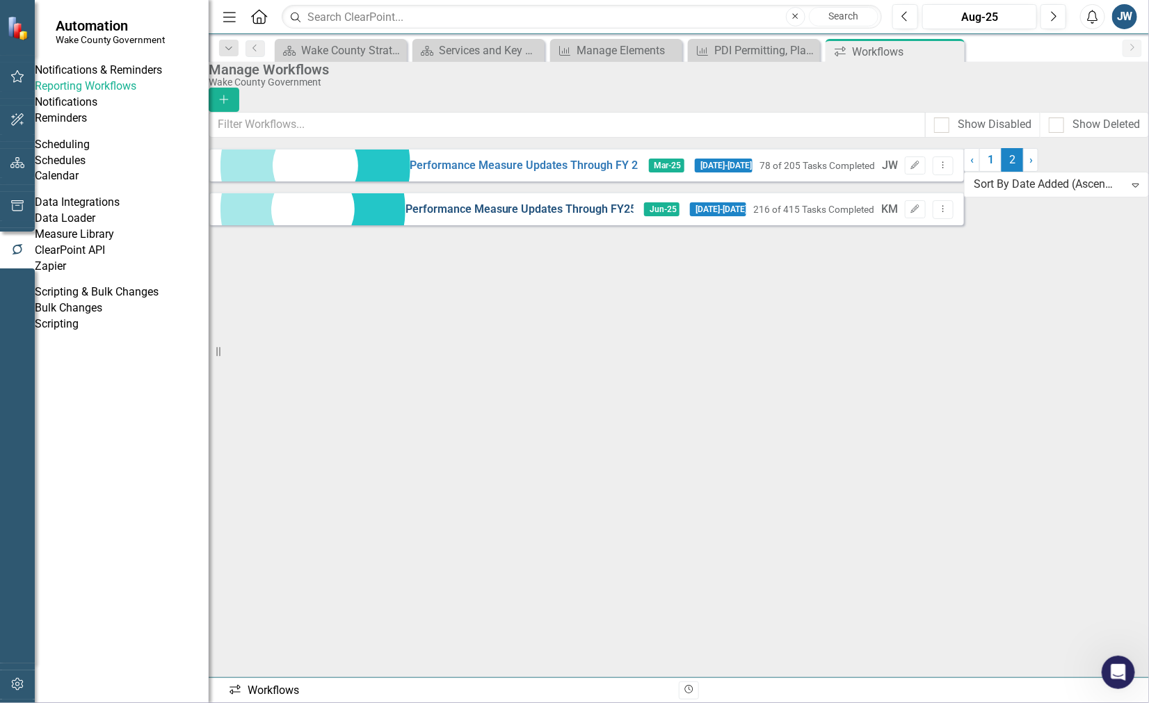
click at [405, 218] on link "Performance Measure Updates Through FY25 & Q4" at bounding box center [519, 210] width 229 height 16
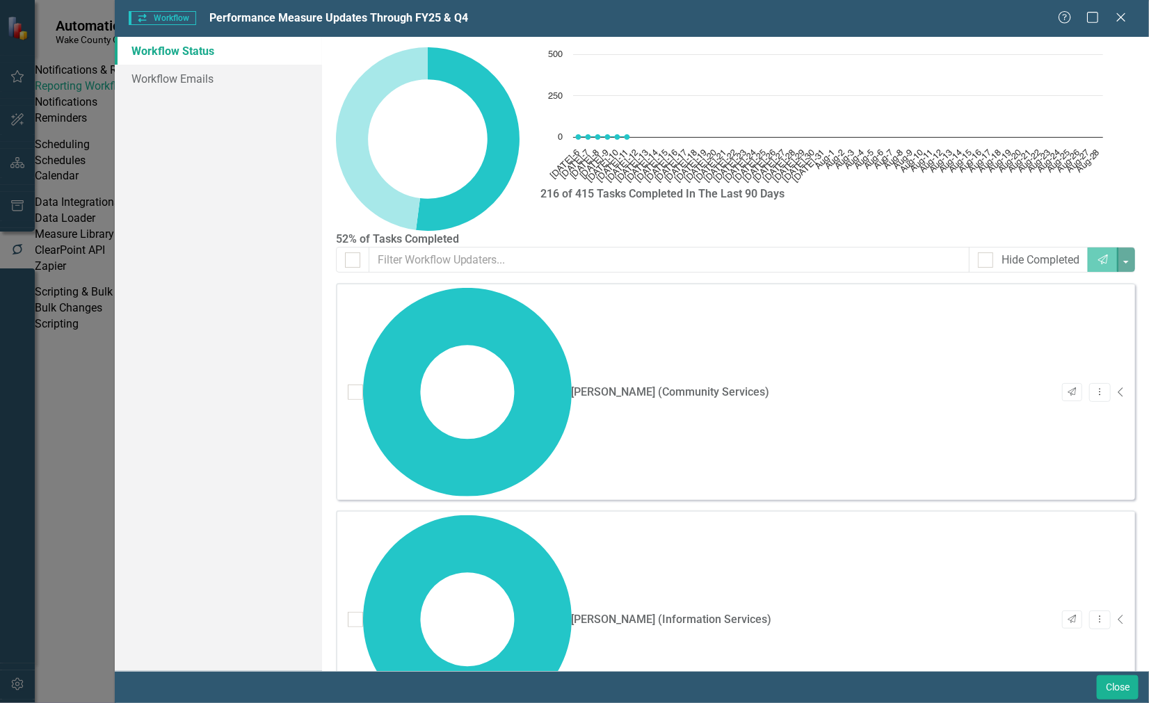
checkbox input "false"
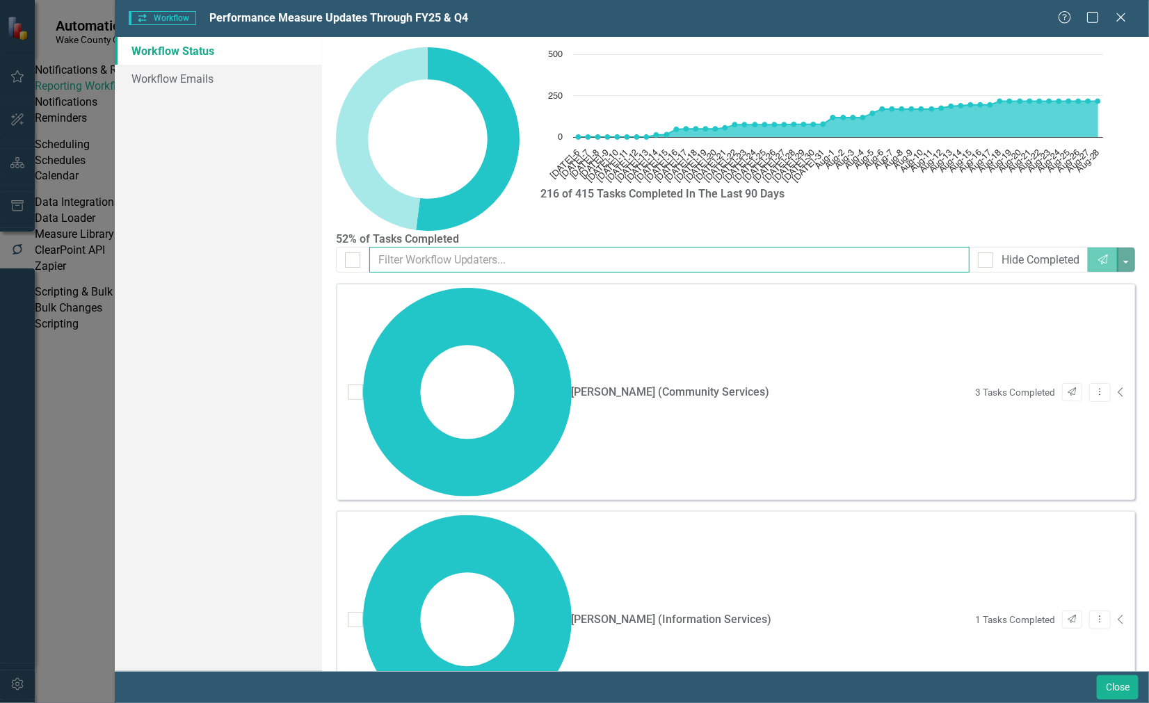
click at [693, 258] on input "text" at bounding box center [669, 260] width 601 height 26
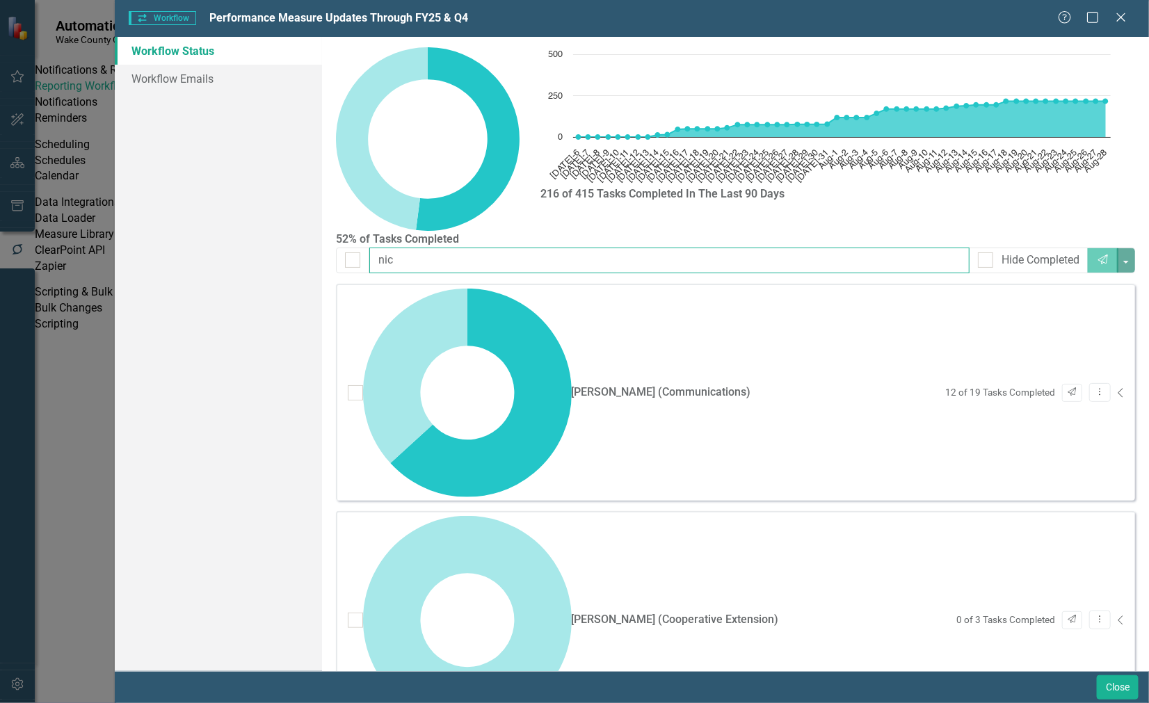
type input "nic"
checkbox input "true"
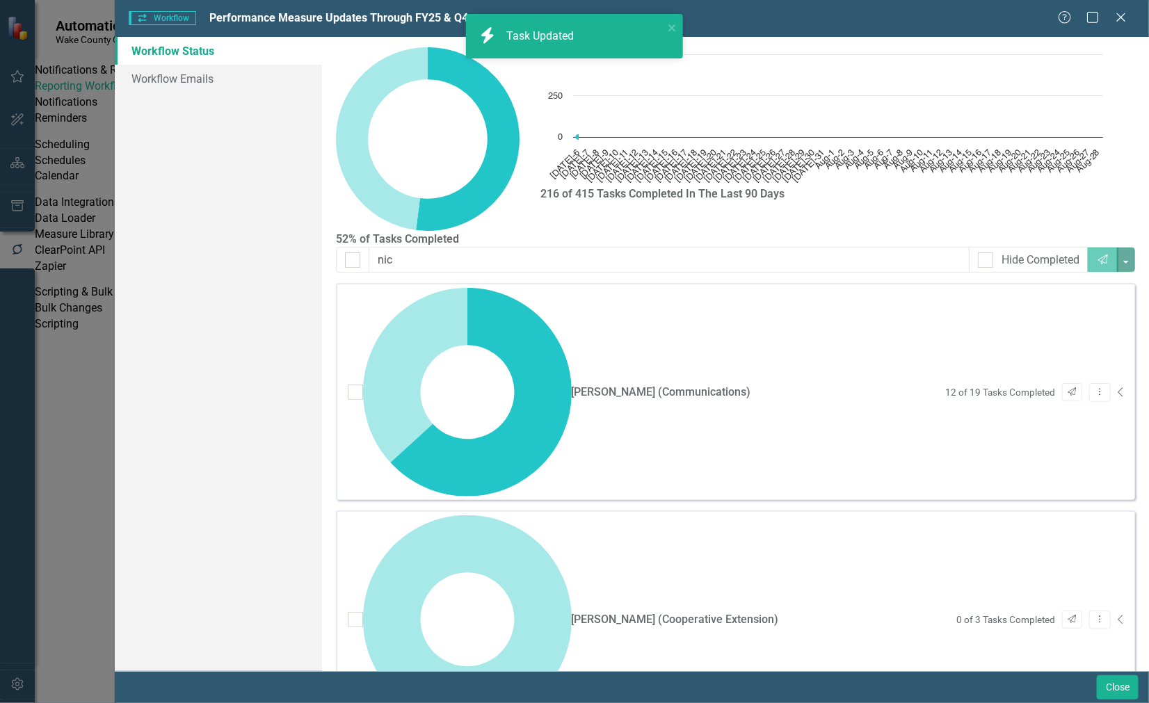
checkbox input "true"
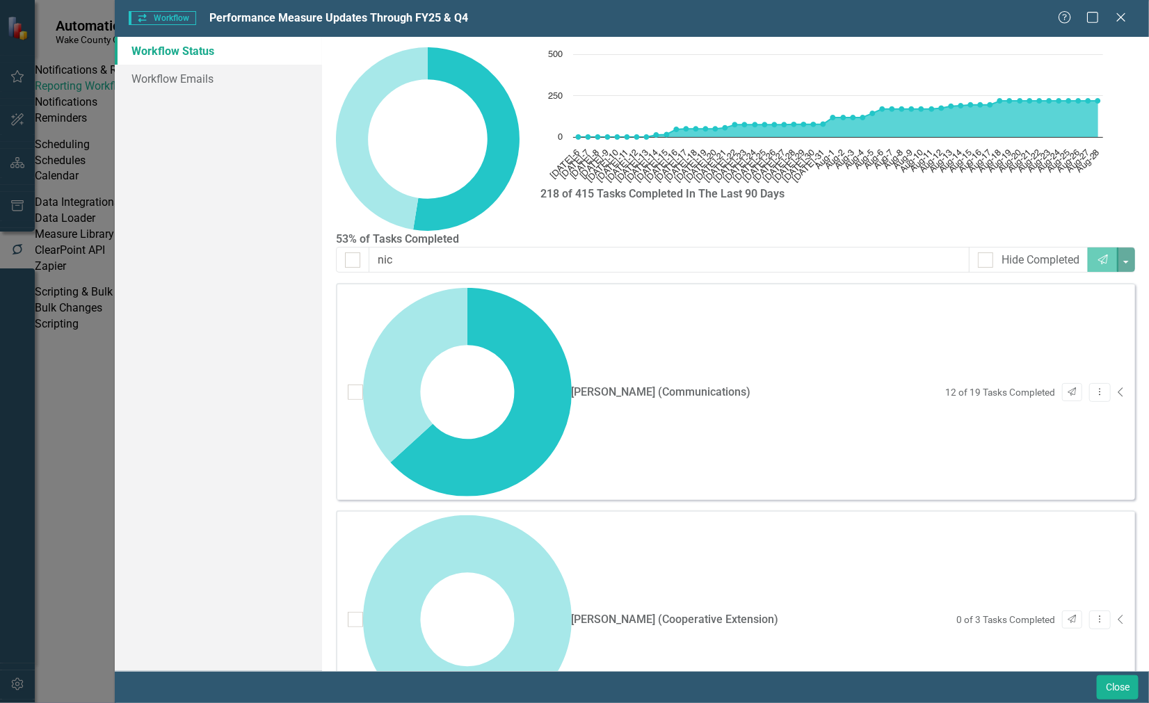
checkbox input "true"
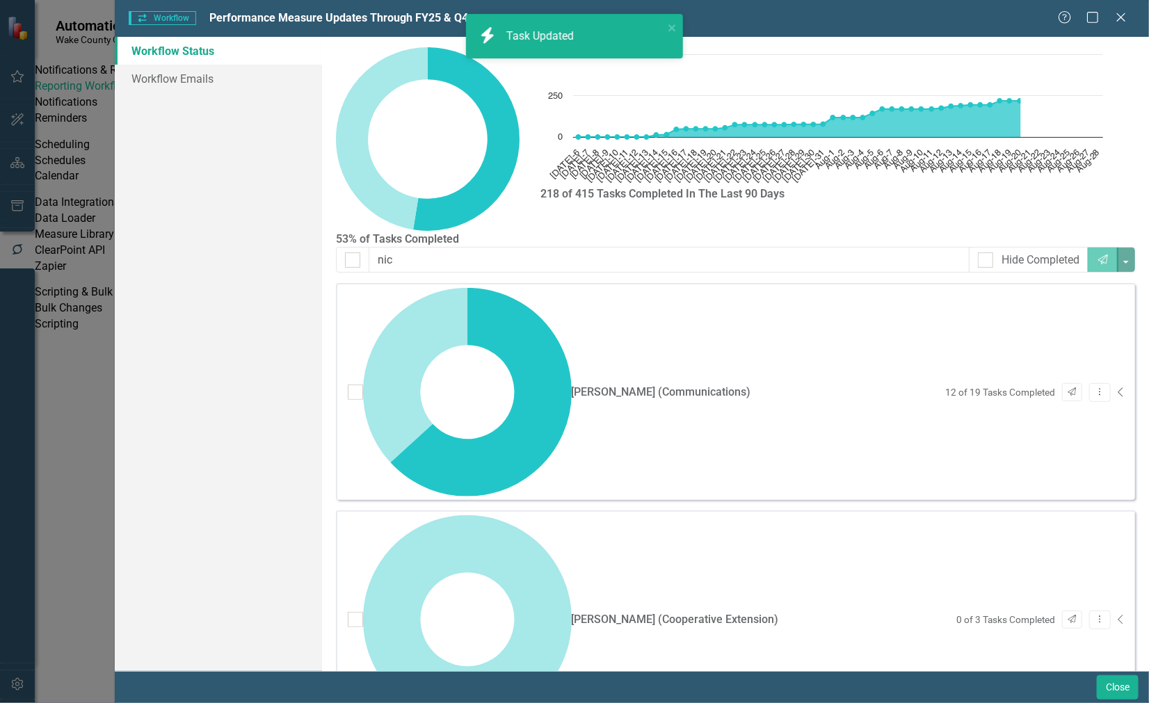
checkbox input "true"
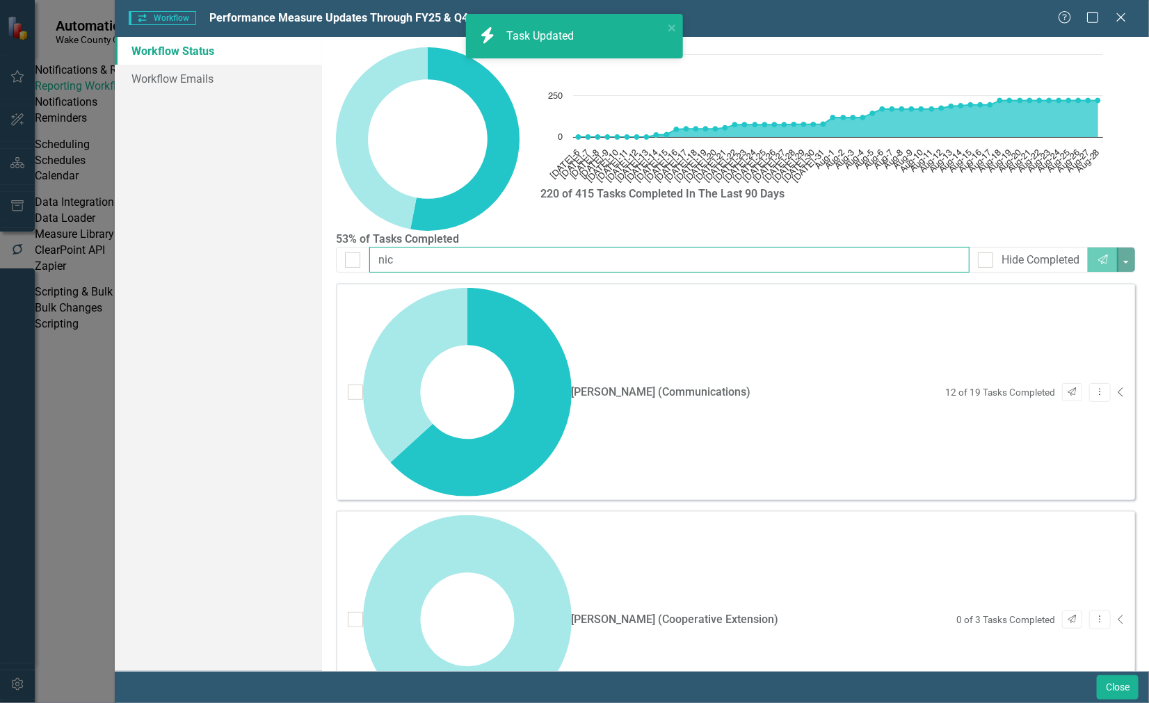
drag, startPoint x: 438, startPoint y: 255, endPoint x: 320, endPoint y: 270, distance: 119.1
click at [320, 270] on div "Workflow Status Workflow Emails 53% of Tasks Completed Chart Chart with 54 data…" at bounding box center [632, 354] width 1034 height 634
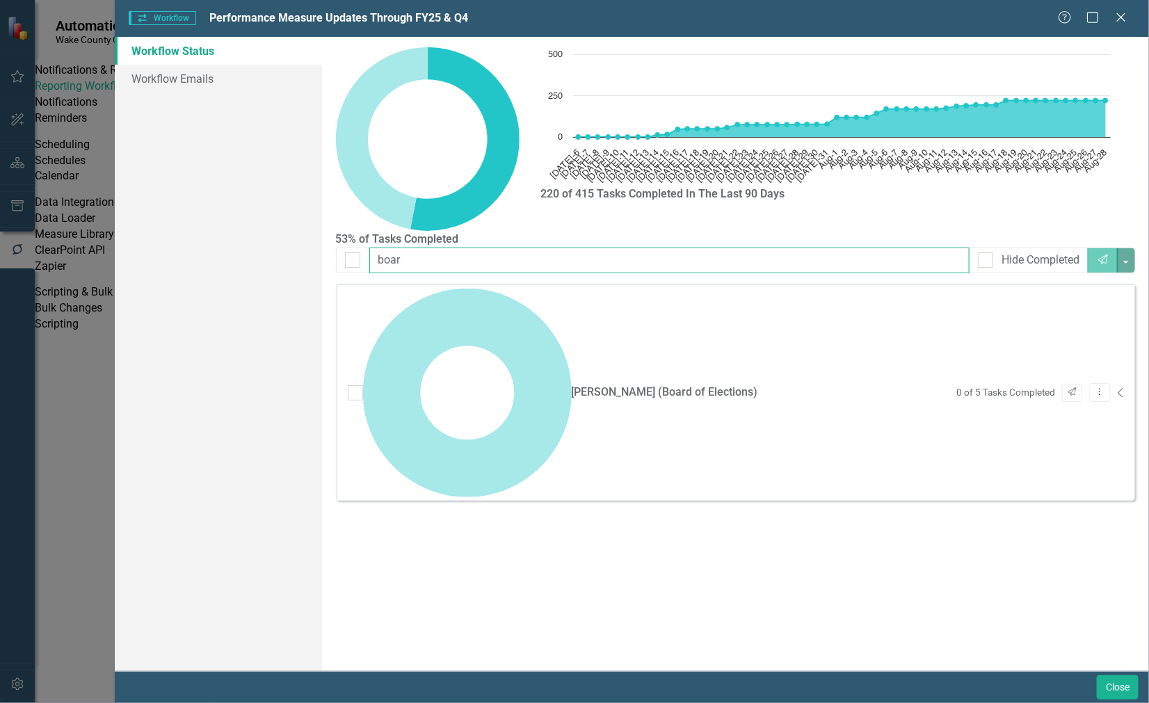
type input "boar"
click at [1118, 387] on icon "Collapse" at bounding box center [1121, 392] width 7 height 11
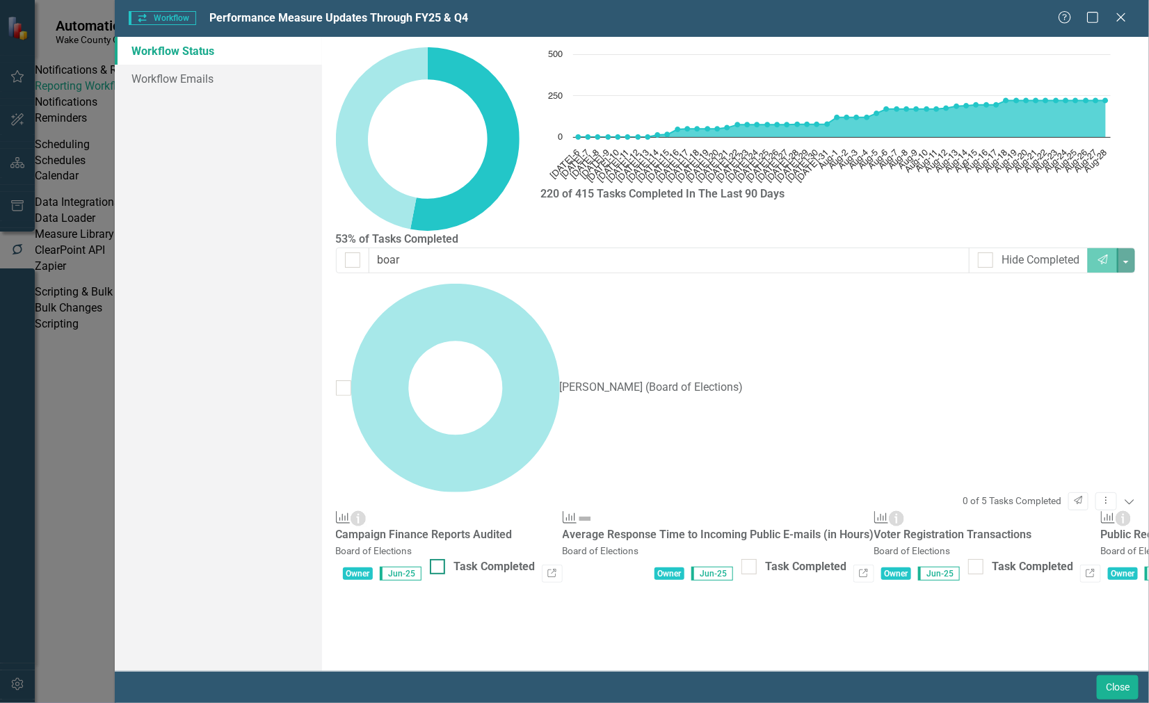
click at [445, 559] on div at bounding box center [437, 566] width 15 height 15
click at [439, 559] on input "Task Completed" at bounding box center [434, 563] width 9 height 9
checkbox input "true"
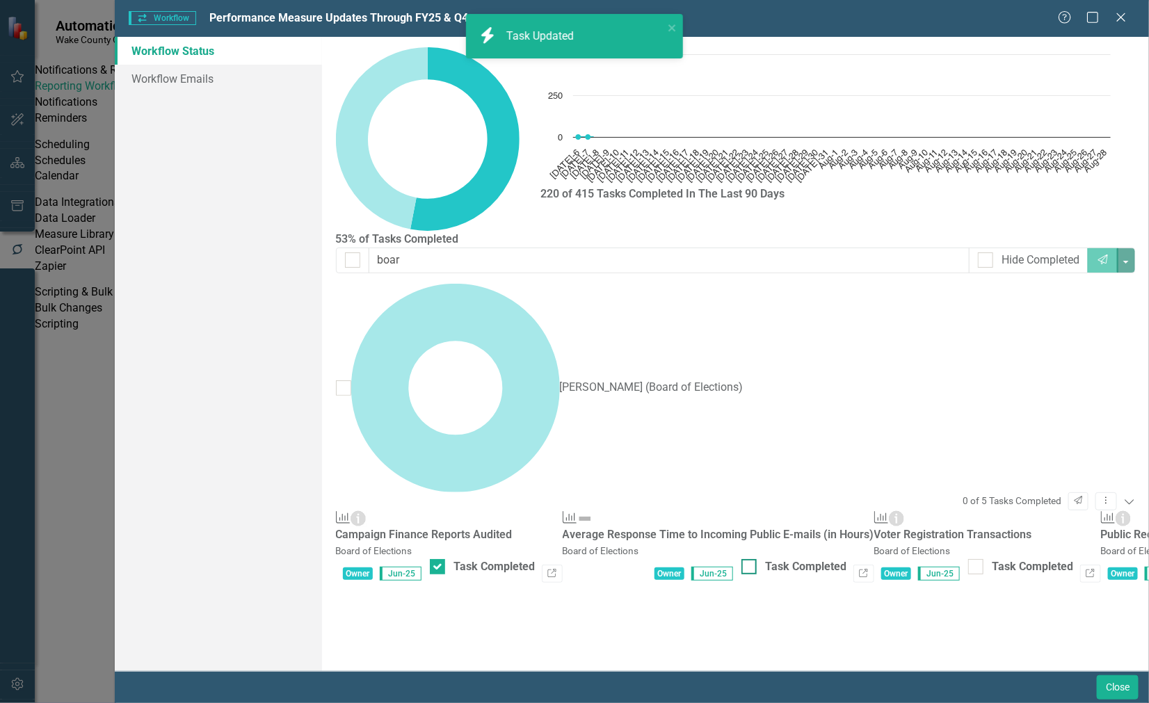
click at [750, 559] on input "Task Completed" at bounding box center [745, 563] width 9 height 9
checkbox input "true"
click at [983, 559] on div at bounding box center [975, 566] width 15 height 15
click at [977, 559] on input "Task Completed" at bounding box center [972, 563] width 9 height 9
checkbox input "true"
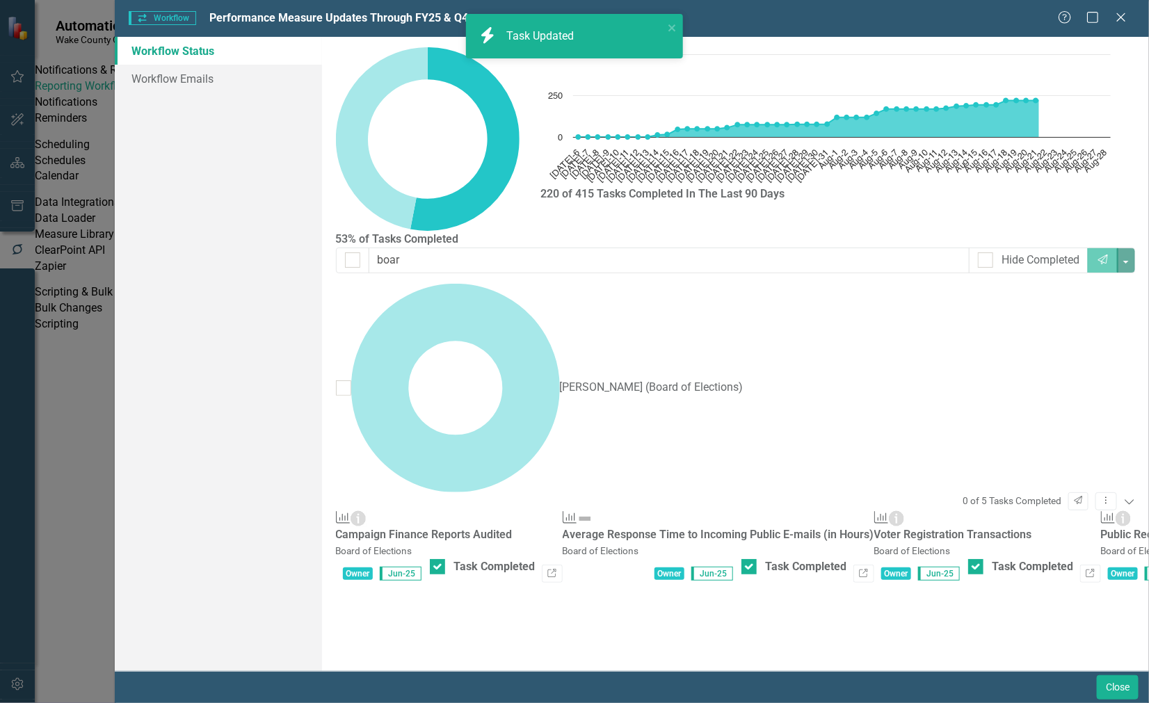
checkbox input "true"
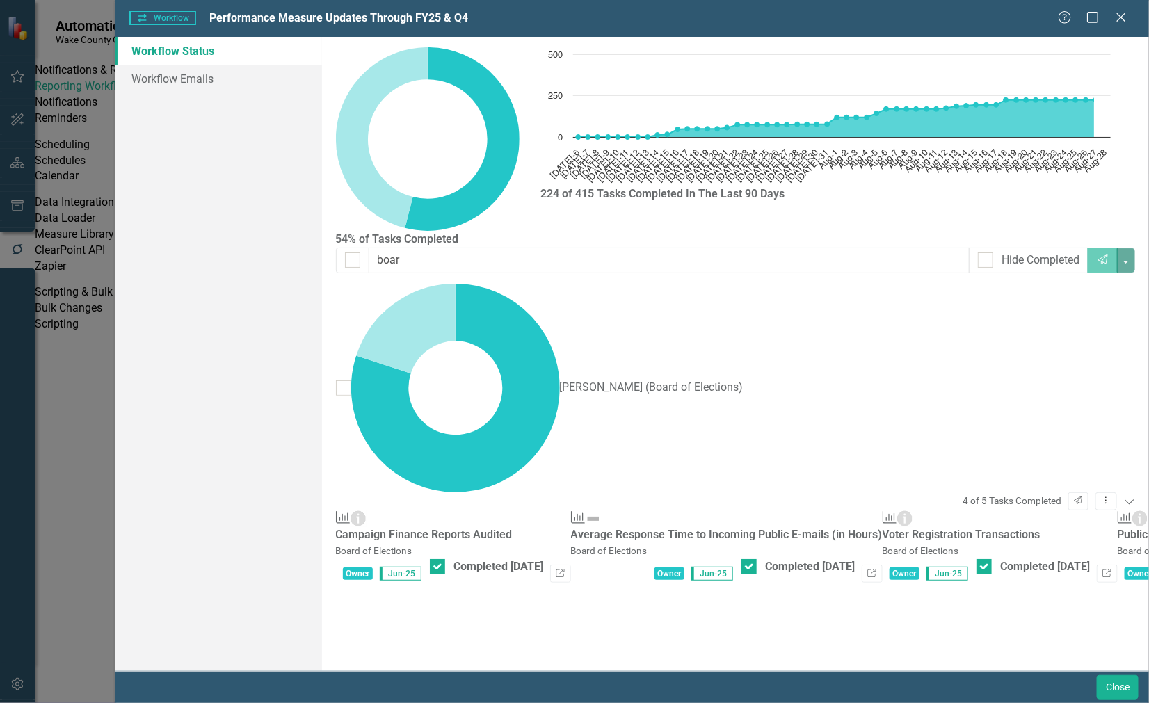
checkbox input "true"
click at [1123, 686] on button "Close" at bounding box center [1118, 687] width 42 height 24
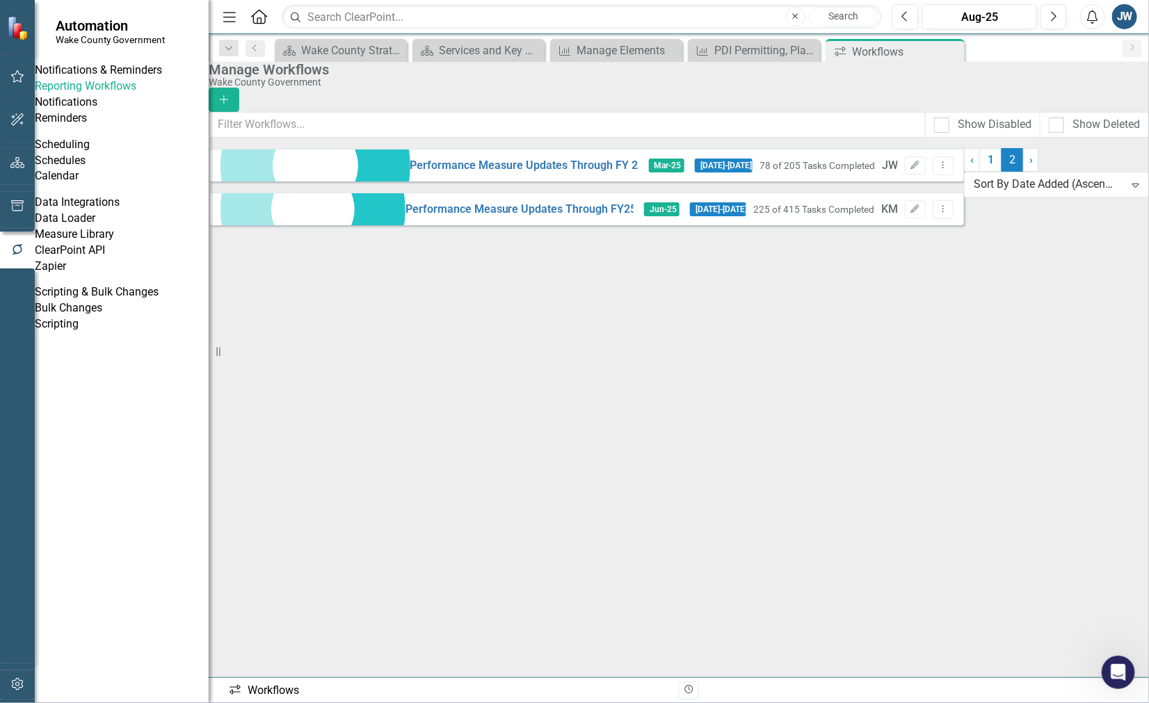
click at [70, 95] on link "Reporting Workflows" at bounding box center [122, 87] width 174 height 16
click at [948, 49] on icon "Close" at bounding box center [951, 51] width 14 height 11
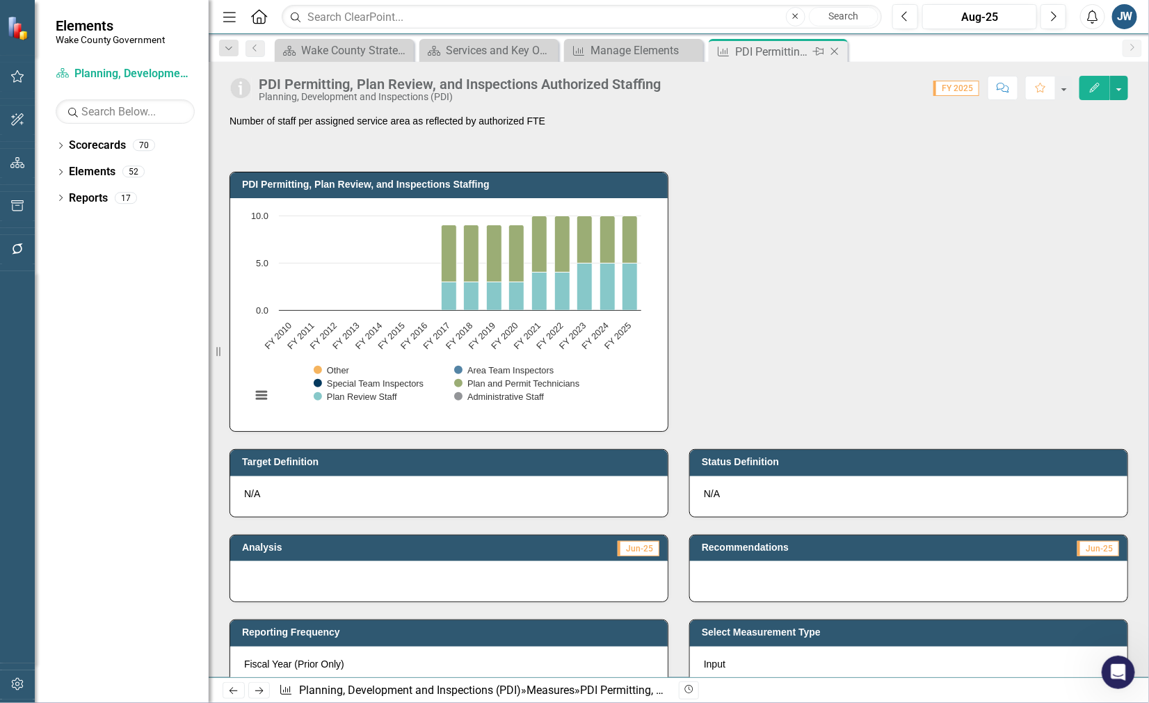
click at [839, 52] on icon "Close" at bounding box center [835, 51] width 14 height 11
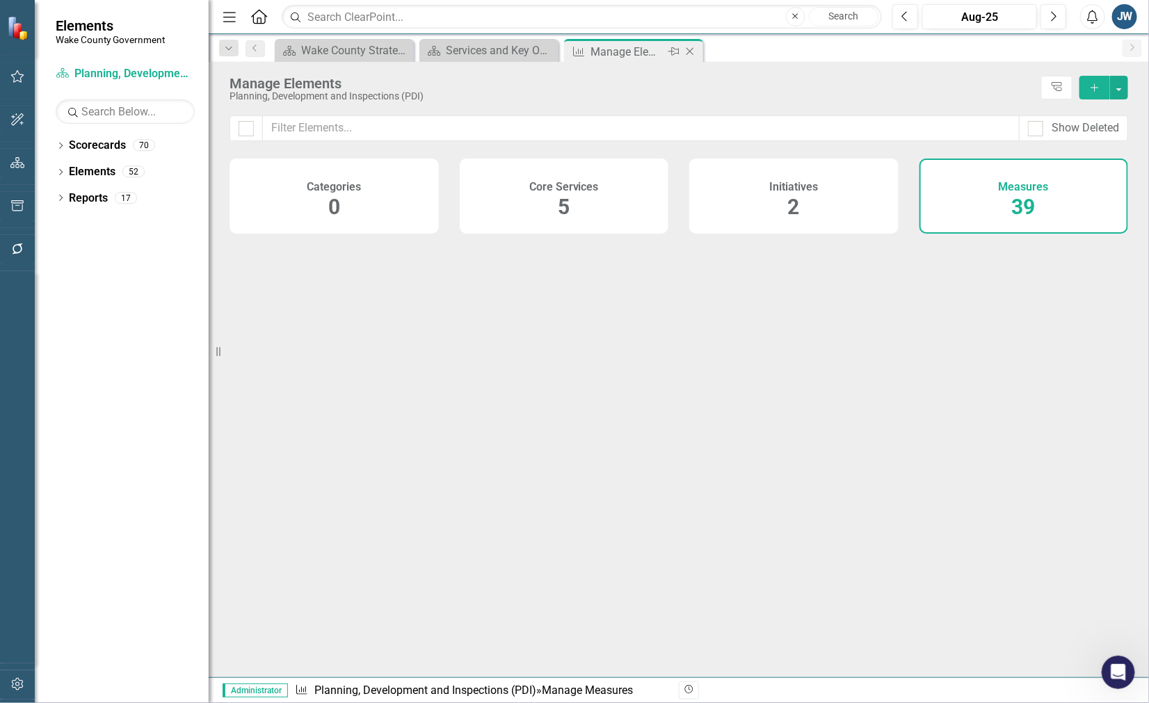
click at [694, 56] on icon "Close" at bounding box center [690, 51] width 14 height 11
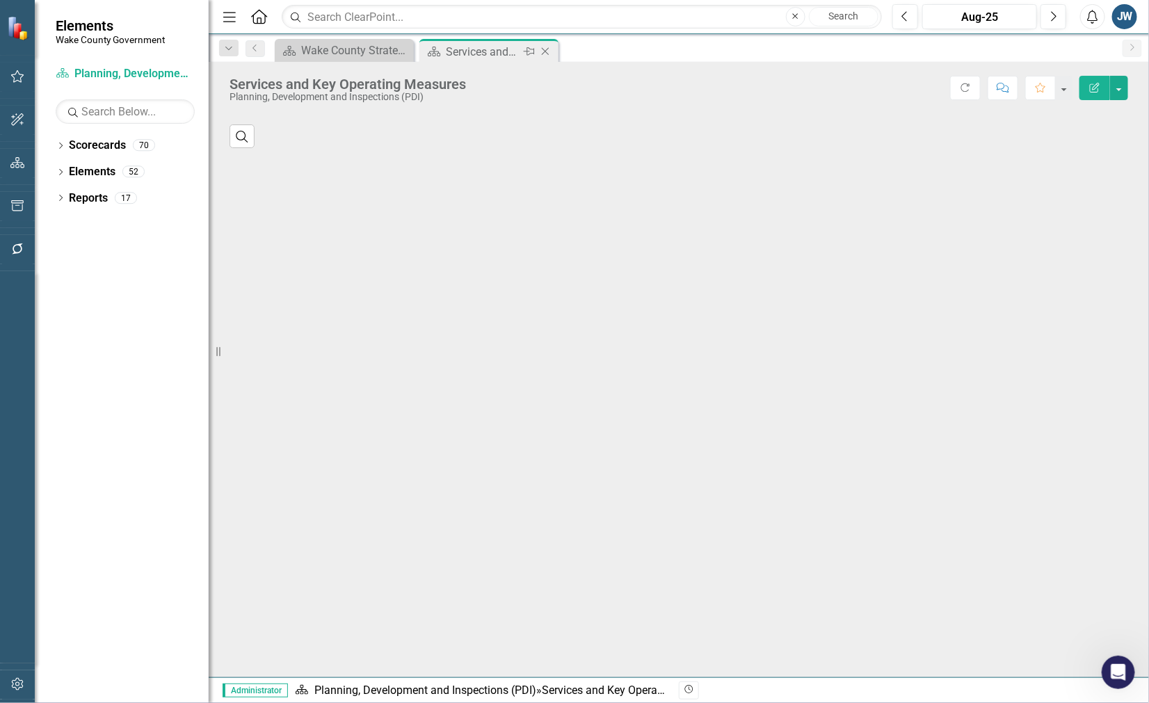
click at [547, 56] on icon "Close" at bounding box center [545, 51] width 14 height 11
